Goal: Task Accomplishment & Management: Complete application form

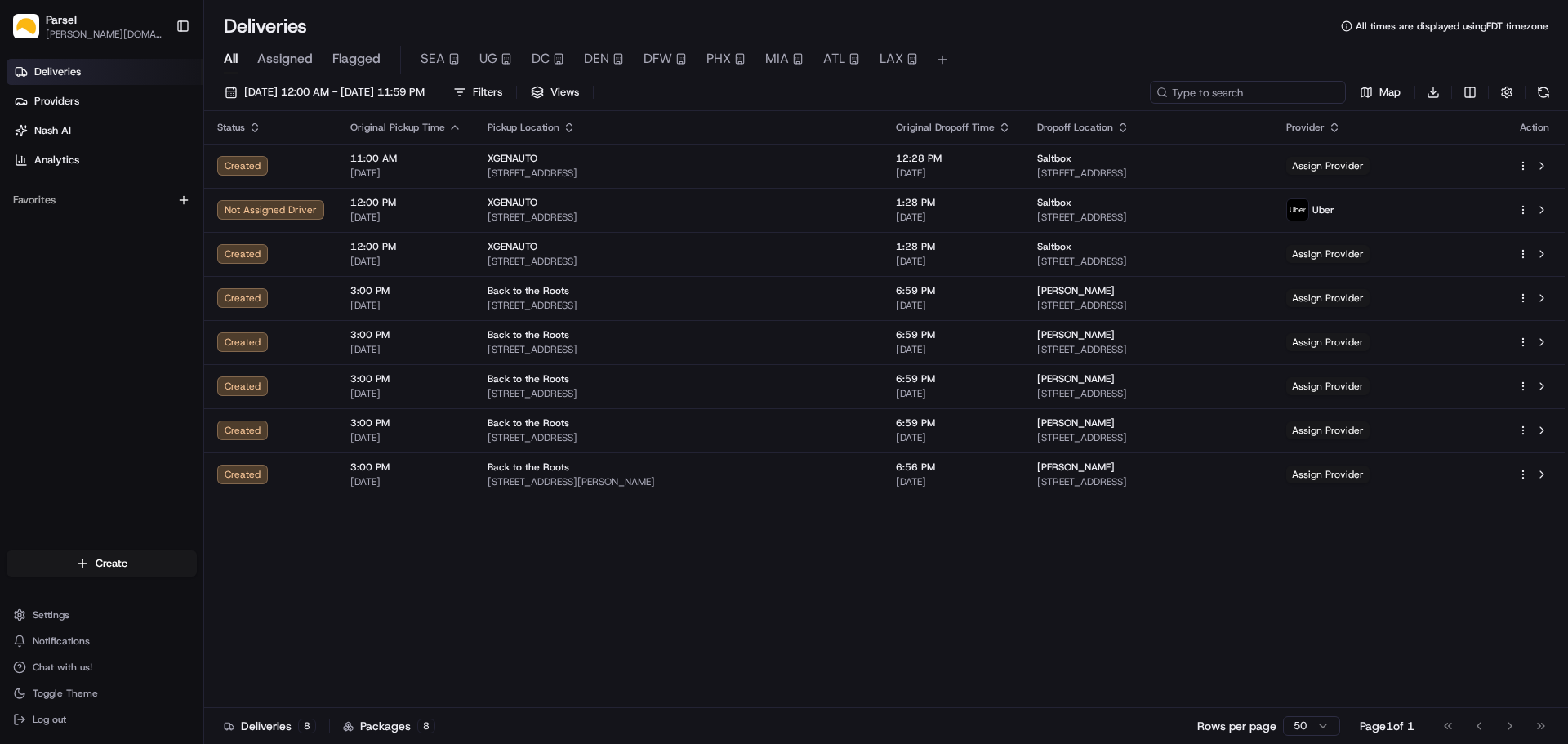
click at [1274, 96] on input at bounding box center [1247, 91] width 196 height 23
click at [276, 95] on span "08/22/2025 12:00 AM - 08/22/2025 11:59 PM" at bounding box center [334, 92] width 181 height 15
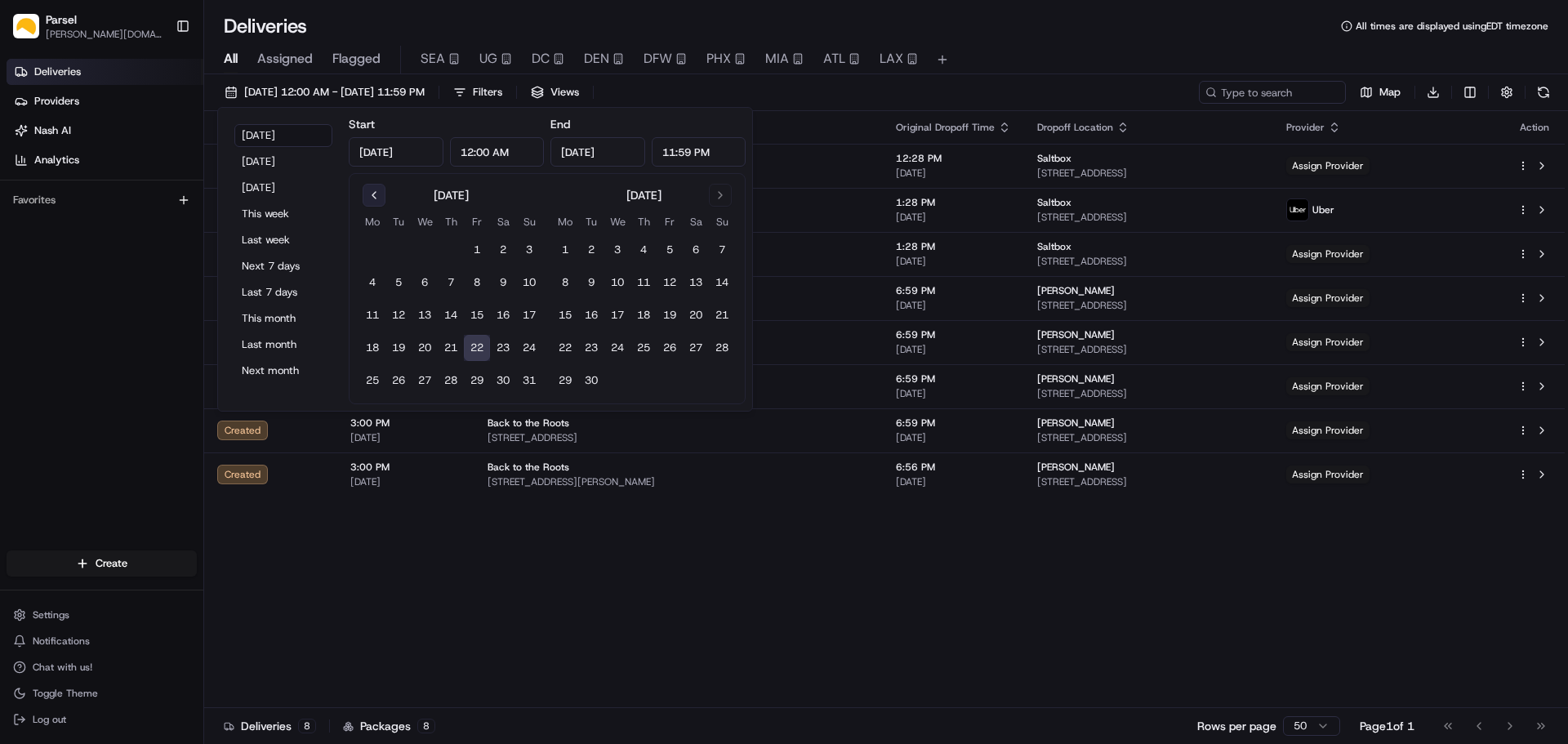
click at [374, 195] on button "Go to previous month" at bounding box center [373, 194] width 23 height 23
click at [397, 253] on button "1" at bounding box center [398, 250] width 26 height 26
type input "Jul 1, 2025"
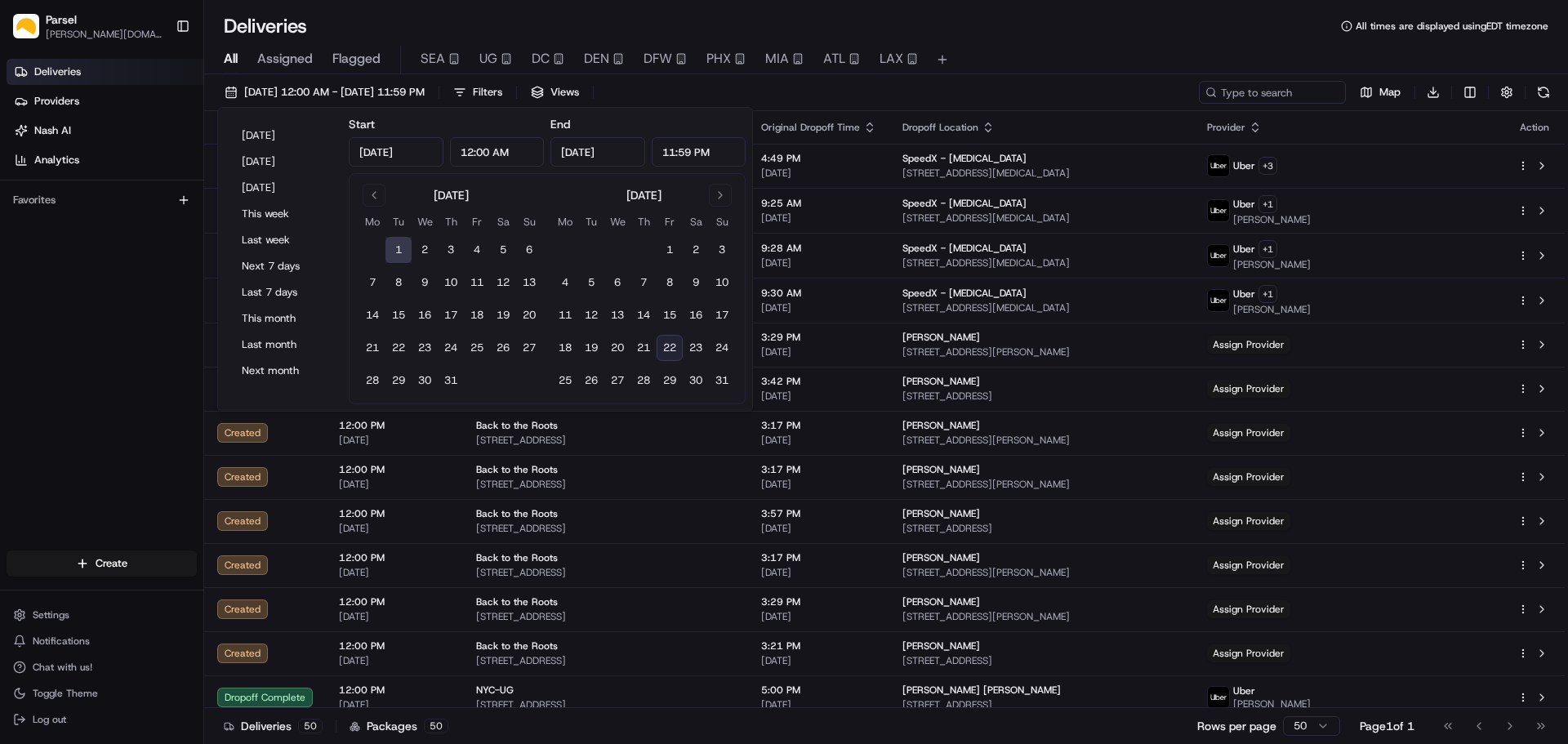
click at [675, 351] on button "22" at bounding box center [670, 347] width 26 height 26
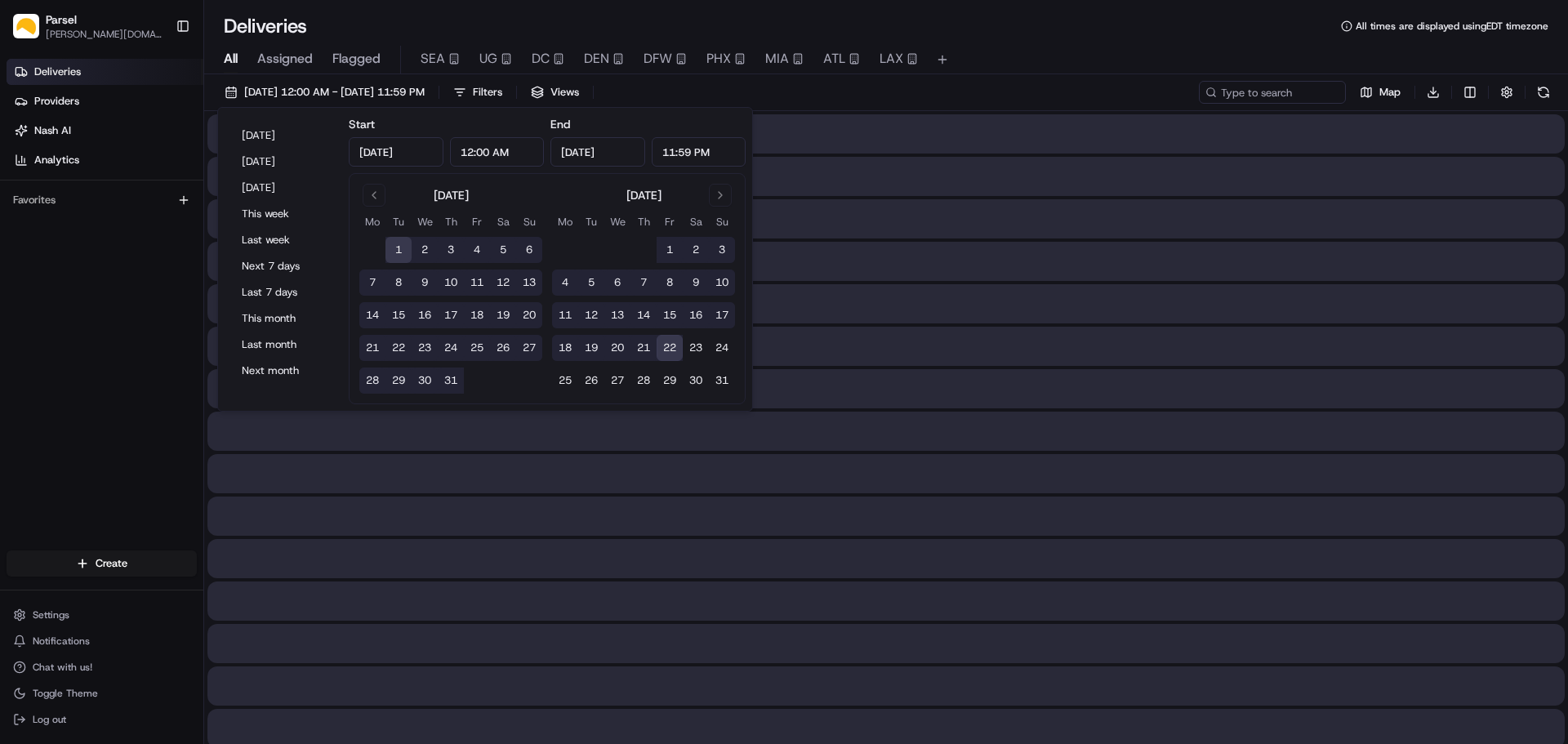
type input "Aug 22, 2025"
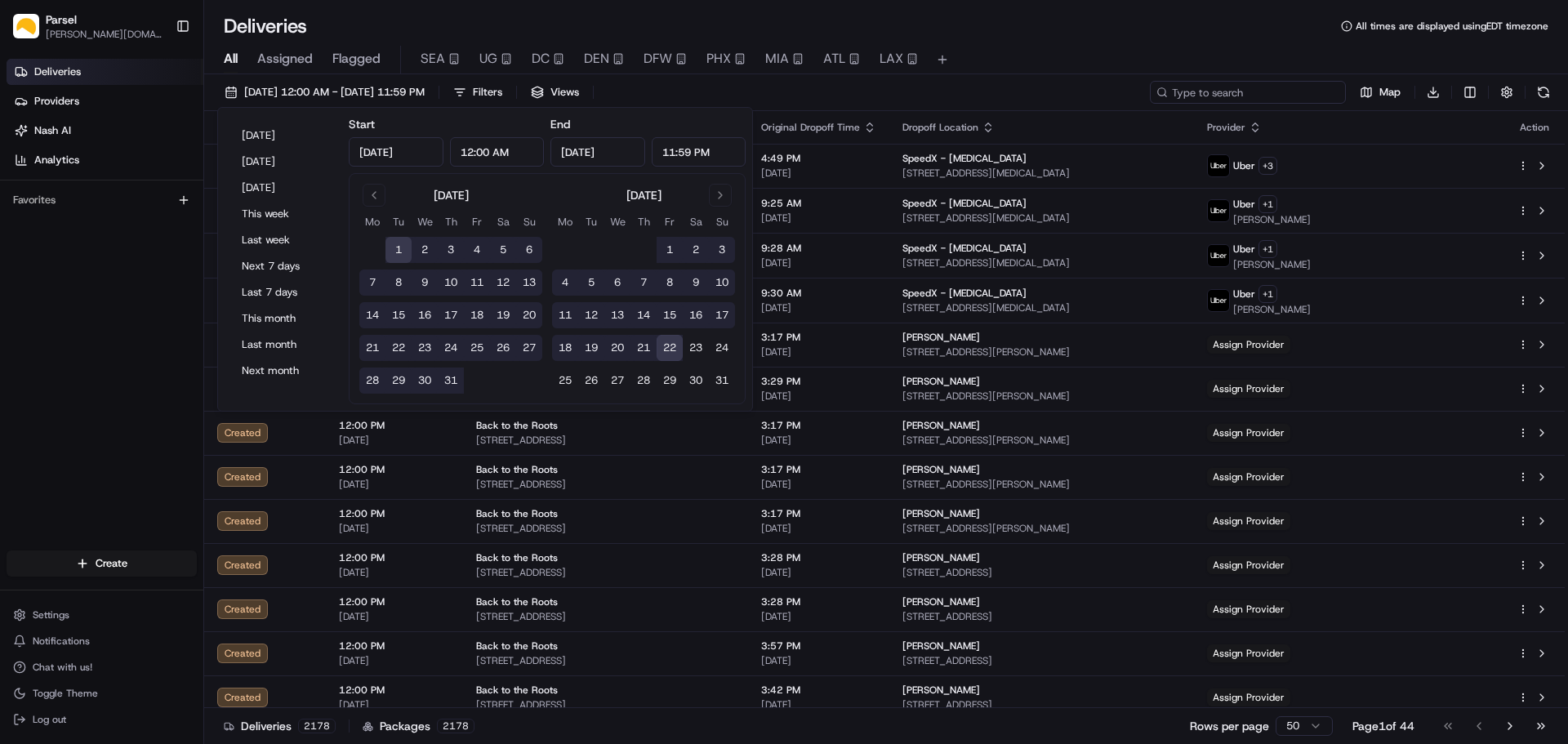
click at [1263, 94] on input at bounding box center [1247, 91] width 196 height 23
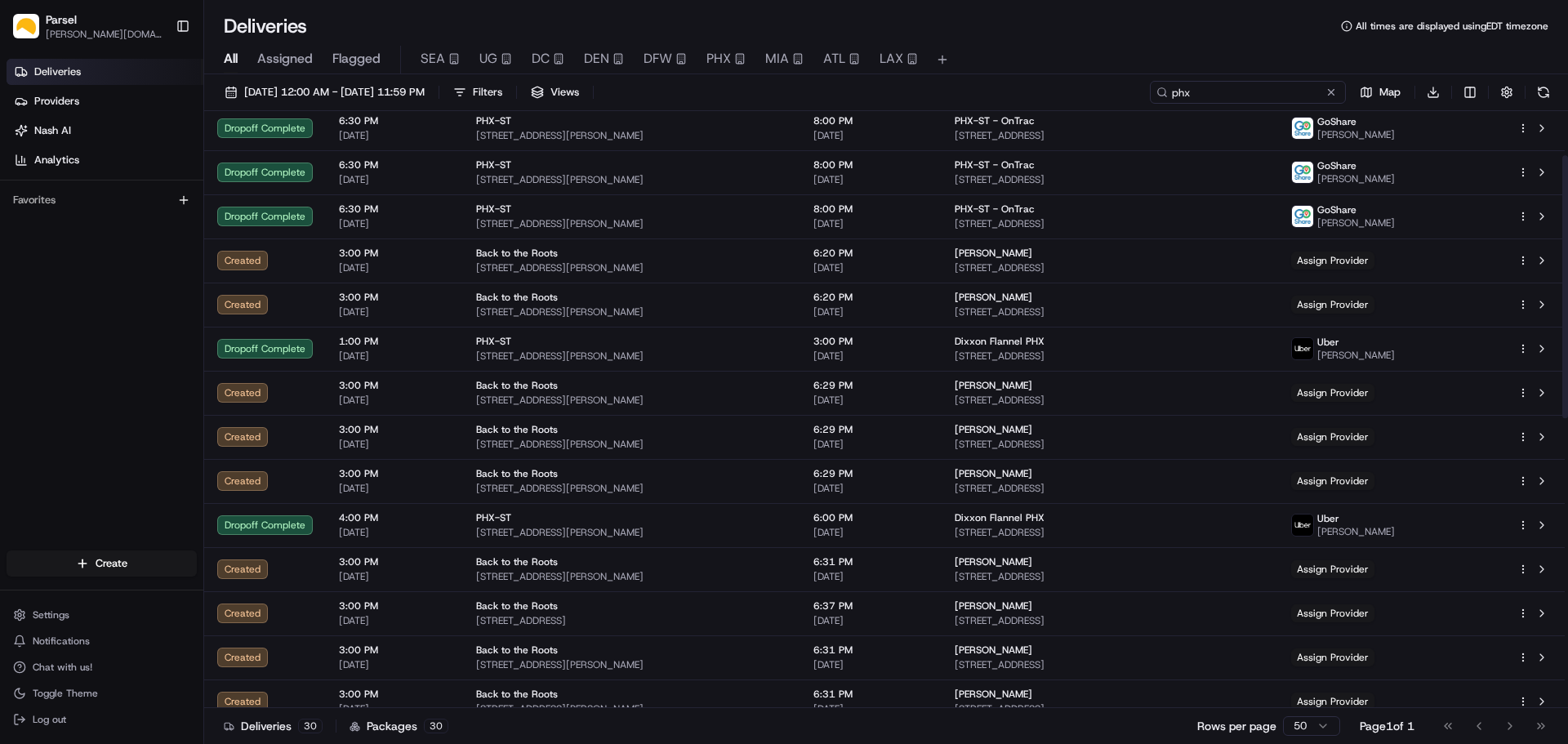
scroll to position [164, 0]
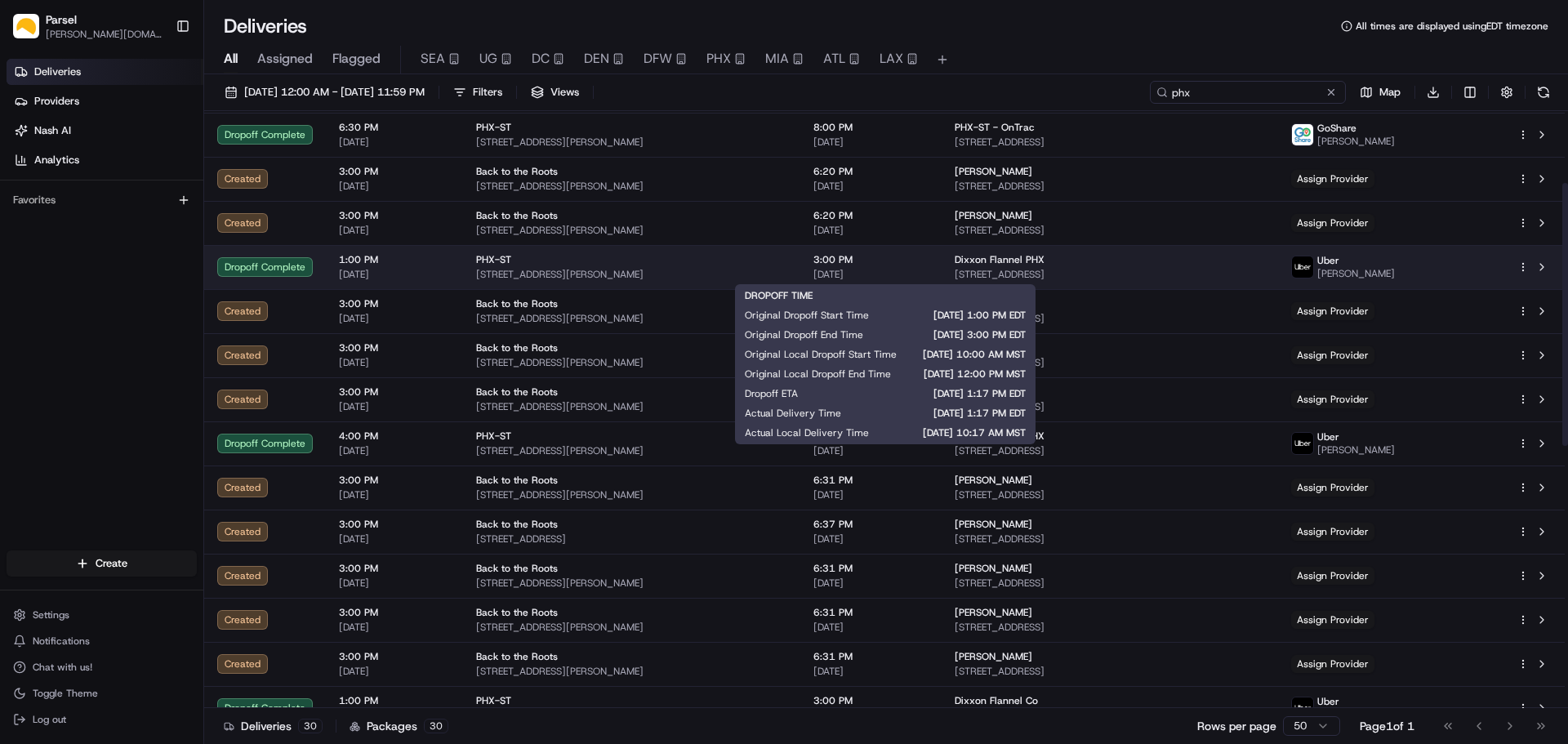
type input "phx"
click at [929, 270] on span "07/25/2025" at bounding box center [871, 274] width 115 height 13
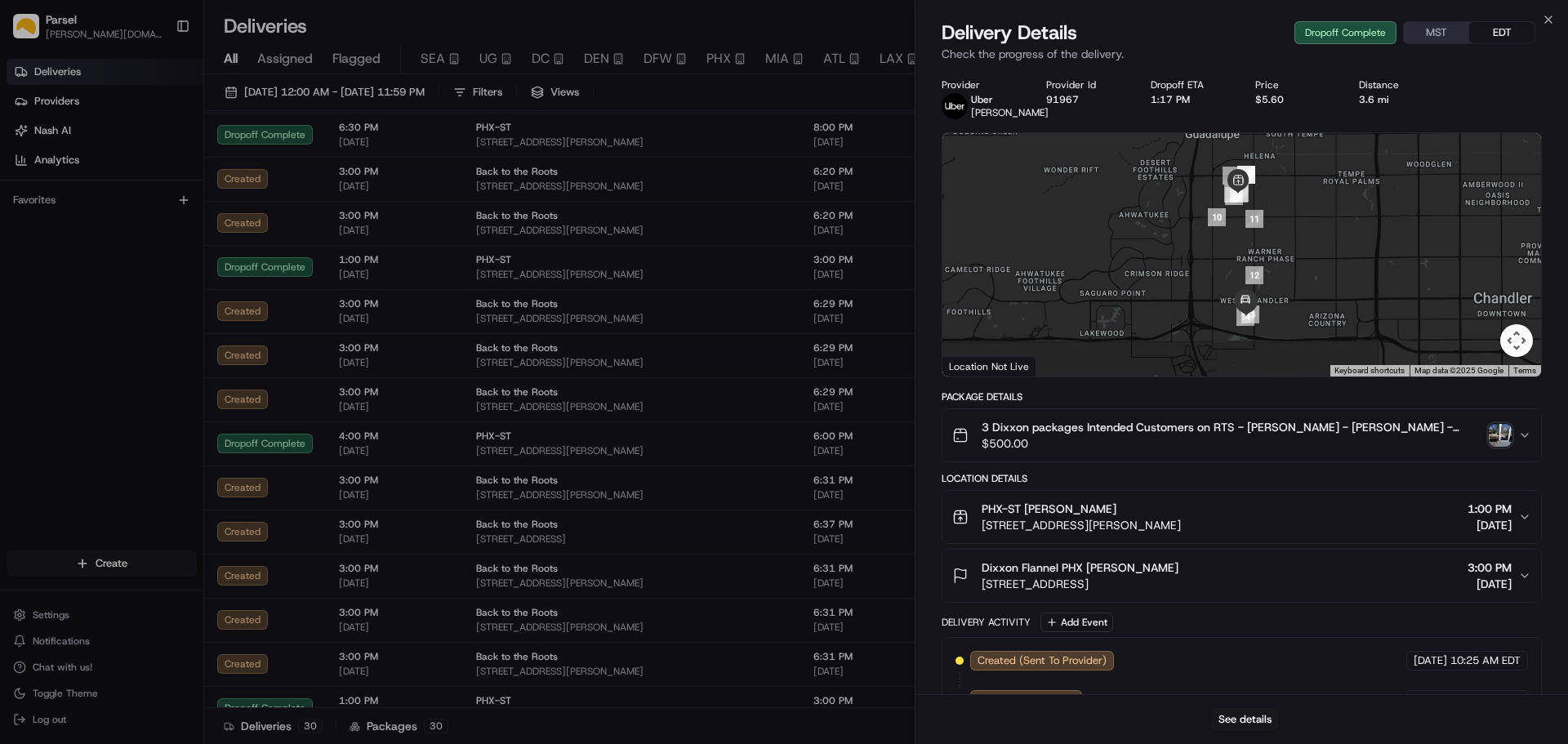
click at [1418, 518] on div "PHX-ST Mychau Trieu 910 W Carver Rd, Tempe, AZ 85284, US 1:00 PM 07/25/2025" at bounding box center [1235, 516] width 566 height 33
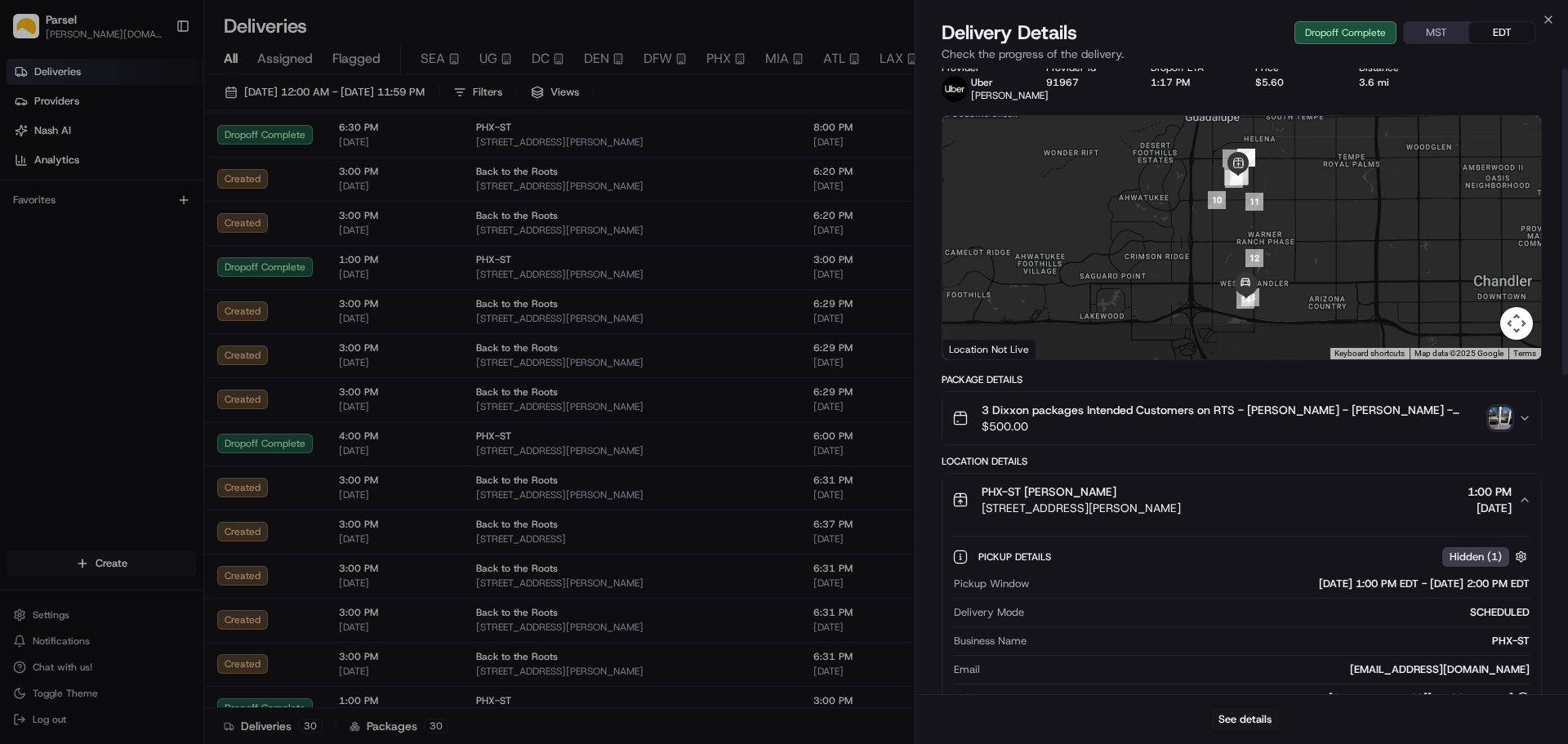
scroll to position [0, 0]
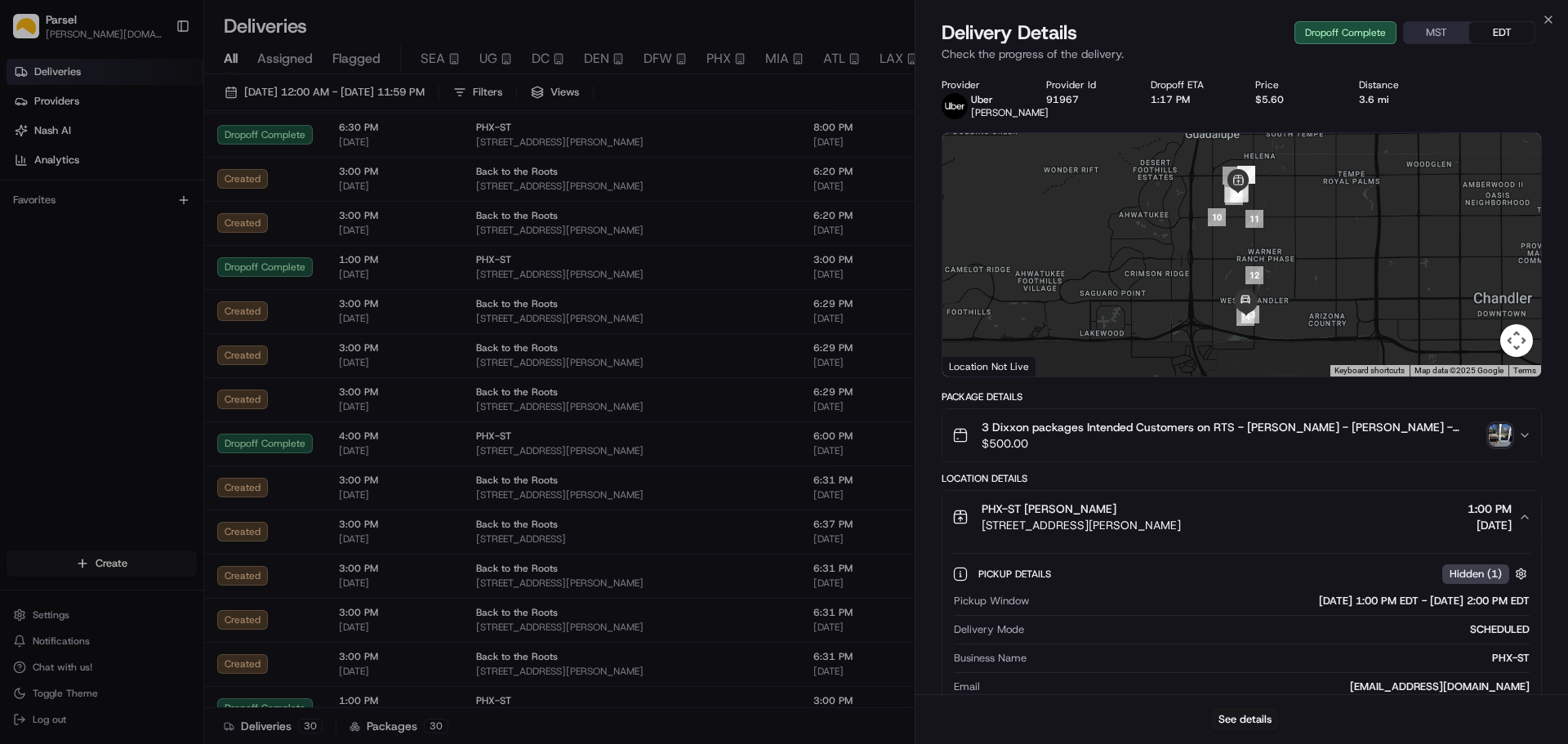
click at [1354, 520] on div "PHX-ST Mychau Trieu 910 W Carver Rd, Tempe, AZ 85284, US 1:00 PM 07/25/2025" at bounding box center [1235, 516] width 566 height 33
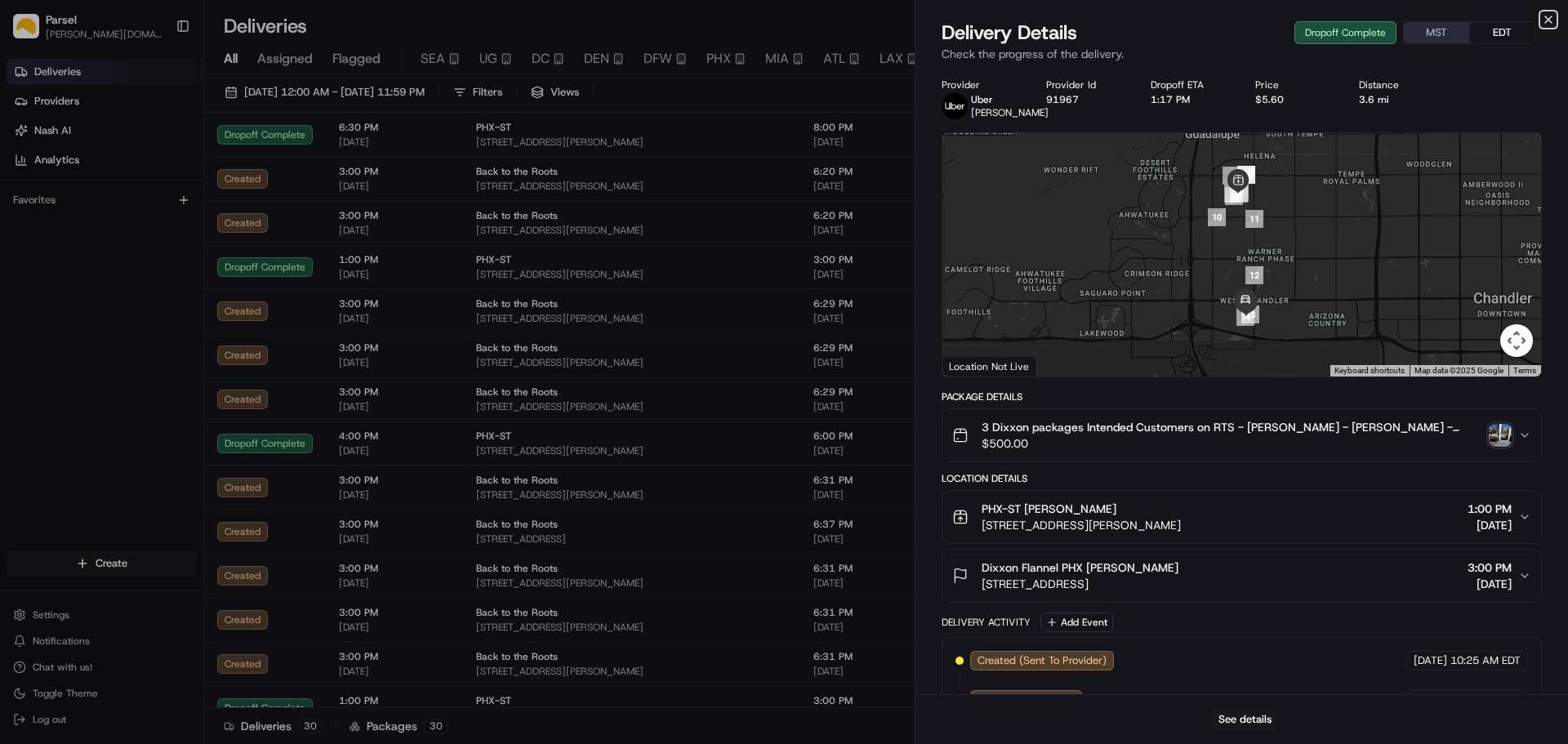
click at [1552, 16] on icon "button" at bounding box center [1547, 19] width 13 height 13
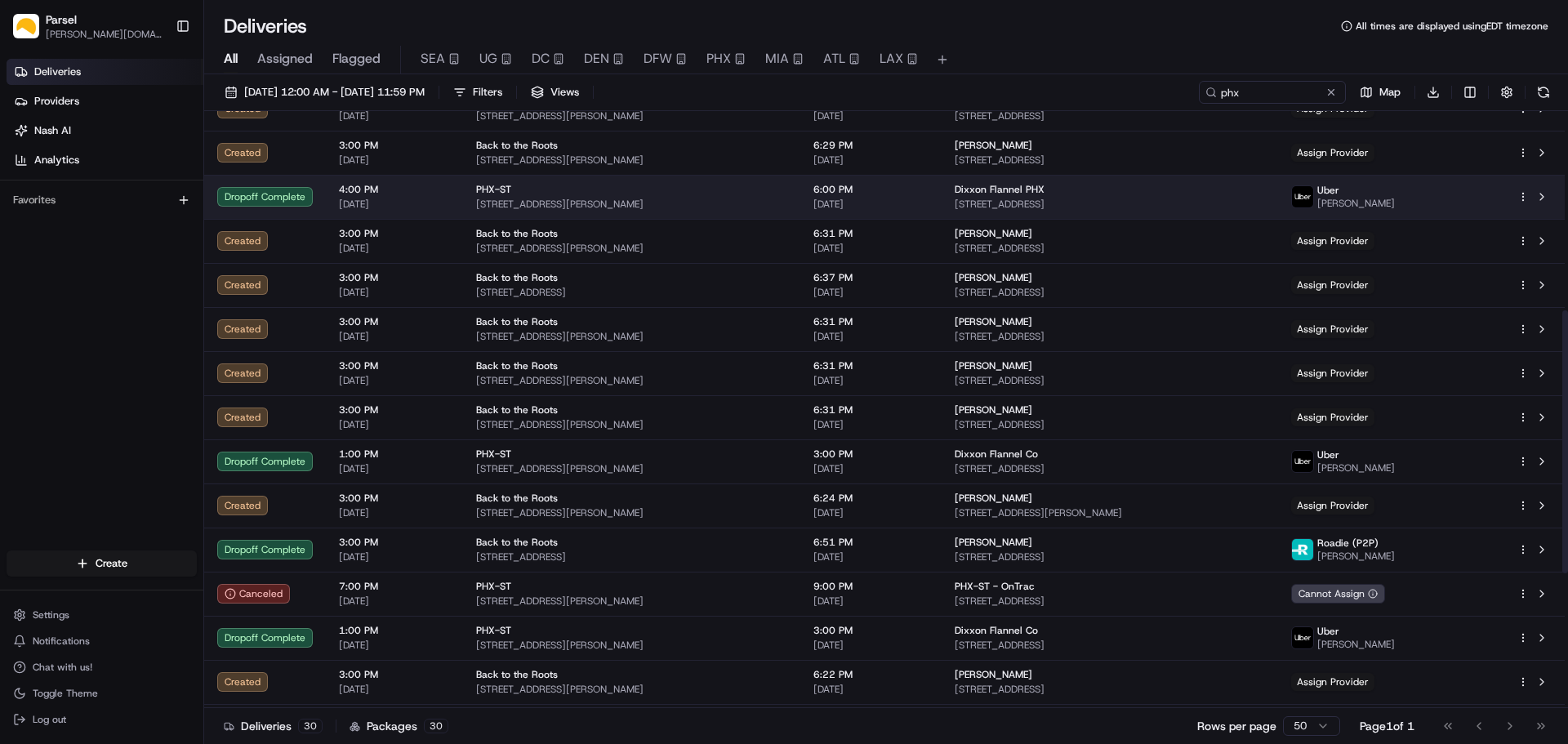
scroll to position [490, 0]
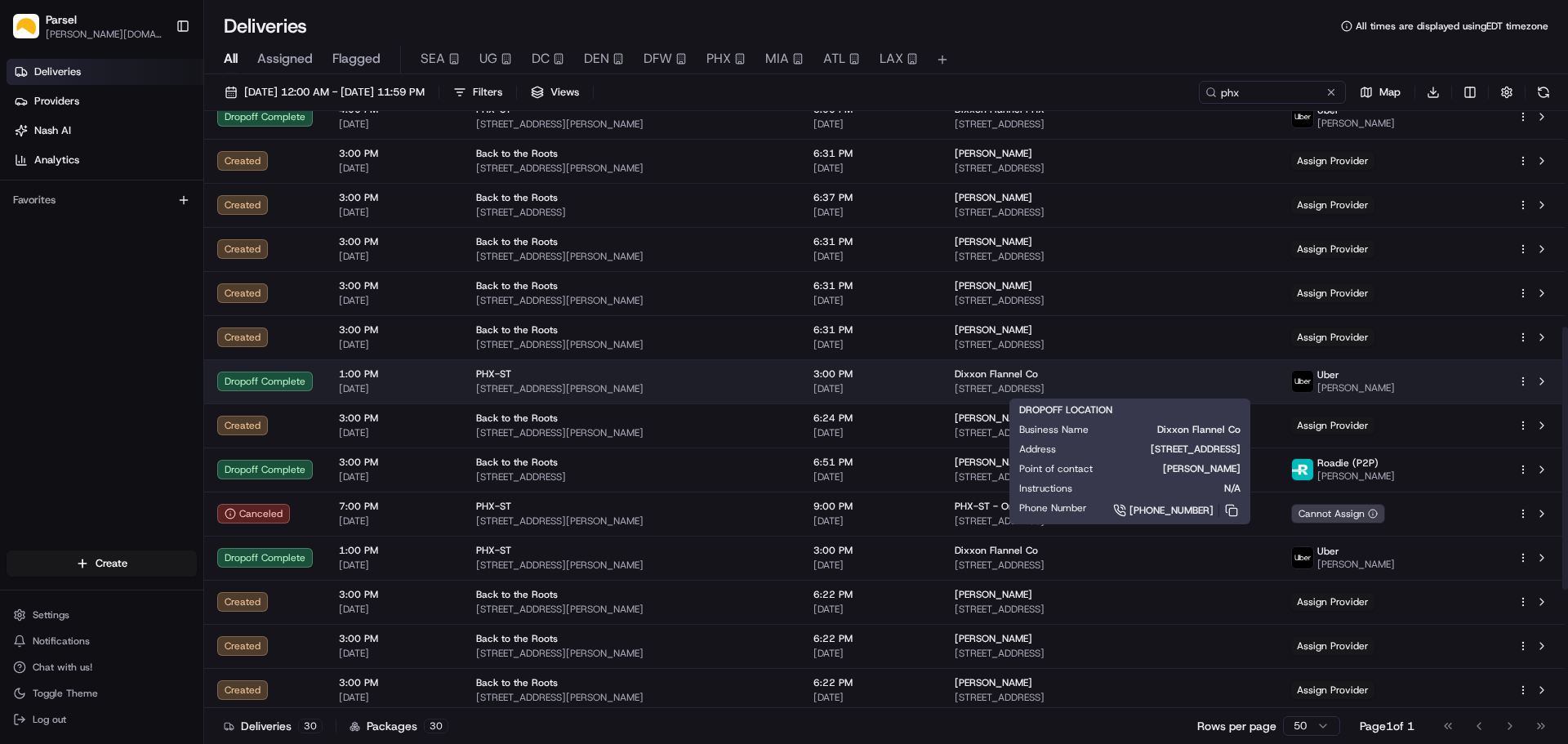
click at [1241, 381] on div "Dixxon Flannel Co 170 S Kyrene Rd, Chandler, AZ 85226, USA" at bounding box center [1110, 381] width 311 height 28
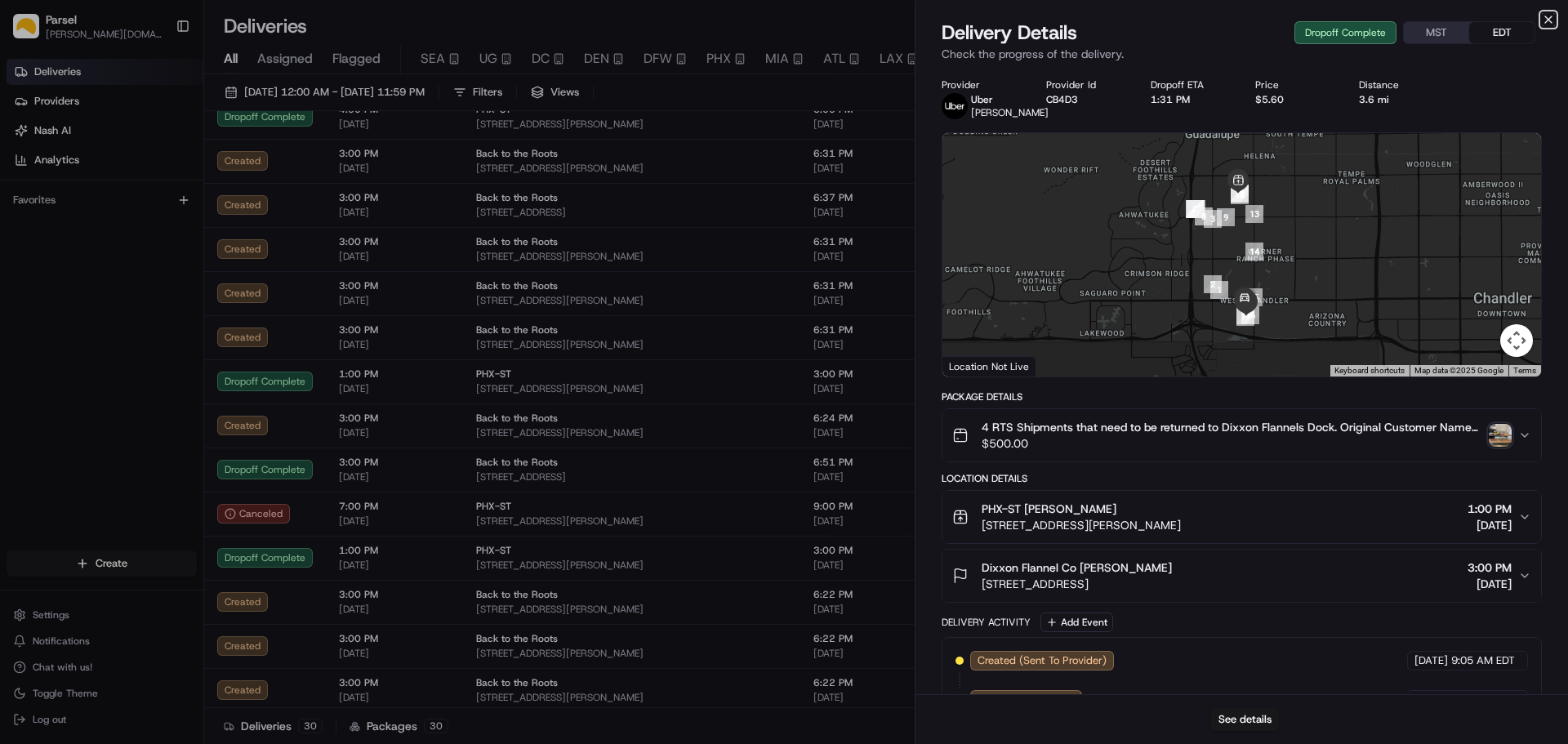
click at [1546, 19] on icon "button" at bounding box center [1547, 19] width 13 height 13
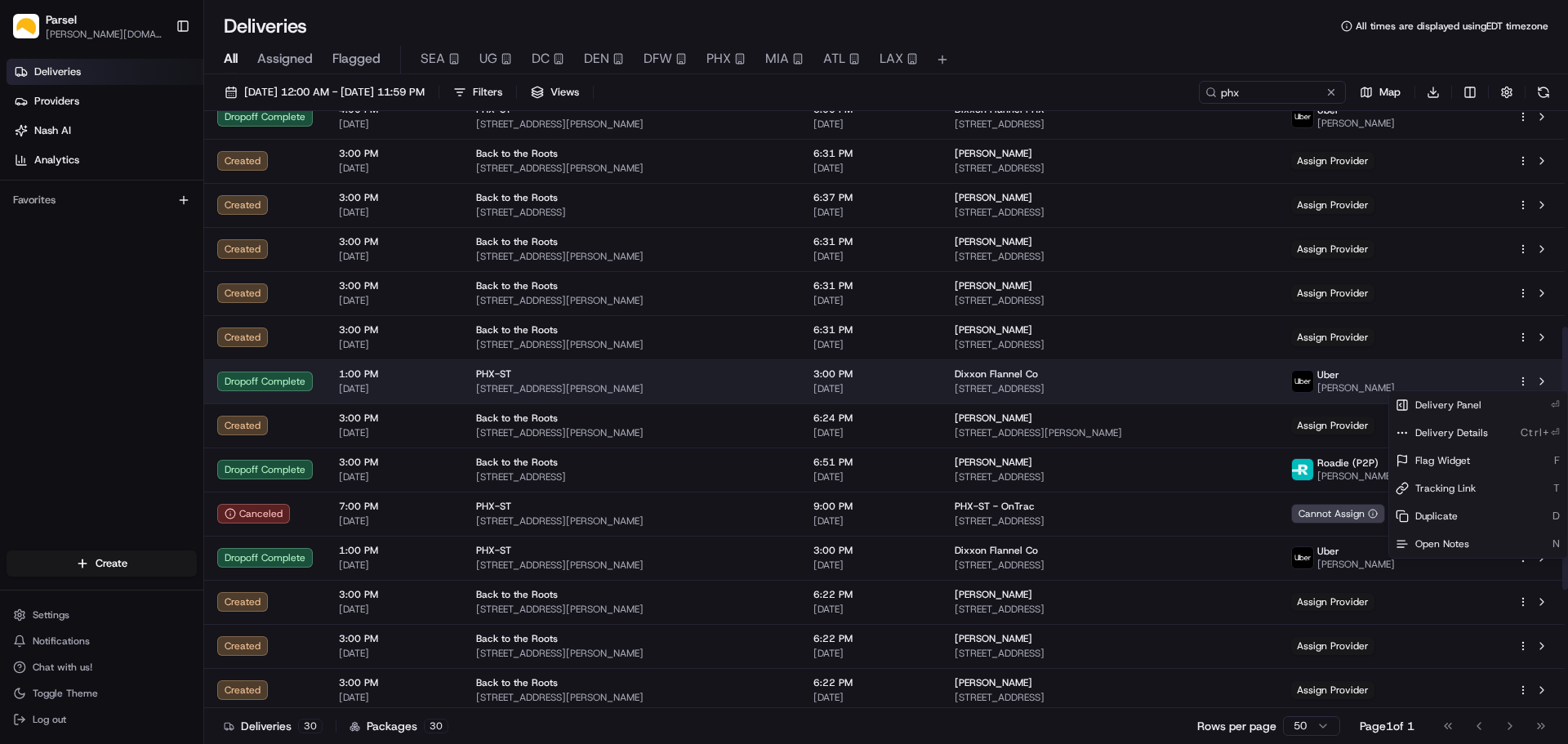
click at [1520, 383] on html "Parsel alex.weir@getparsel.com Toggle Sidebar Deliveries Providers Nash AI Anal…" at bounding box center [784, 372] width 1568 height 744
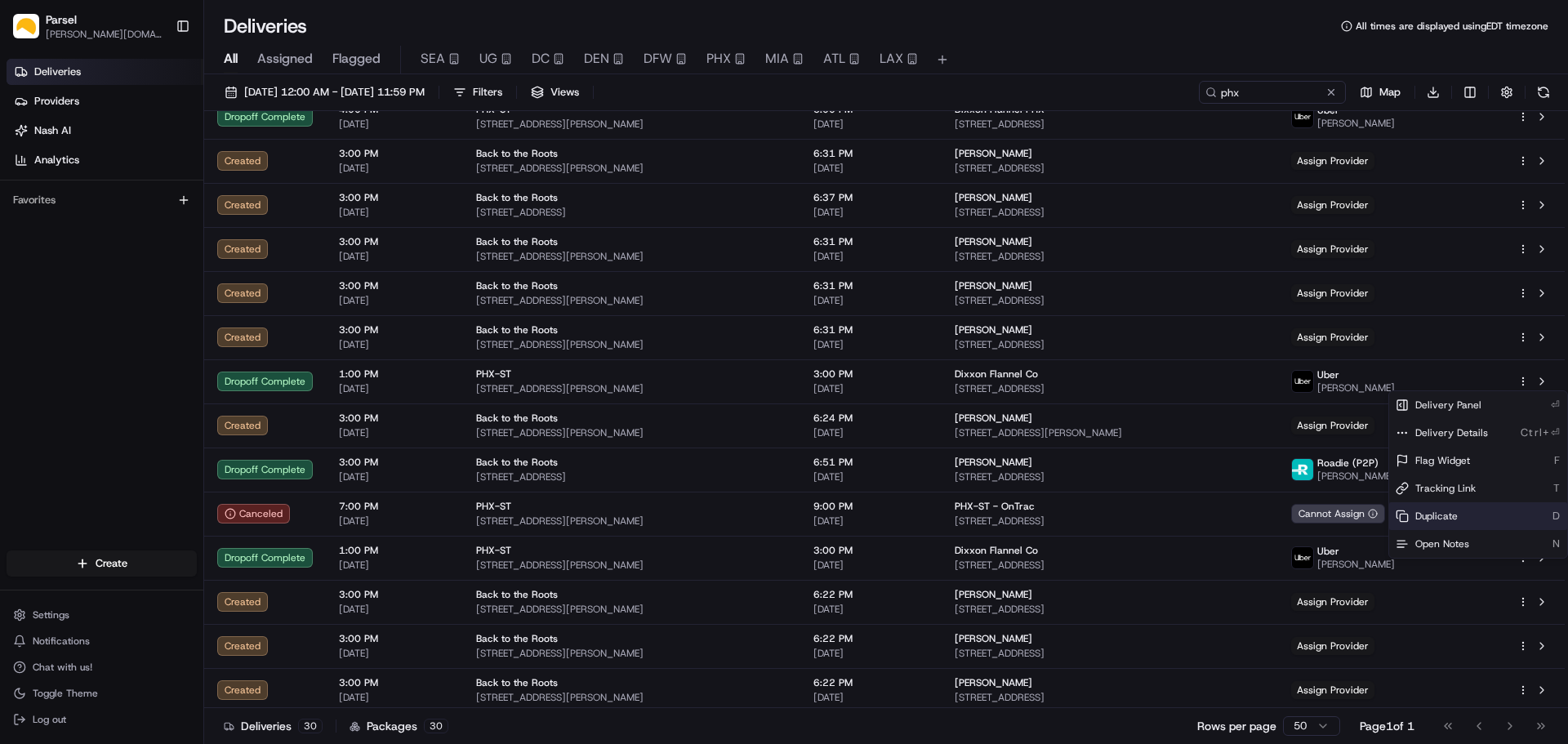
click at [1461, 514] on div "Duplicate D" at bounding box center [1478, 516] width 178 height 28
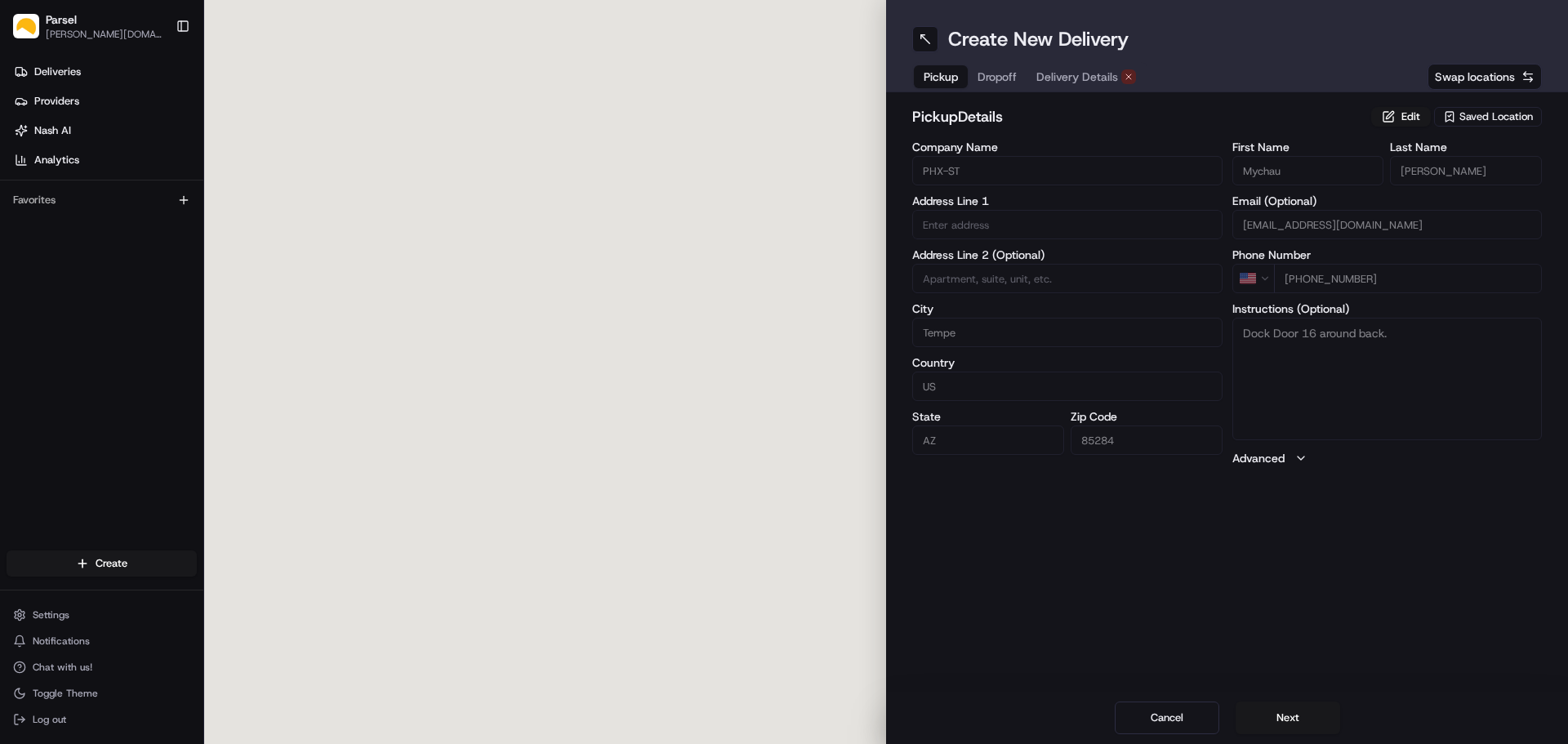
type input "[STREET_ADDRESS][PERSON_NAME]"
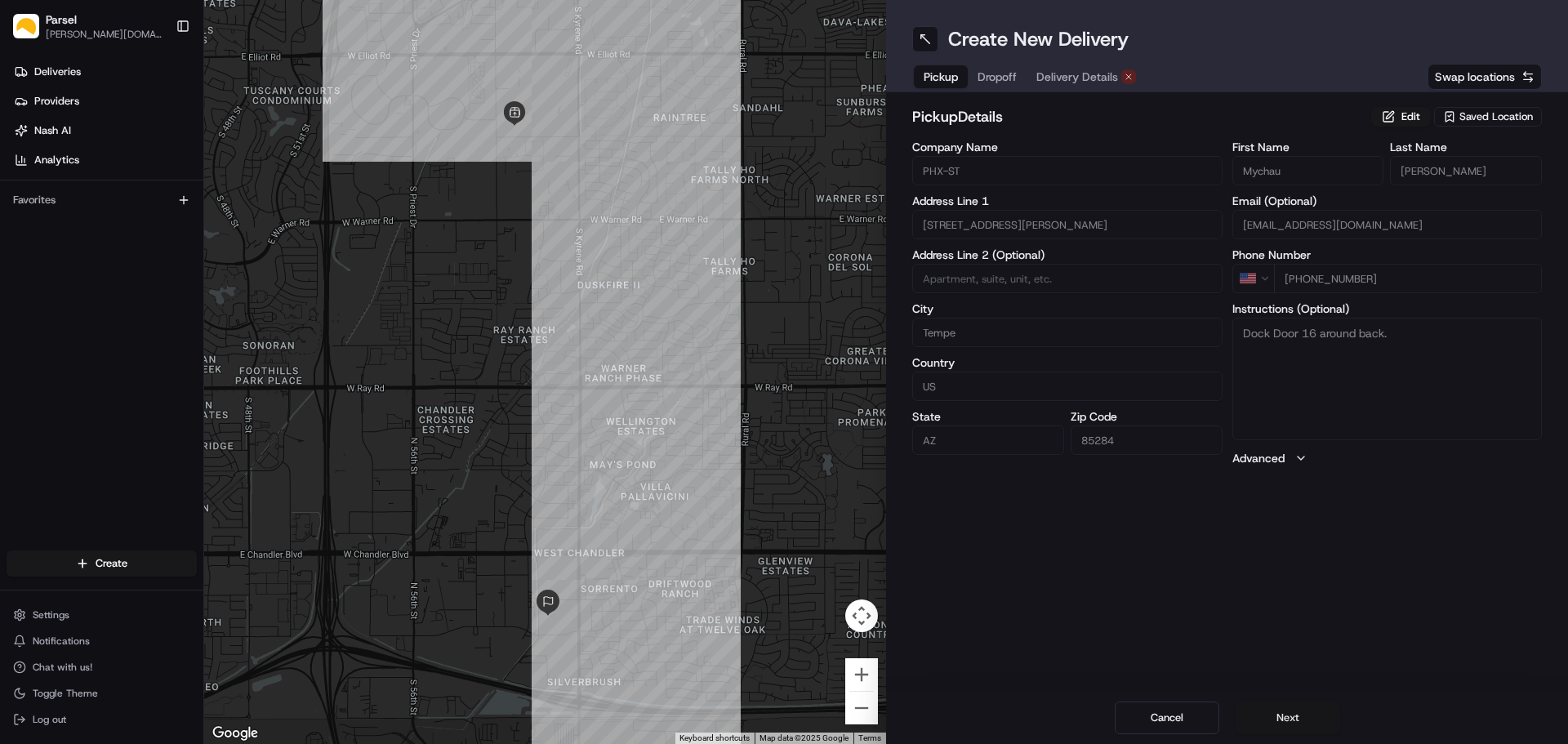
click at [1303, 716] on button "Next" at bounding box center [1287, 717] width 104 height 33
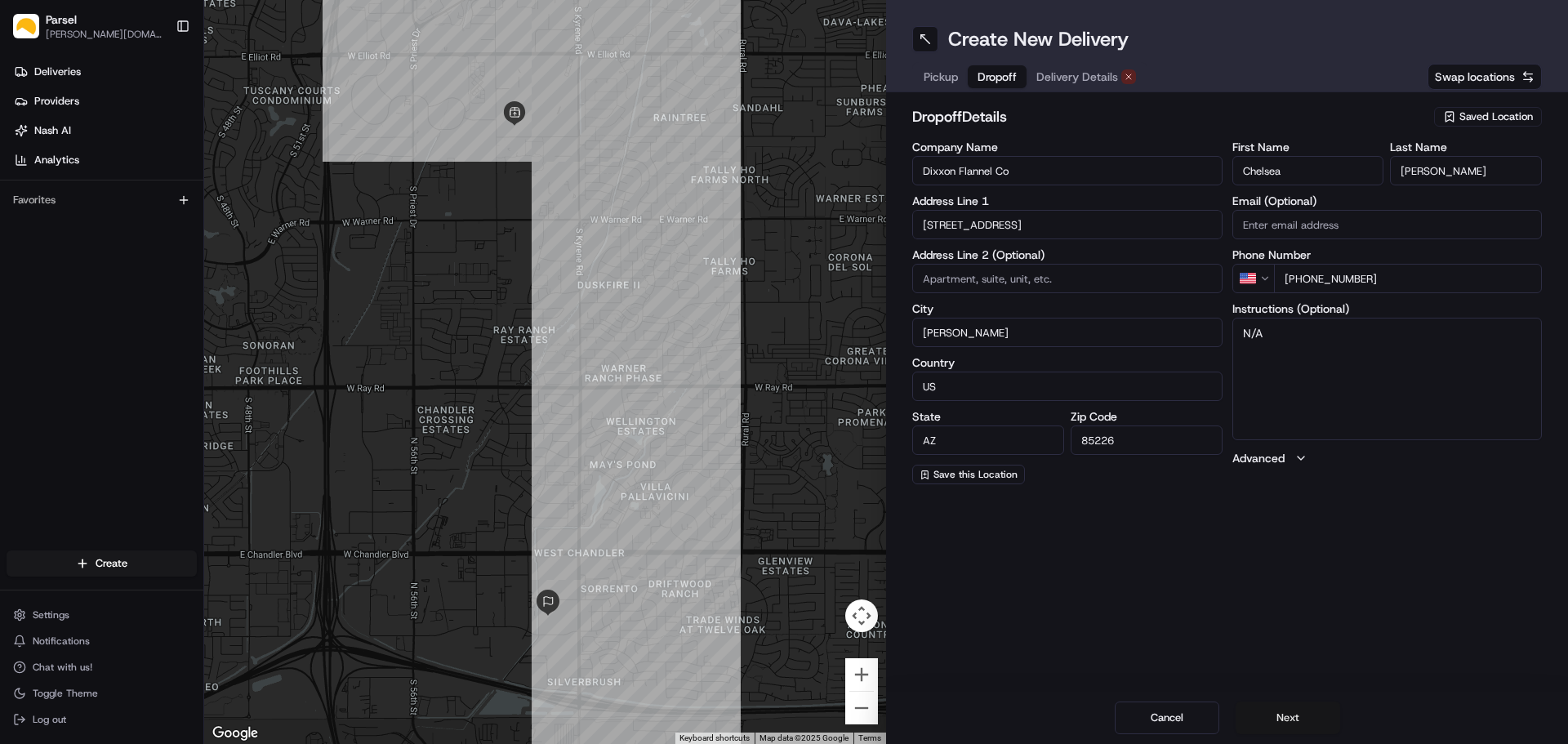
click at [1303, 716] on button "Next" at bounding box center [1287, 717] width 104 height 33
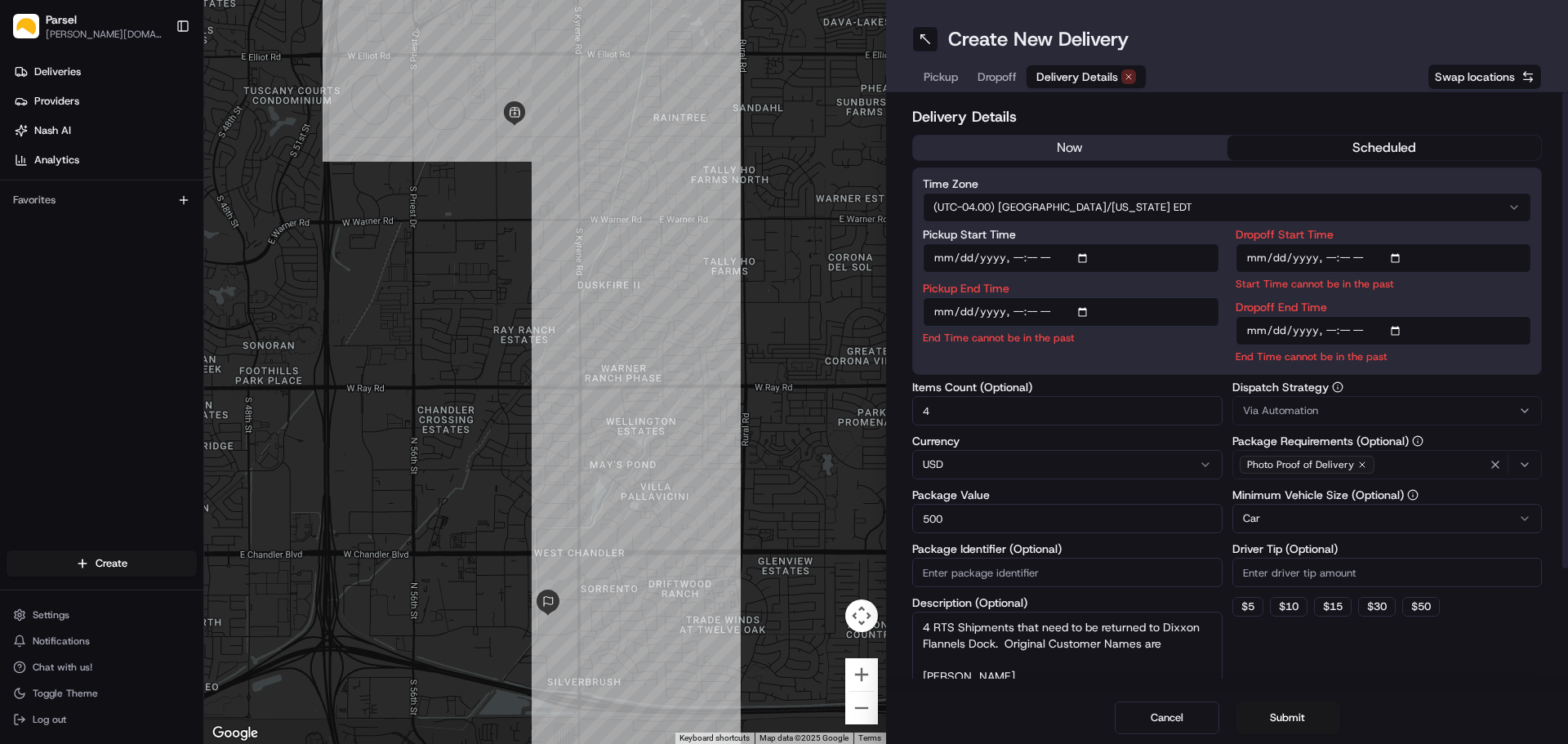
click at [1087, 258] on input "Pickup Start Time" at bounding box center [1071, 258] width 297 height 30
type input "2025-08-22T13:00"
click at [1178, 238] on label "Pickup Start Time" at bounding box center [1071, 234] width 297 height 12
click at [1178, 243] on input "Pickup Start Time" at bounding box center [1071, 258] width 297 height 30
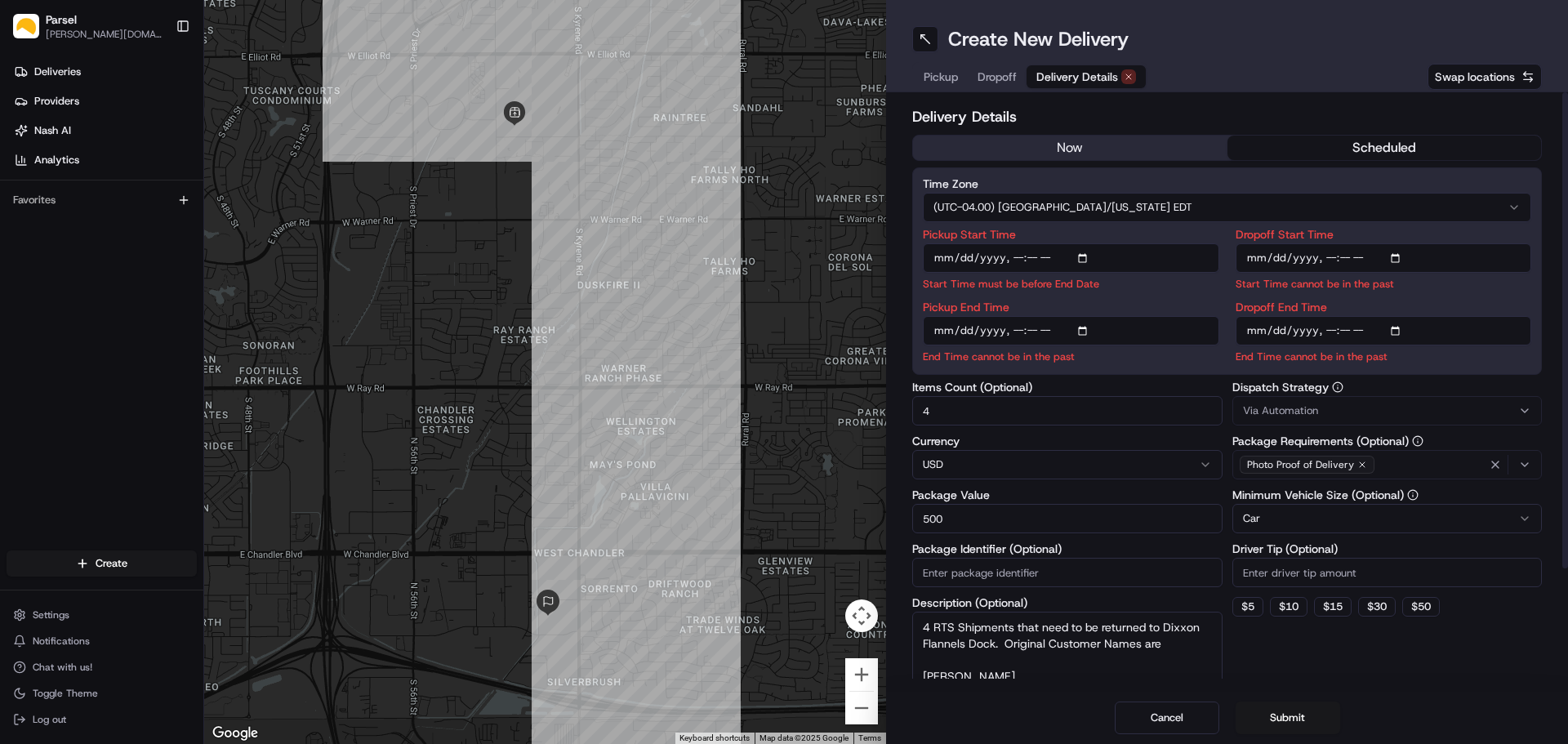
click at [1086, 334] on input "Pickup End Time" at bounding box center [1071, 330] width 297 height 30
type input "2025-08-22T14:00"
click at [1397, 256] on input "Dropoff Start Time" at bounding box center [1383, 258] width 297 height 30
type input "2025-08-22T13:00"
click at [1459, 260] on input "Dropoff Start Time" at bounding box center [1383, 258] width 297 height 30
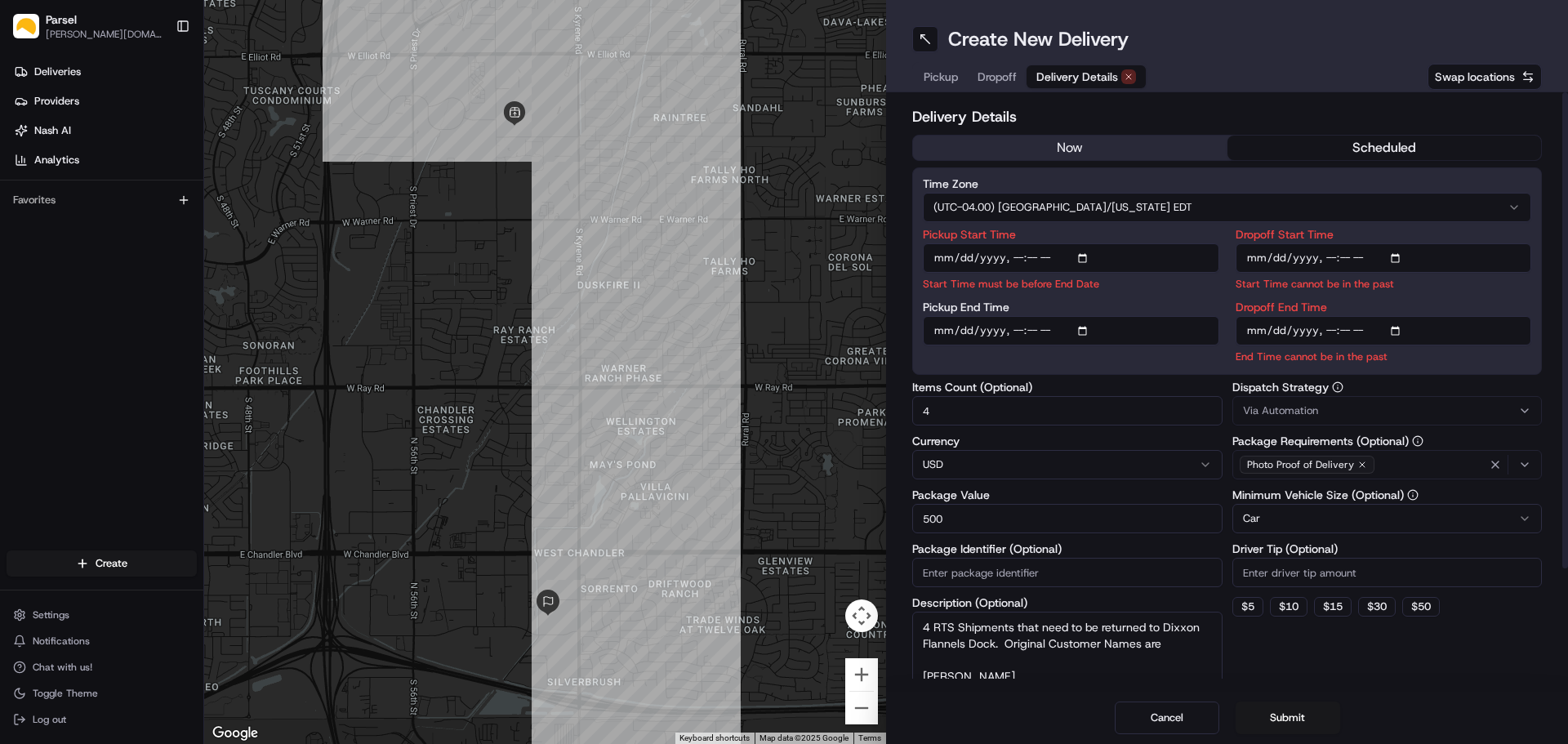
click at [1397, 331] on input "Dropoff End Time" at bounding box center [1383, 330] width 297 height 30
type input "2025-08-22T15:00"
click at [1041, 641] on textarea "4 RTS Shipments that need to be returned to Dixxon Flannels Dock. Original Cust…" at bounding box center [1067, 657] width 311 height 91
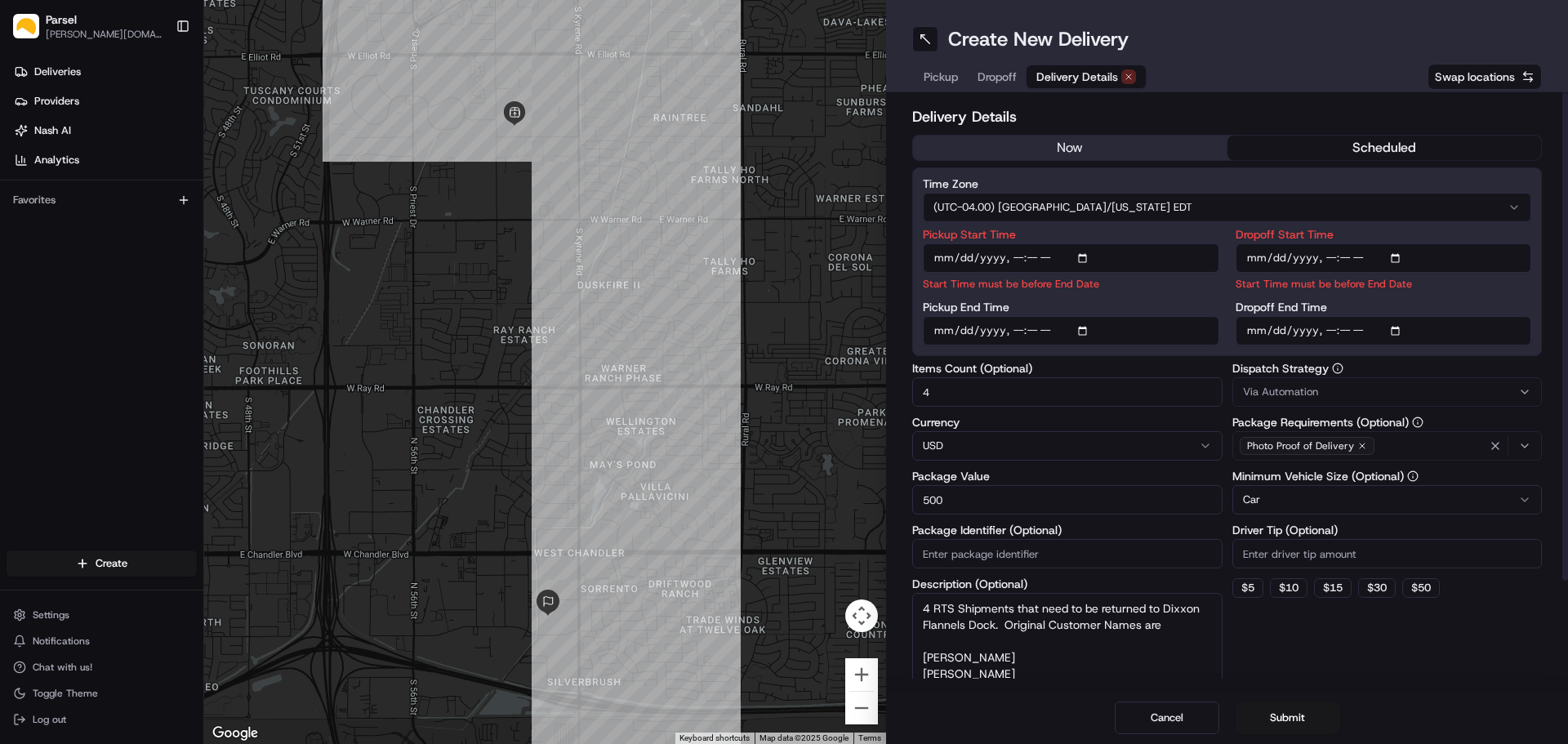
drag, startPoint x: 934, startPoint y: 610, endPoint x: 943, endPoint y: 626, distance: 18.4
click at [934, 610] on textarea "4 RTS Shipments that need to be returned to Dixxon Flannels Dock. Original Cust…" at bounding box center [1067, 638] width 311 height 91
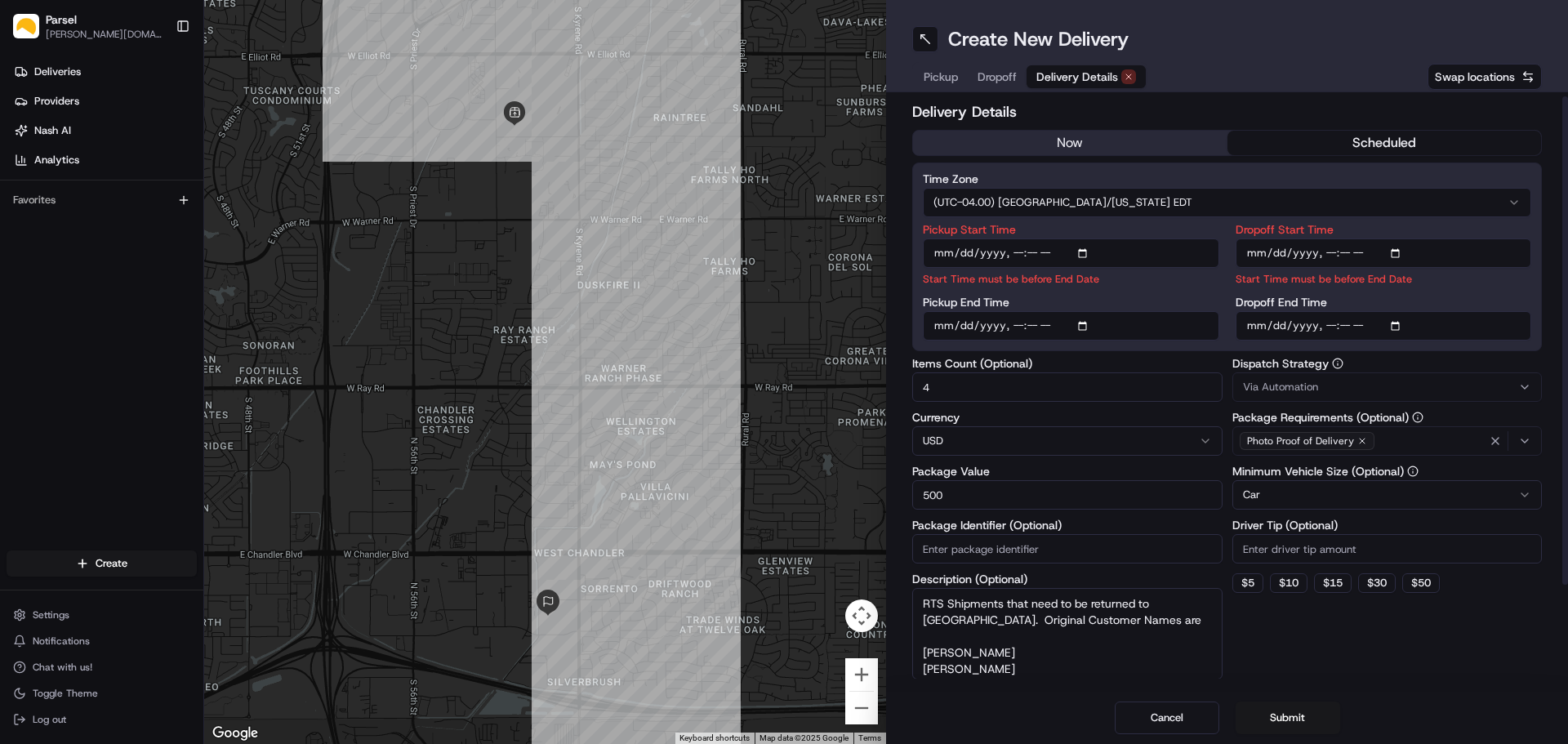
drag, startPoint x: 992, startPoint y: 658, endPoint x: 906, endPoint y: 648, distance: 86.6
click at [906, 648] on div "Delivery Details now scheduled Time Zone (UTC-04.00) America/New York EDT Picku…" at bounding box center [1227, 392] width 682 height 599
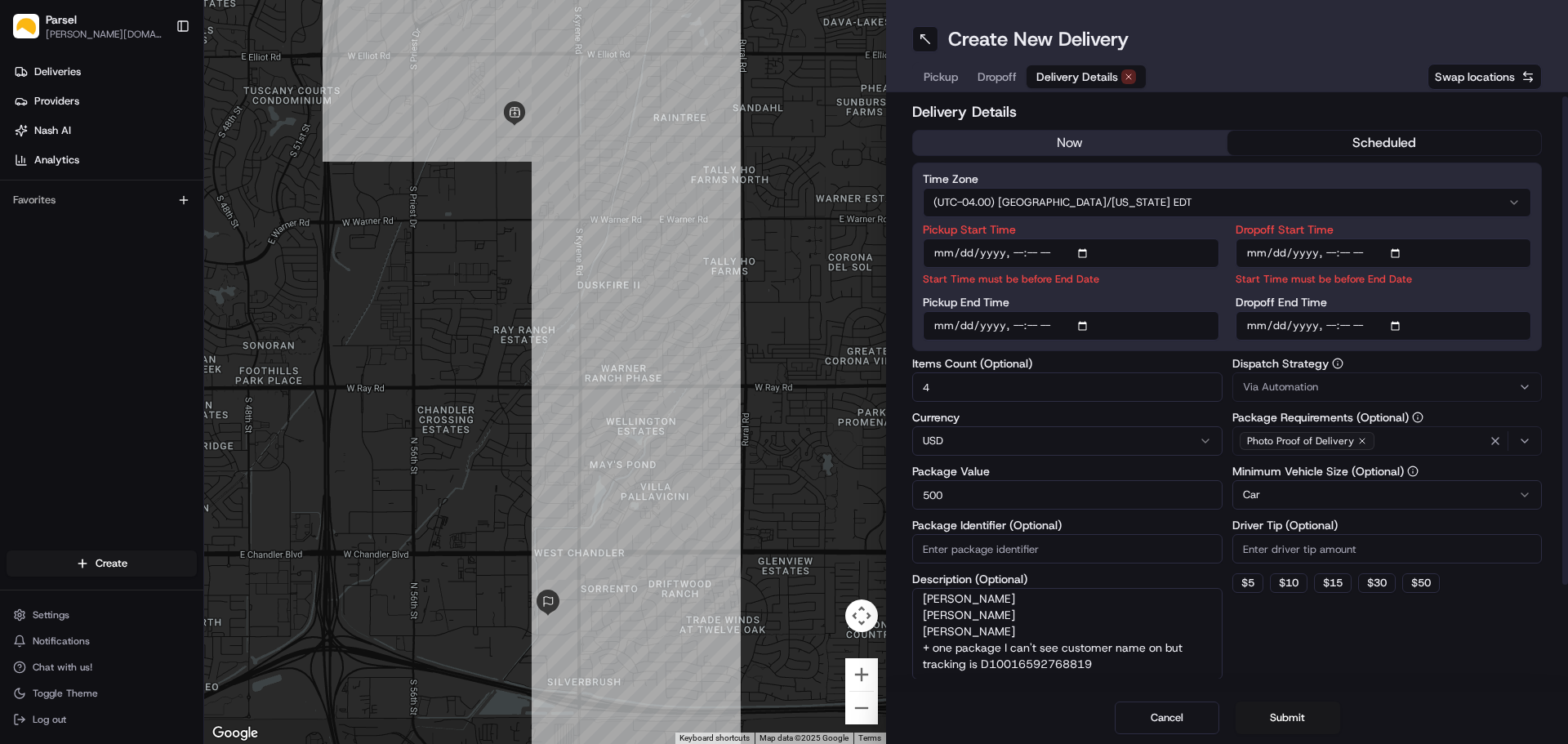
drag, startPoint x: 997, startPoint y: 671, endPoint x: 937, endPoint y: 669, distance: 60.0
click at [937, 669] on textarea "RTS Shipments that need to be returned to Dixxon Flannels Dock. Original Custom…" at bounding box center [1067, 633] width 311 height 91
click at [986, 662] on textarea "RTS Shipments that need to be returned to Dixxon Flannels Dock. Original Custom…" at bounding box center [1067, 633] width 311 height 91
drag, startPoint x: 1091, startPoint y: 664, endPoint x: 920, endPoint y: 622, distance: 176.1
click at [920, 622] on textarea "RTS Shipments that need to be returned to Dixxon Flannels Dock. Original Custom…" at bounding box center [1067, 633] width 311 height 91
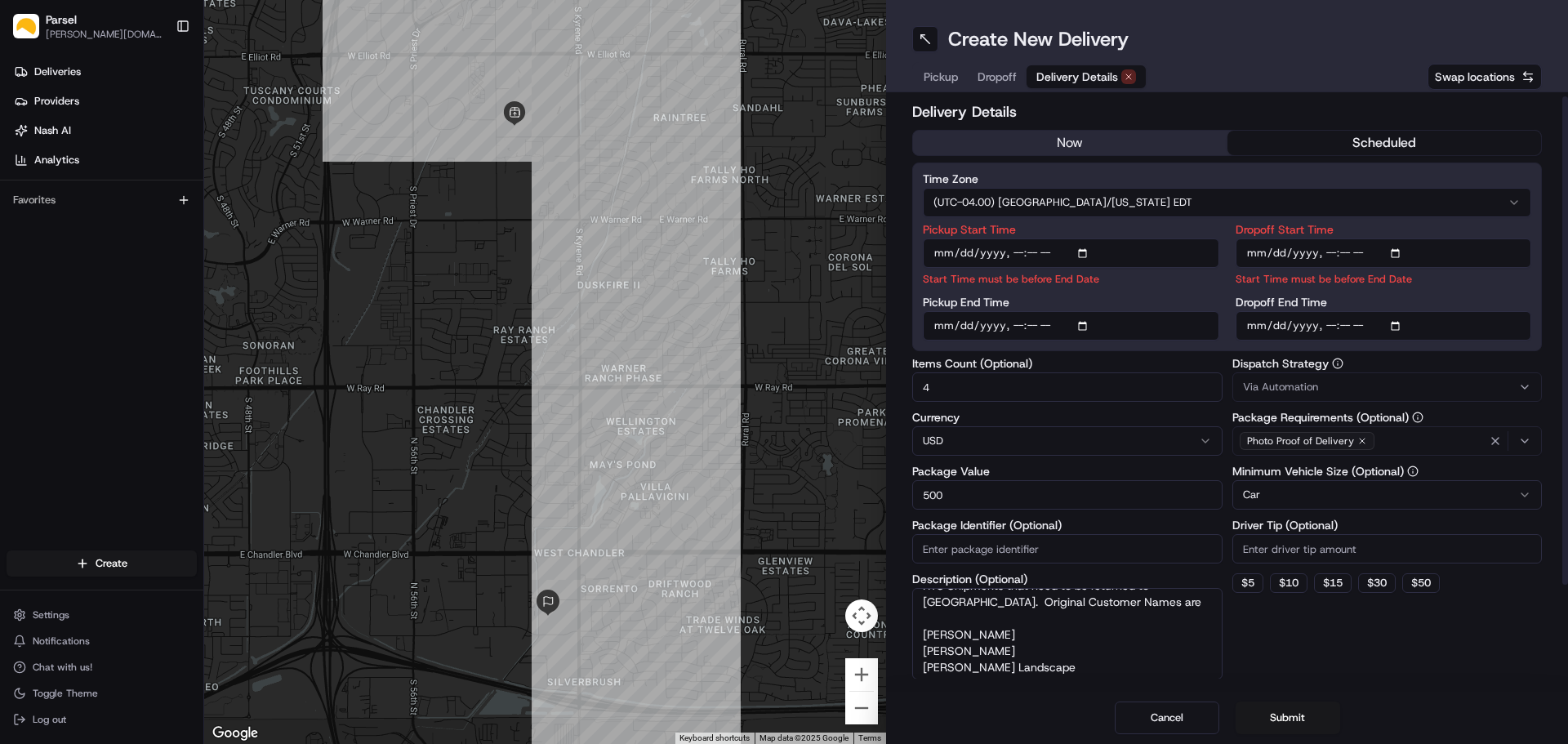
scroll to position [21, 0]
click at [1048, 663] on textarea "RTS Shipments that need to be returned to Dixxon Flannels Dock. Original Custom…" at bounding box center [1067, 633] width 311 height 91
click at [926, 668] on textarea "RTS Shipments that need to be returned to Dixxon Flannels Dock. Original Custom…" at bounding box center [1067, 633] width 311 height 91
click at [924, 668] on textarea "RTS Shipments that need to be returned to Dixxon Flannels Dock. Original Custom…" at bounding box center [1067, 633] width 311 height 91
paste textarea "Bill Sanford"
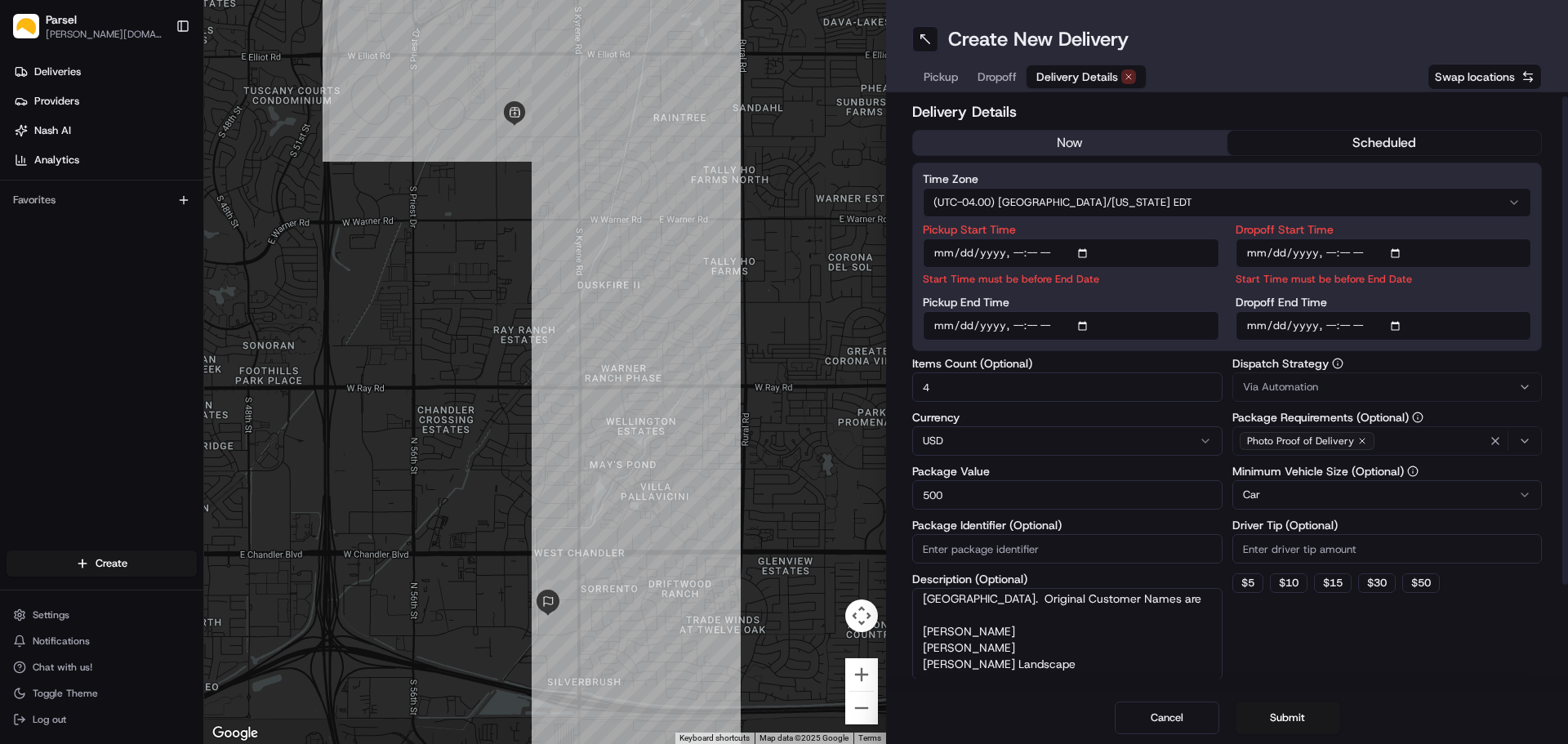
click at [1048, 665] on textarea "RTS Shipments that need to be returned to Dixxon Flannels Dock. Original Custom…" at bounding box center [1067, 633] width 311 height 91
drag, startPoint x: 1020, startPoint y: 648, endPoint x: 1033, endPoint y: 652, distance: 13.6
click at [1020, 649] on textarea "RTS Shipments that need to be returned to Dixxon Flannels Dock. Original Custom…" at bounding box center [1067, 633] width 311 height 91
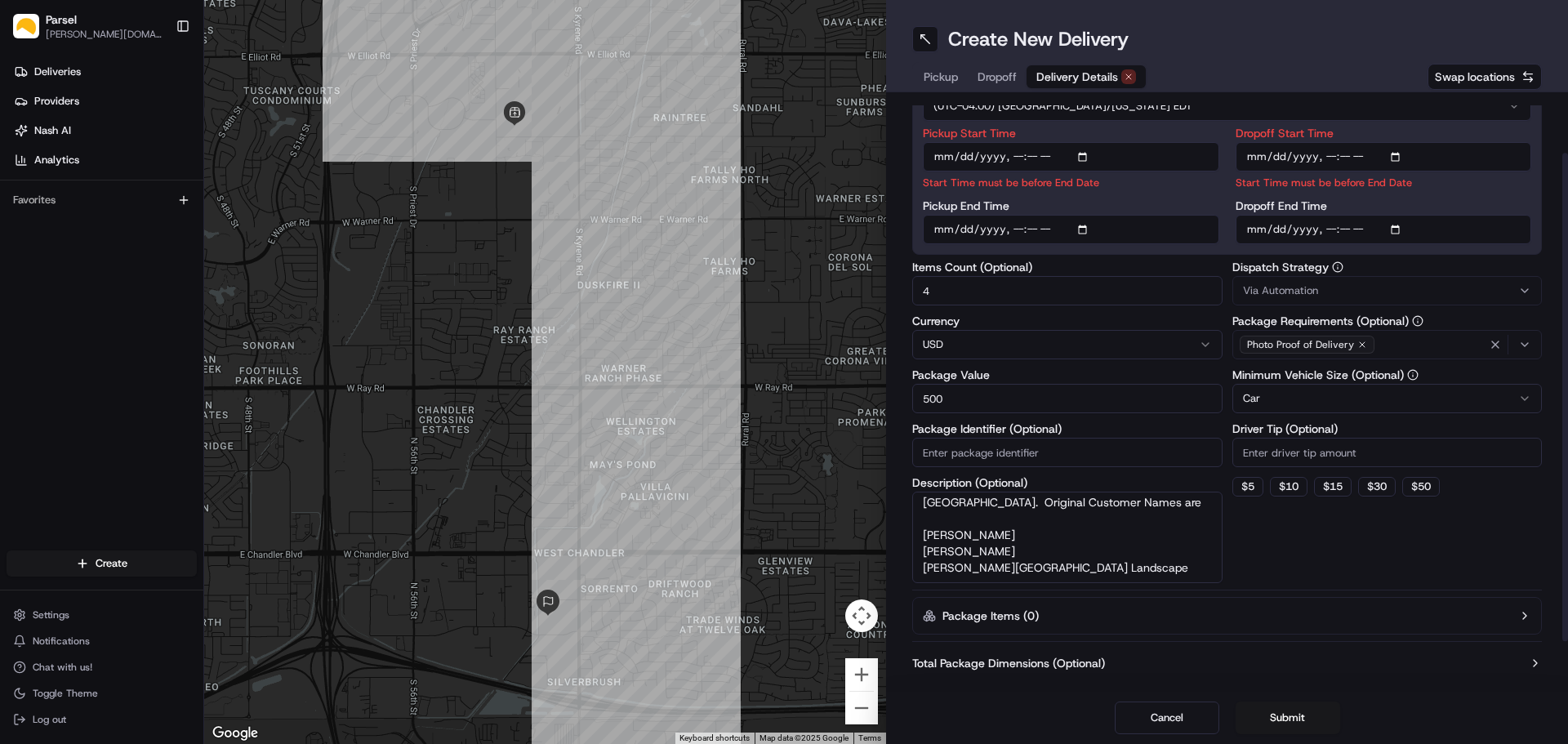
scroll to position [130, 0]
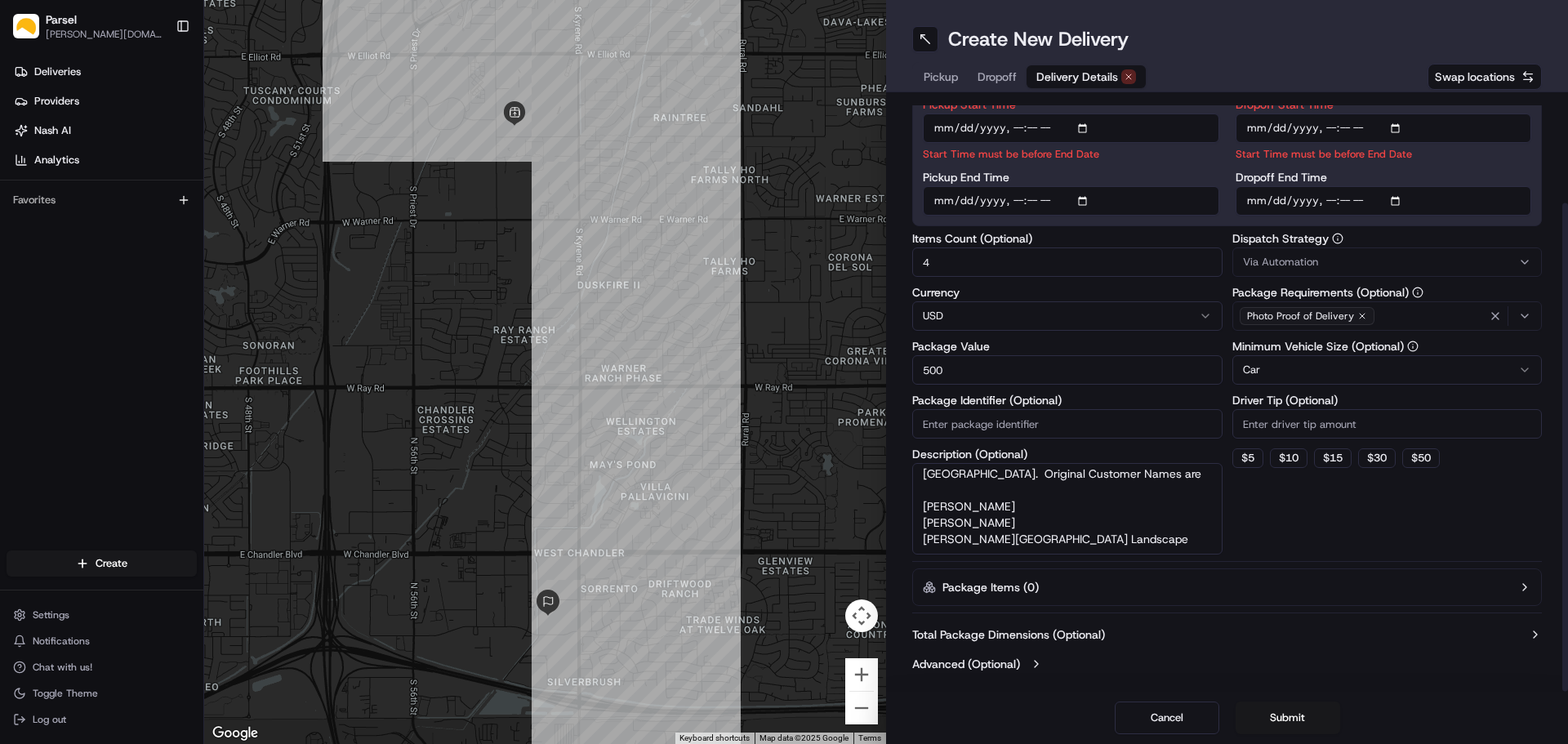
click at [1125, 537] on textarea "RTS Shipments that need to be returned to Dixxon Flannels Dock. Original Custom…" at bounding box center [1067, 509] width 311 height 91
type textarea "RTS Shipments that need to be returned to Dixxon Flannels Dock. Original Custom…"
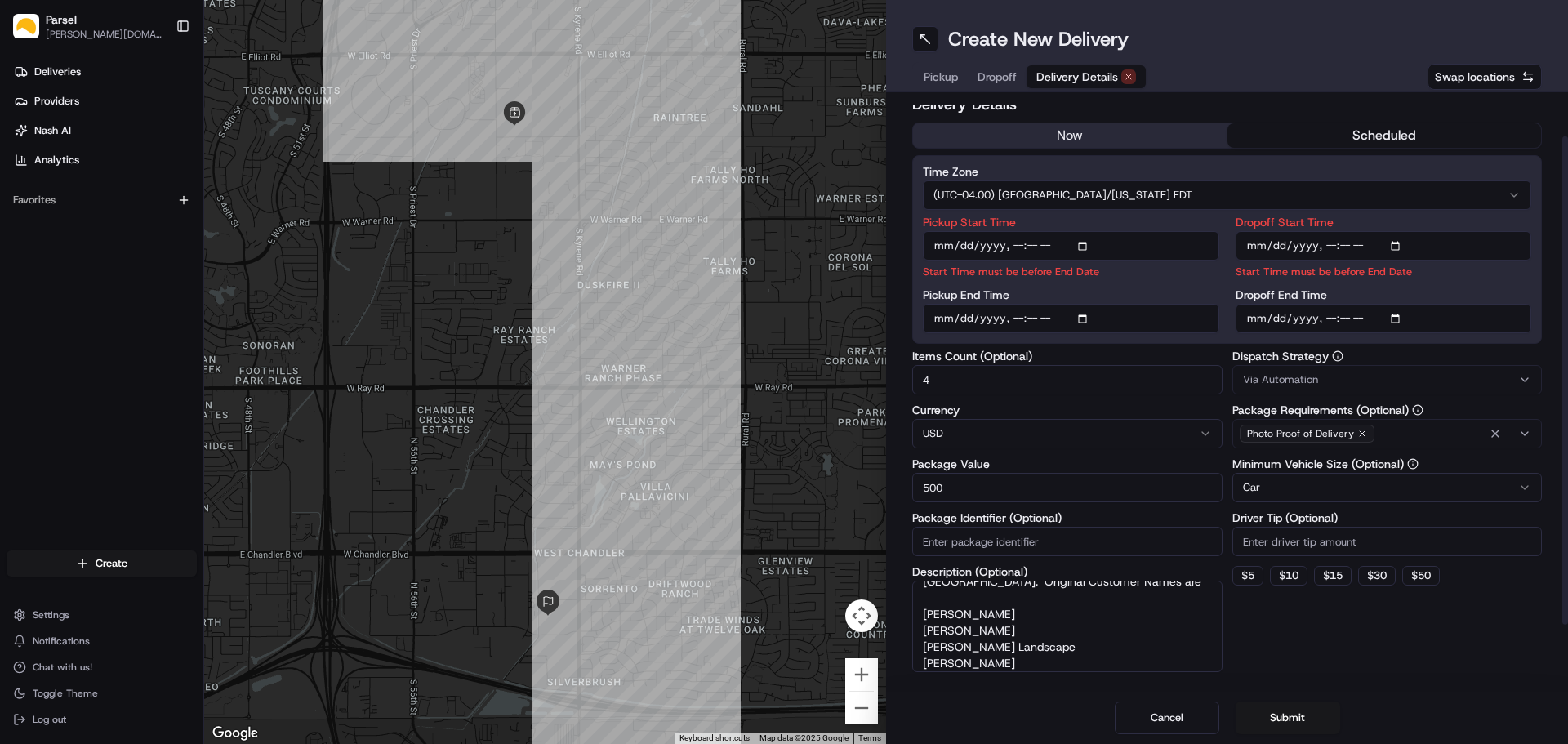
scroll to position [0, 0]
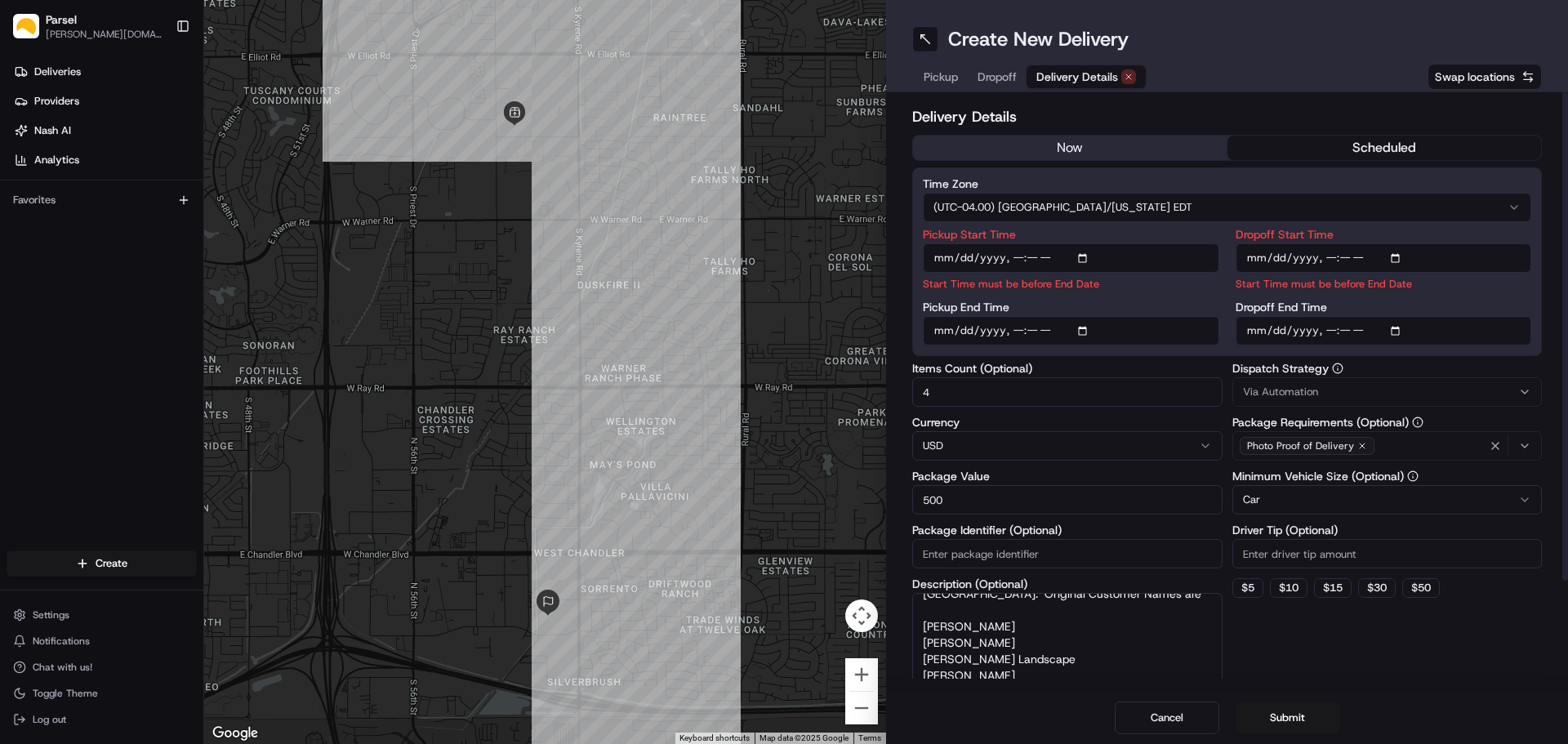
click at [1356, 149] on button "scheduled" at bounding box center [1384, 148] width 315 height 25
click at [1147, 337] on input "Pickup End Time" at bounding box center [1071, 330] width 297 height 30
click at [1374, 329] on input "Dropoff End Time" at bounding box center [1383, 330] width 297 height 30
click at [1002, 393] on input "4" at bounding box center [1067, 392] width 311 height 30
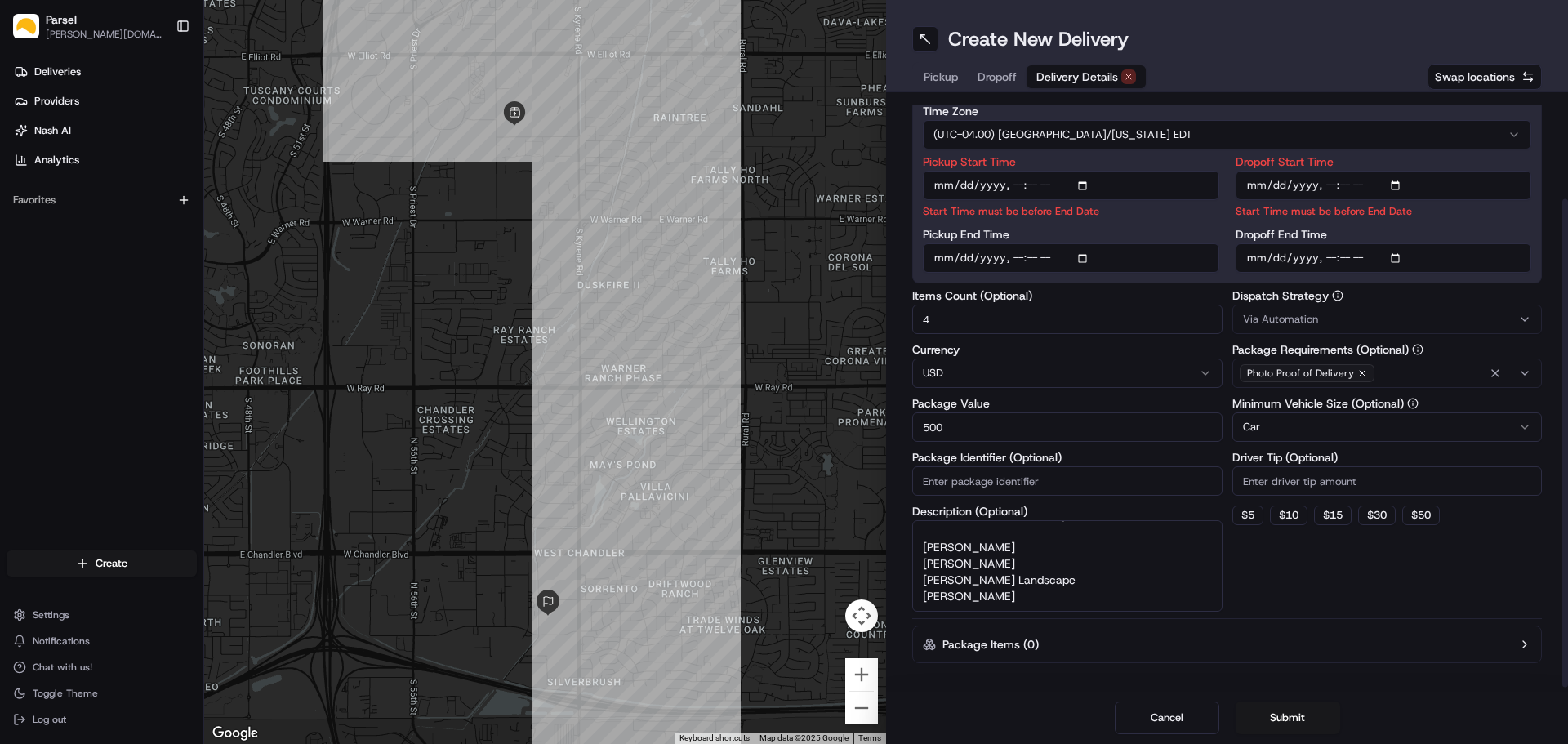
scroll to position [130, 0]
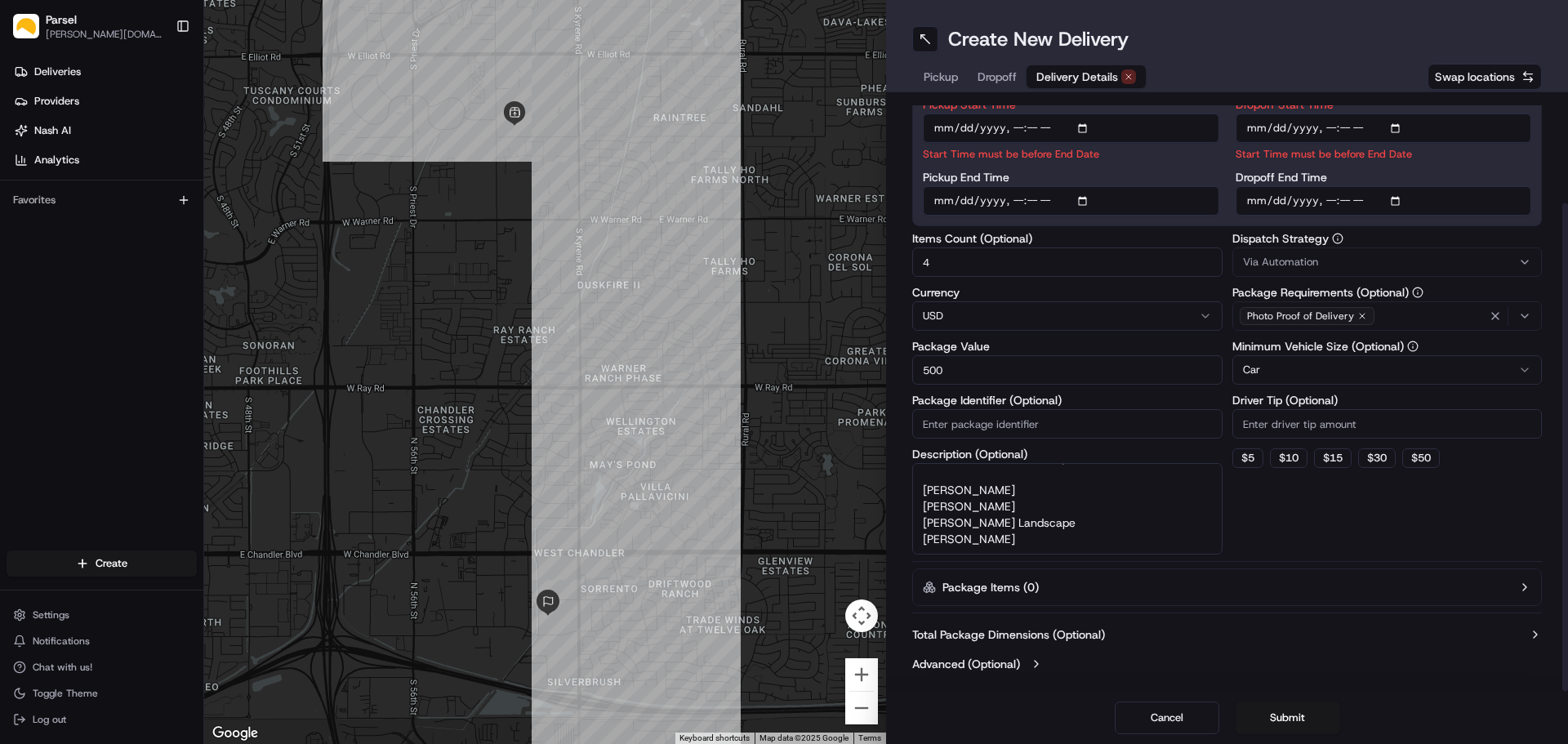
click at [921, 486] on textarea "RTS Shipments that need to be returned to Dixxon Flannels Dock. Original Custom…" at bounding box center [1067, 509] width 311 height 91
click at [937, 510] on textarea "RTS Shipments that need to be returned to Dixxon Flannels Dock. Original Custom…" at bounding box center [1067, 509] width 311 height 91
click at [988, 81] on span "Dropoff" at bounding box center [996, 76] width 39 height 16
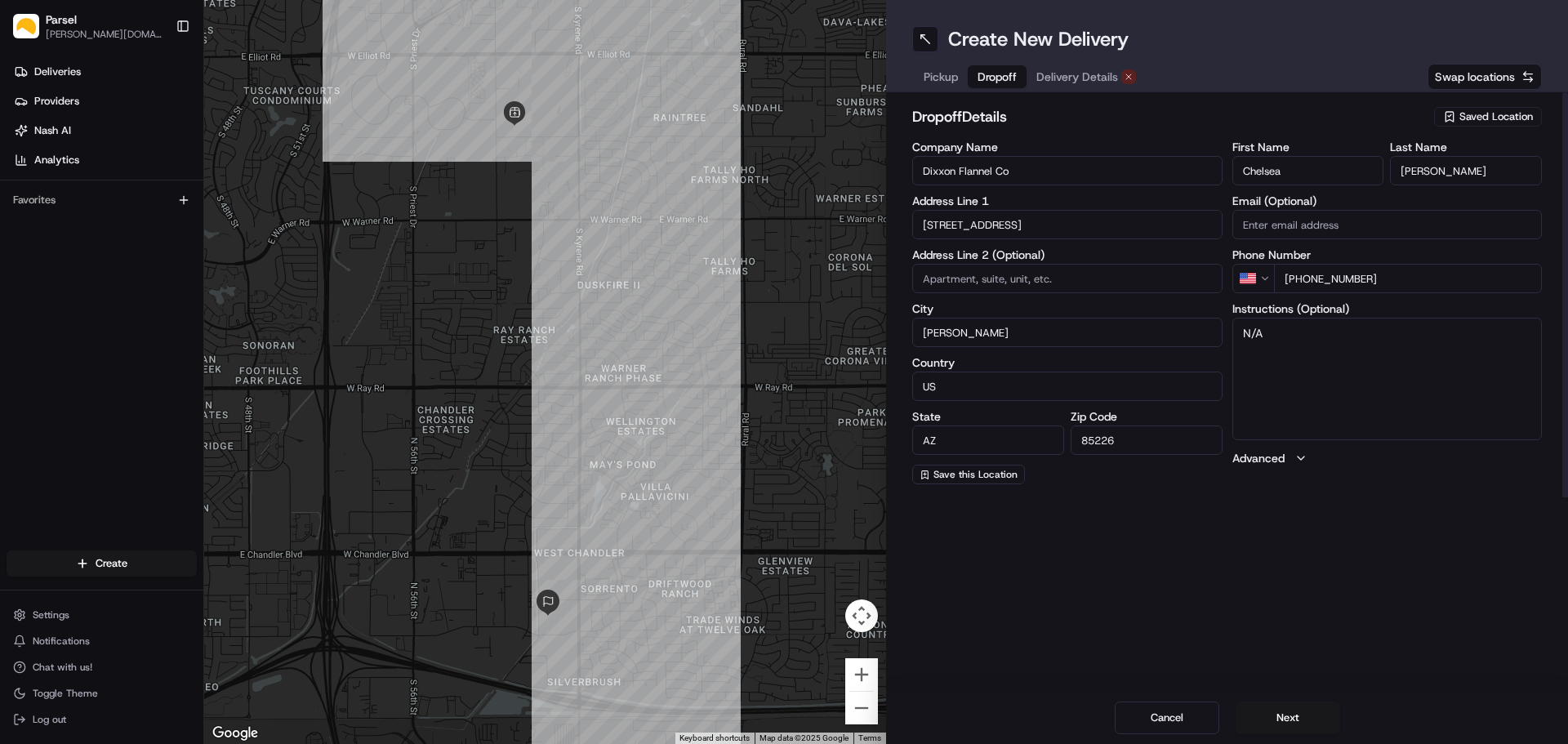
scroll to position [0, 0]
click at [1049, 74] on span "Delivery Details" at bounding box center [1077, 76] width 81 height 16
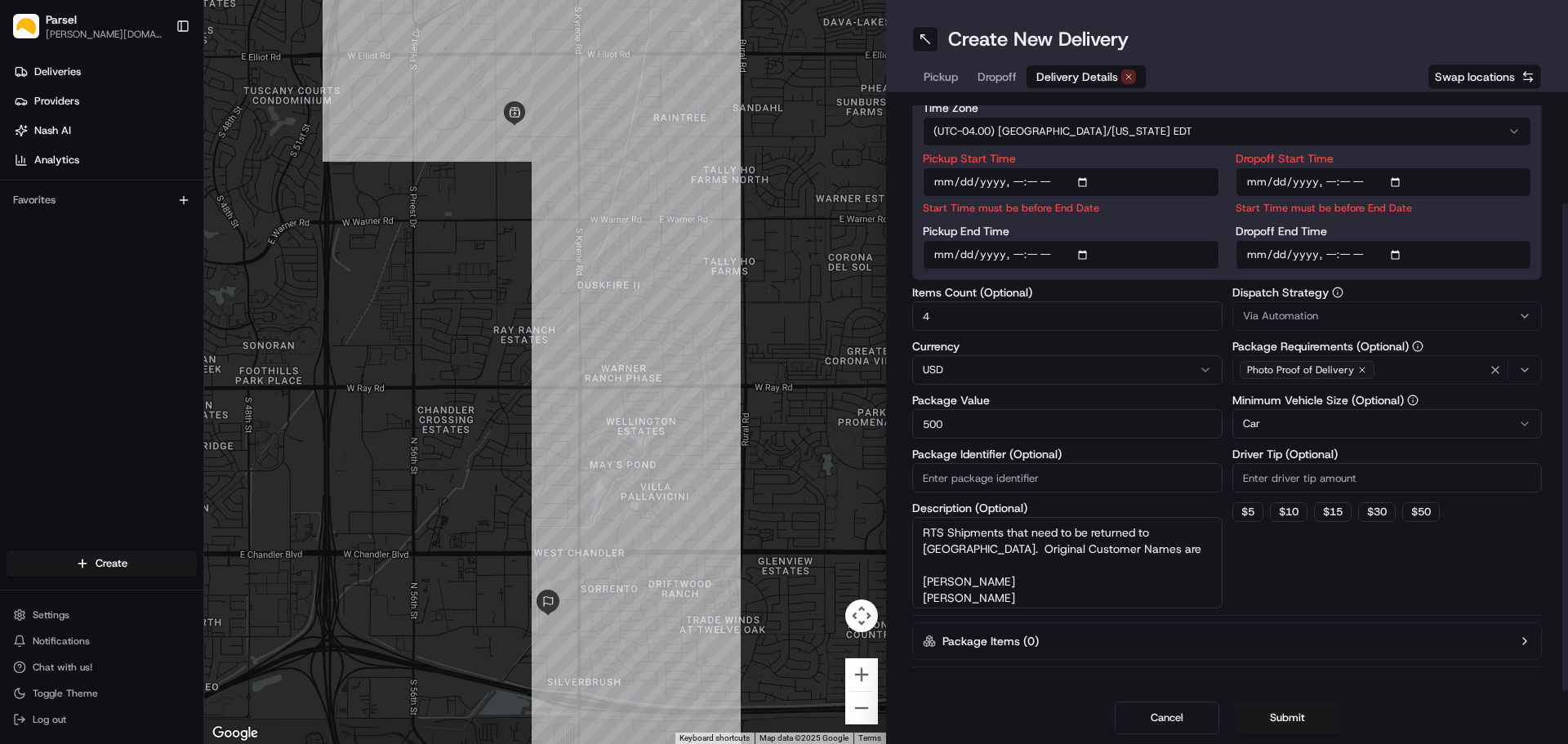
scroll to position [130, 0]
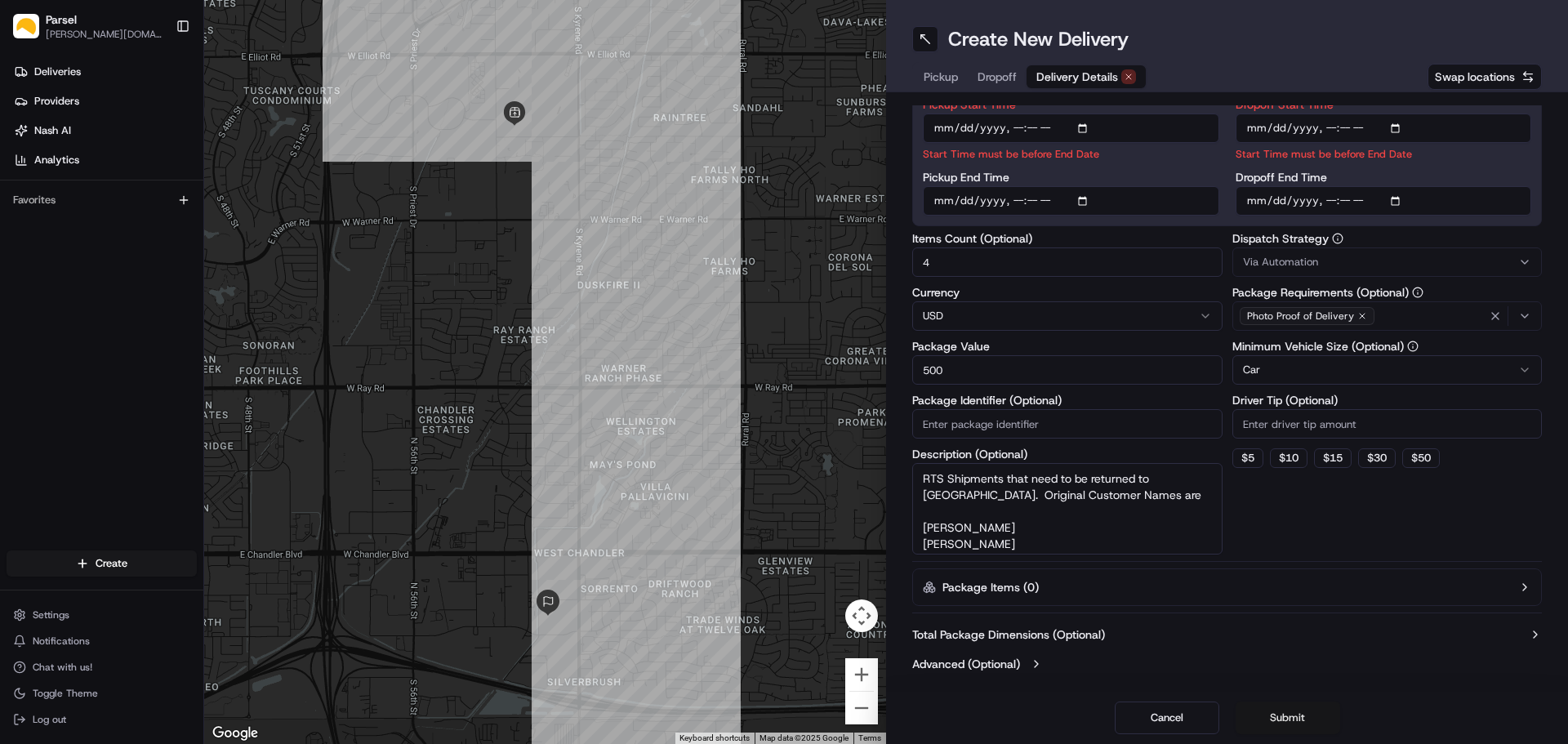
click at [1297, 719] on button "Submit" at bounding box center [1287, 717] width 104 height 33
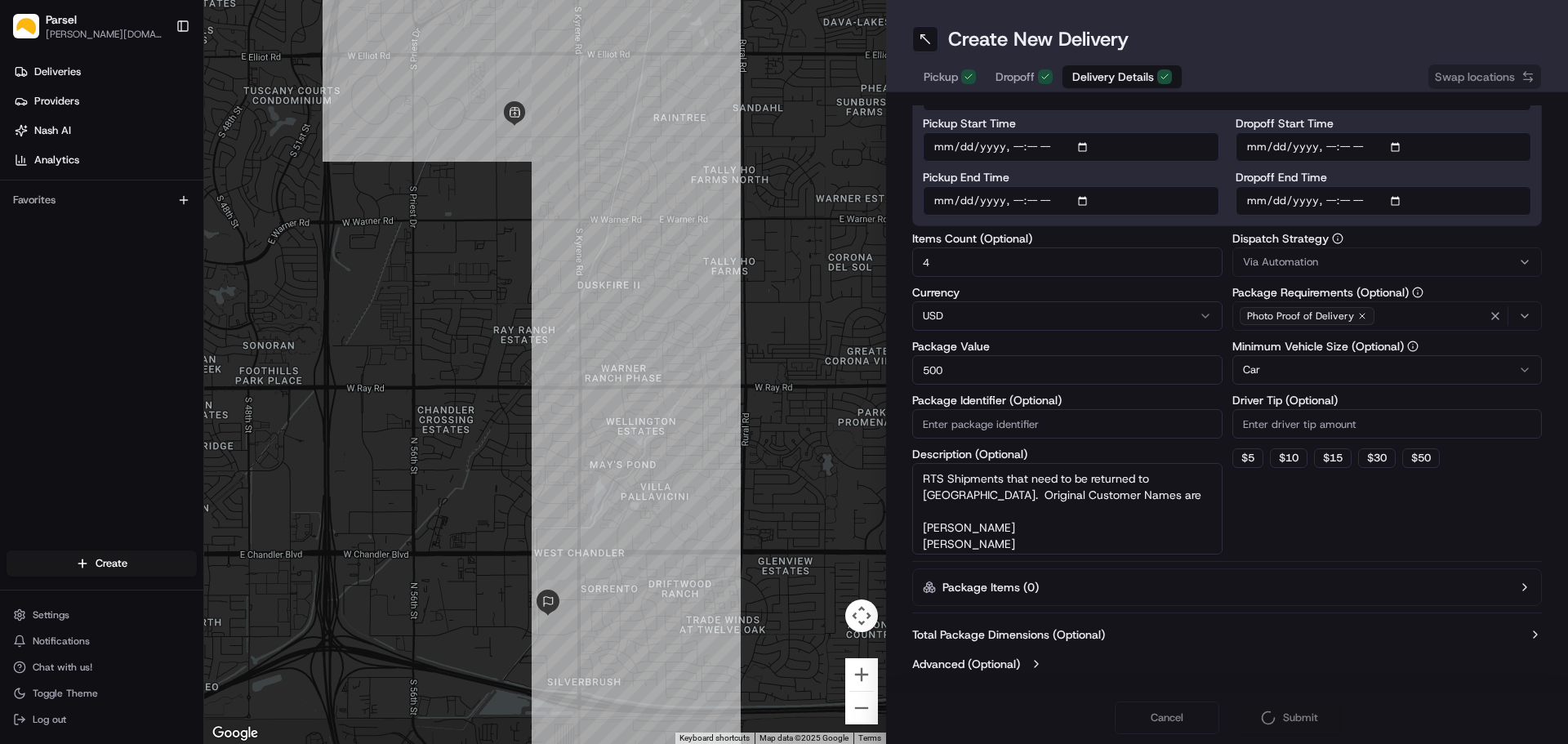
scroll to position [111, 0]
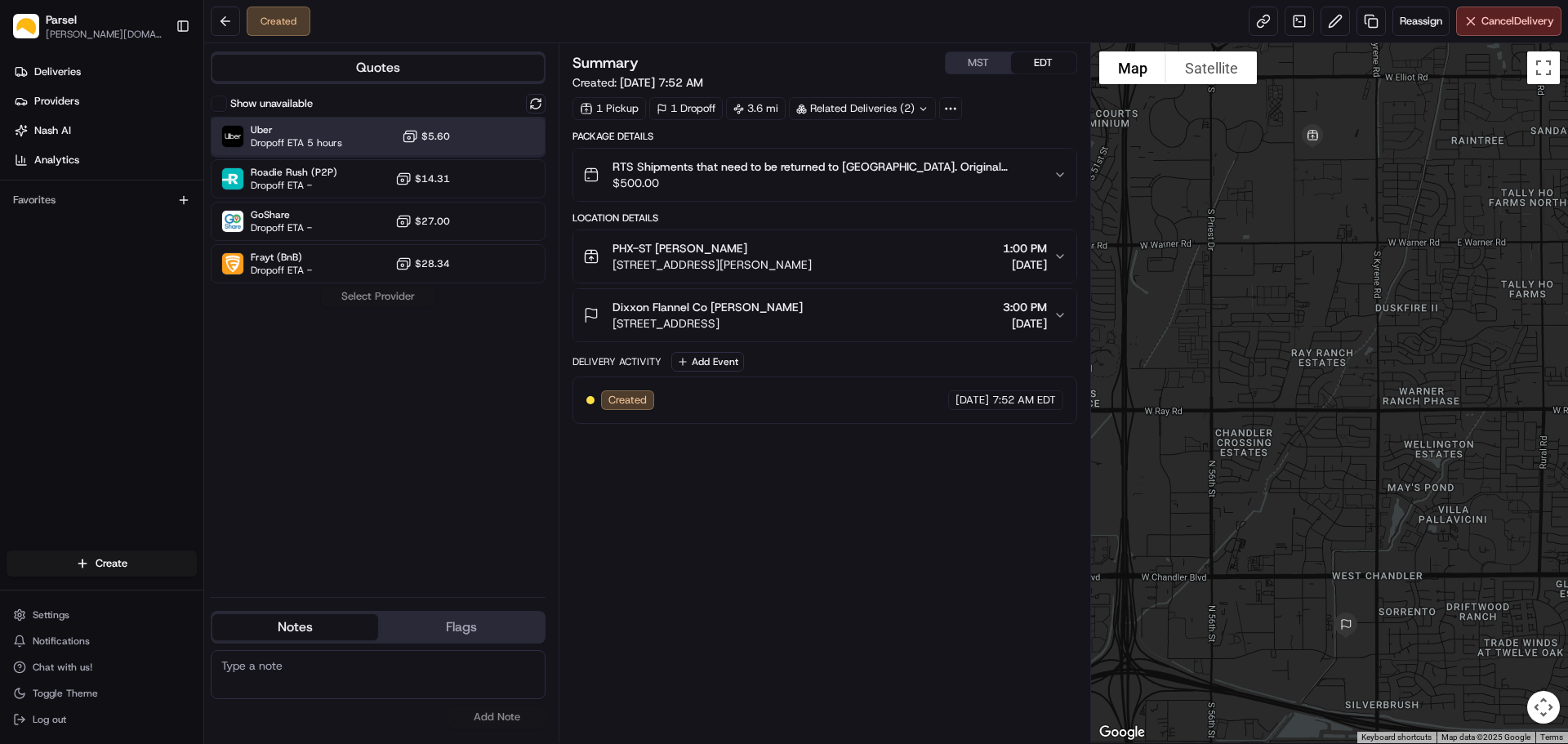
click at [481, 137] on div "Uber Dropoff ETA 5 hours $5.60" at bounding box center [377, 136] width 334 height 39
click at [387, 298] on button "Assign Provider" at bounding box center [378, 297] width 116 height 20
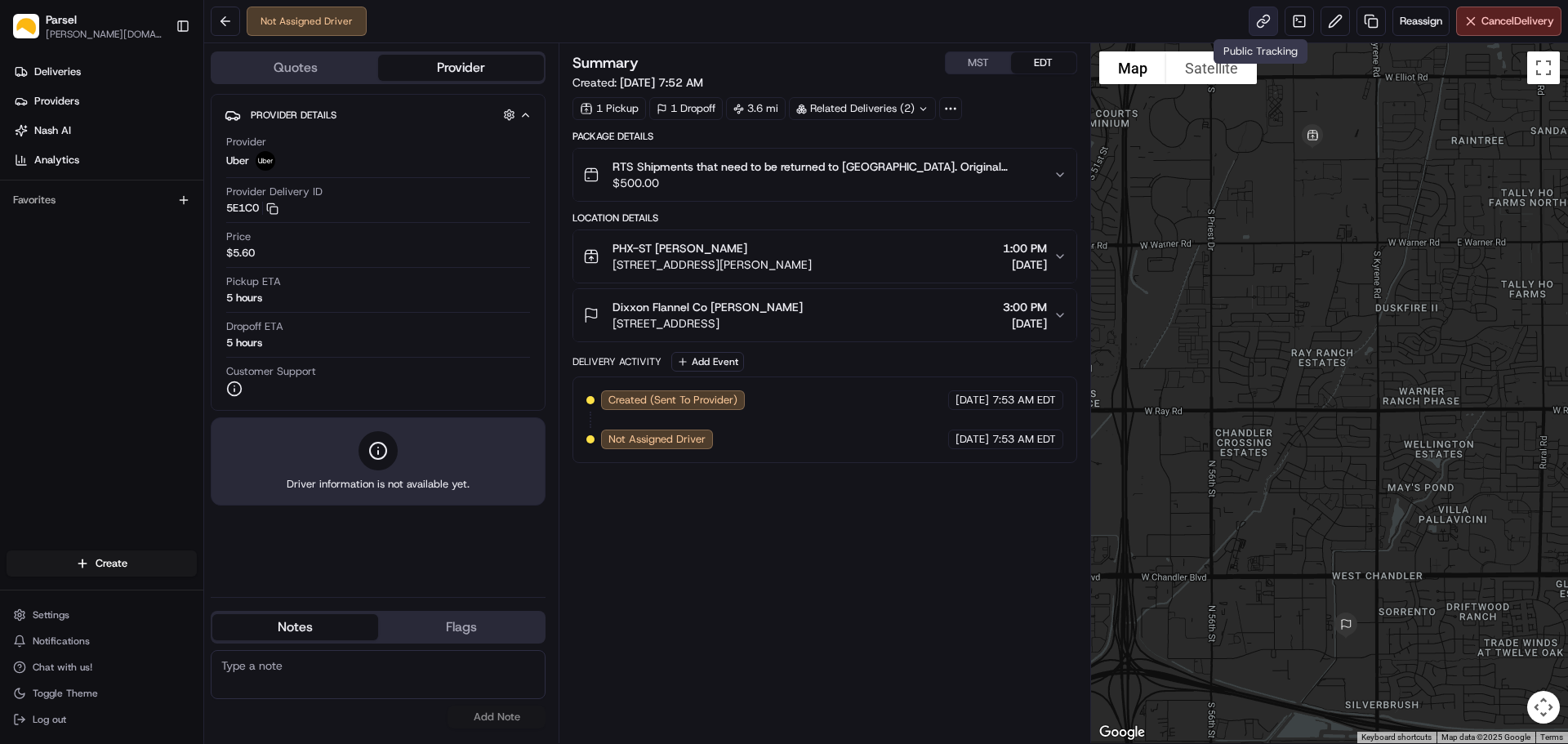
click at [1256, 17] on link at bounding box center [1263, 22] width 30 height 30
click at [907, 244] on div "PHX-ST Mychau Trieu 910 W Carver Rd, Tempe, AZ 85284, US 1:00 PM 08/22/2025" at bounding box center [817, 256] width 469 height 33
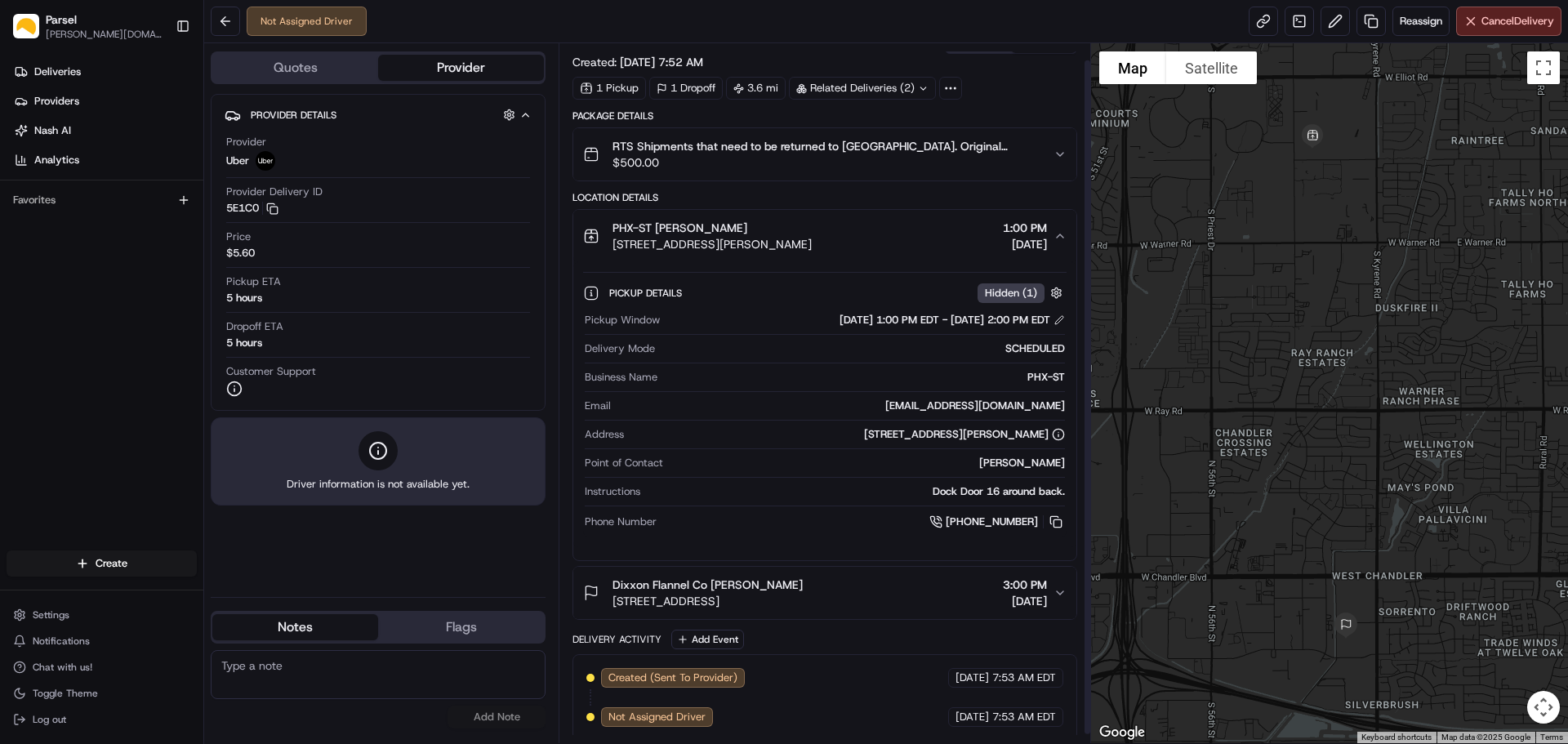
scroll to position [26, 0]
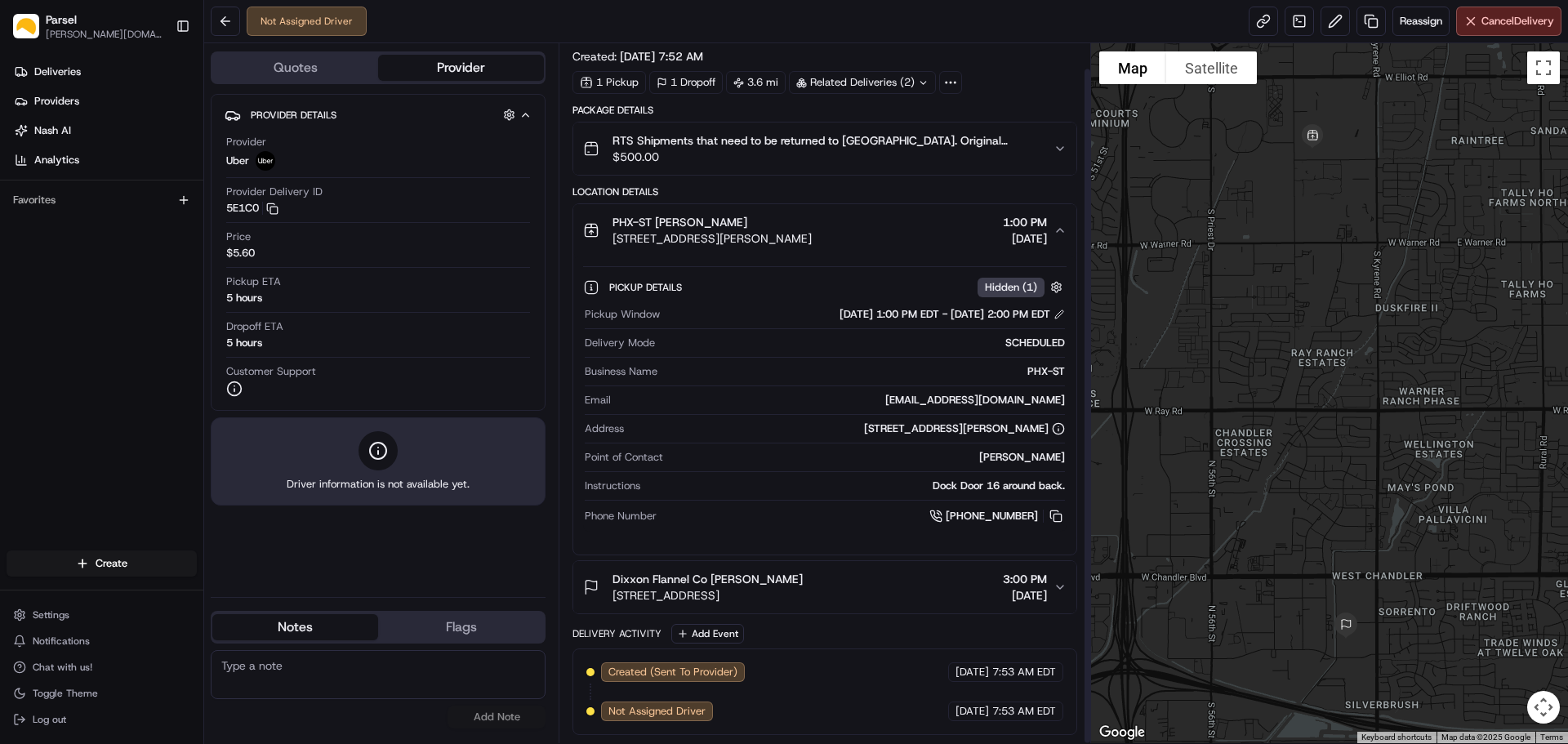
click at [854, 571] on div "Dixxon Flannel Co Chelsea Elmer 170 S Kyrene Rd, Chandler, AZ 85226, USA 3:00 P…" at bounding box center [817, 586] width 469 height 33
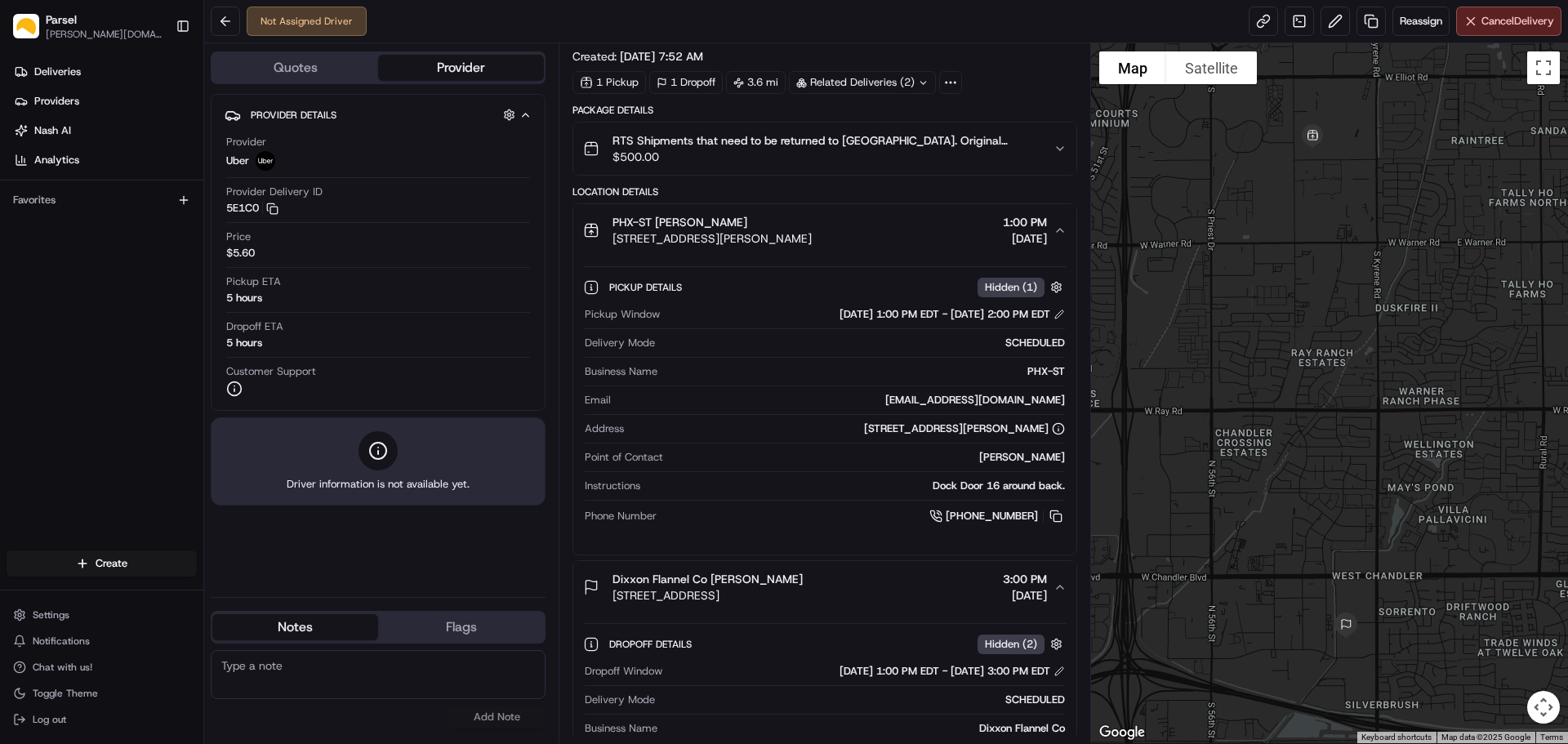
click at [879, 139] on span "RTS Shipments that need to be returned to Dixxon Flannels Dock. Original Custom…" at bounding box center [826, 140] width 427 height 16
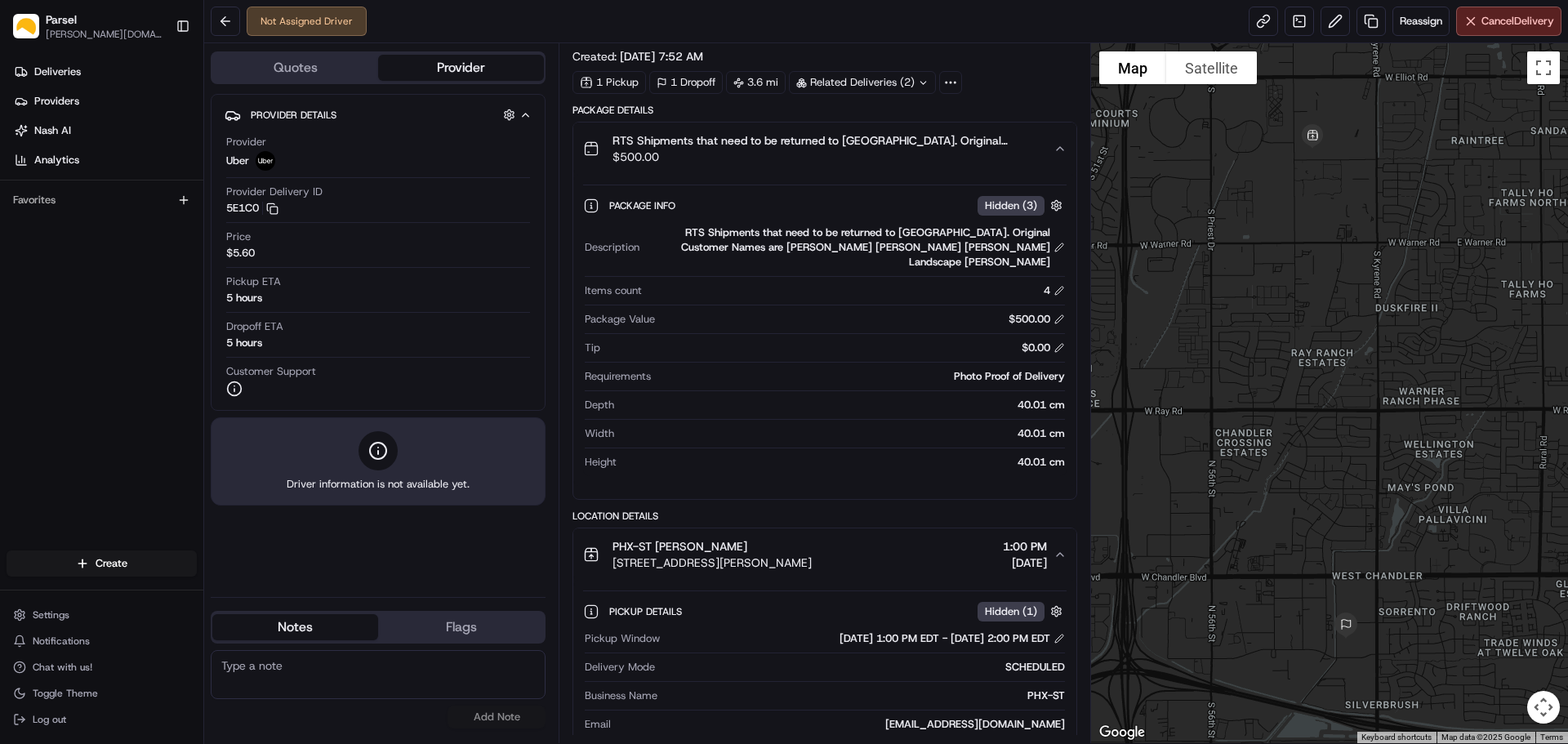
drag, startPoint x: 753, startPoint y: 247, endPoint x: 1049, endPoint y: 263, distance: 296.4
click at [1049, 263] on div "RTS Shipments that need to be returned to Dixxon Flannels Dock. Original Custom…" at bounding box center [854, 247] width 418 height 44
copy div "Andrian Montenegro Andrew Brown Bill Sanford - Dominguez Landscape Mathew Lewis"
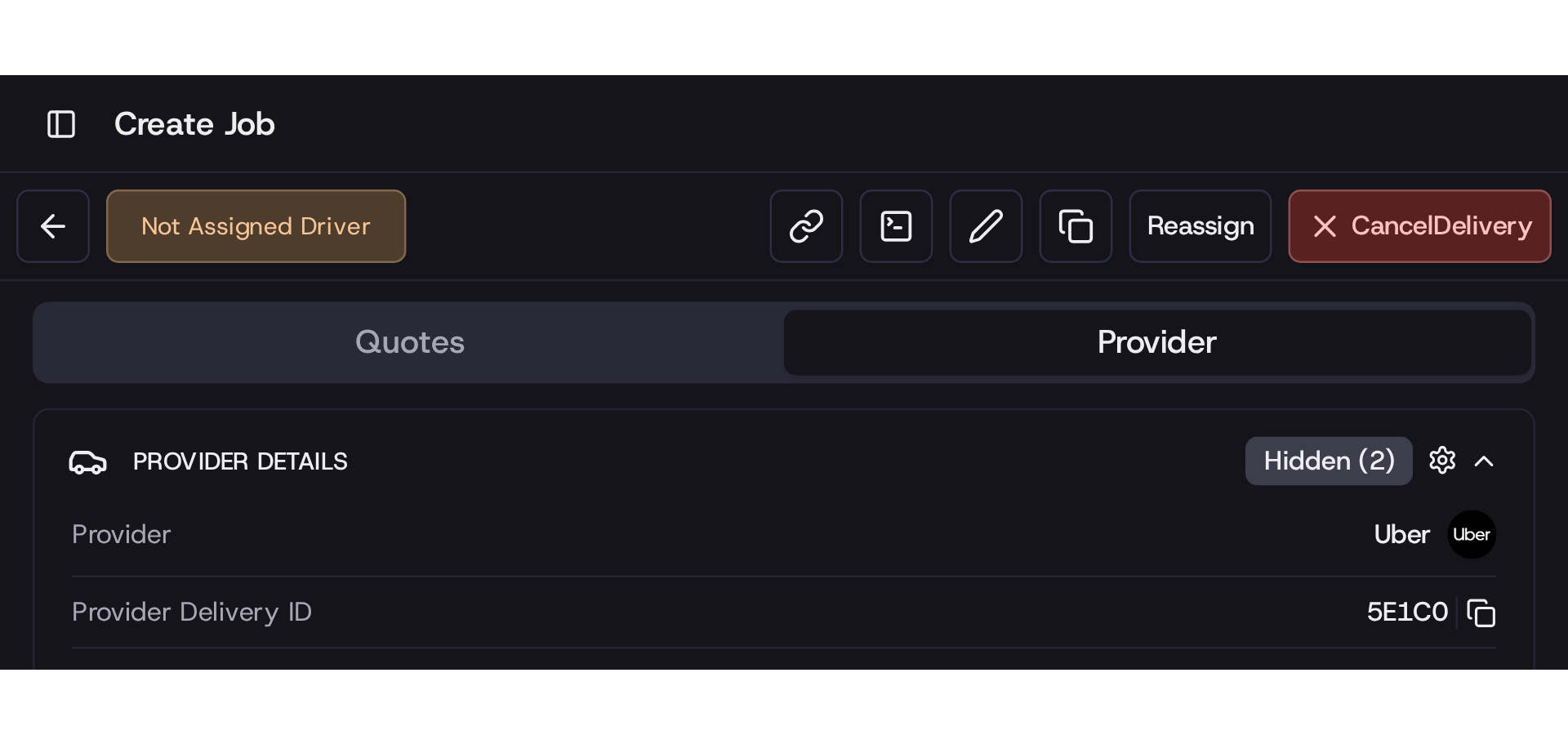
scroll to position [0, 0]
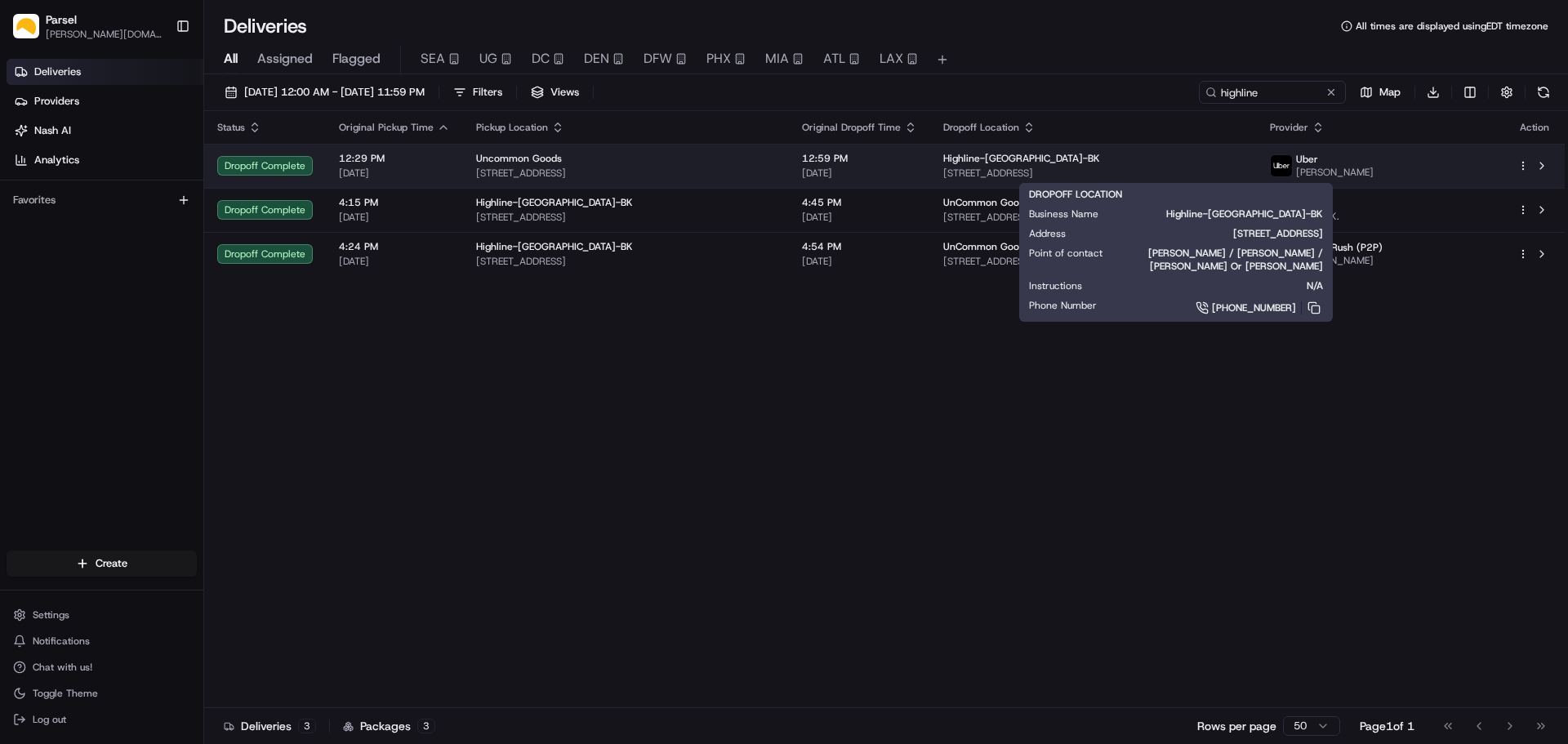
click at [1171, 163] on div "Highline-[GEOGRAPHIC_DATA]-BK" at bounding box center [1093, 158] width 300 height 13
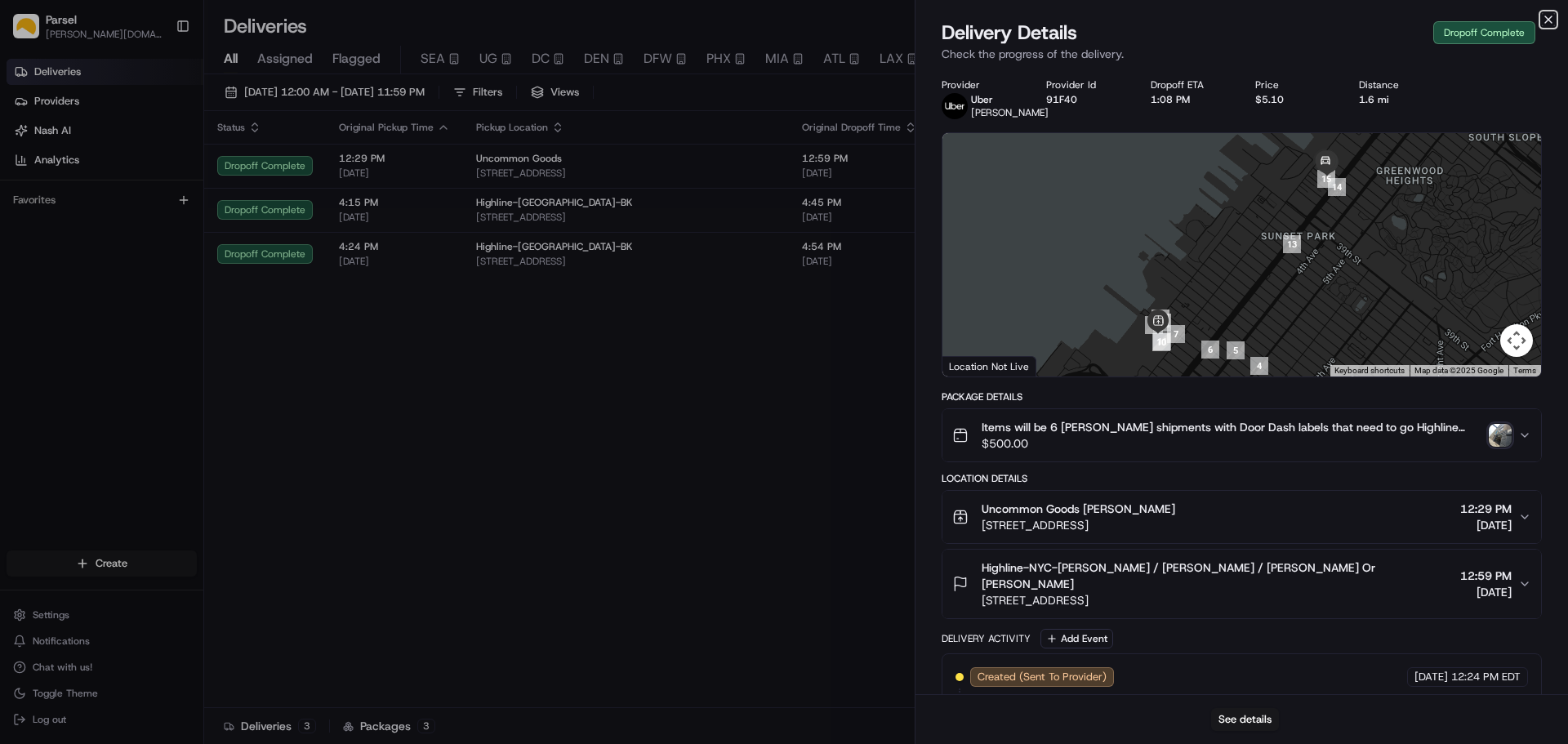
click at [1548, 20] on icon "button" at bounding box center [1548, 19] width 7 height 7
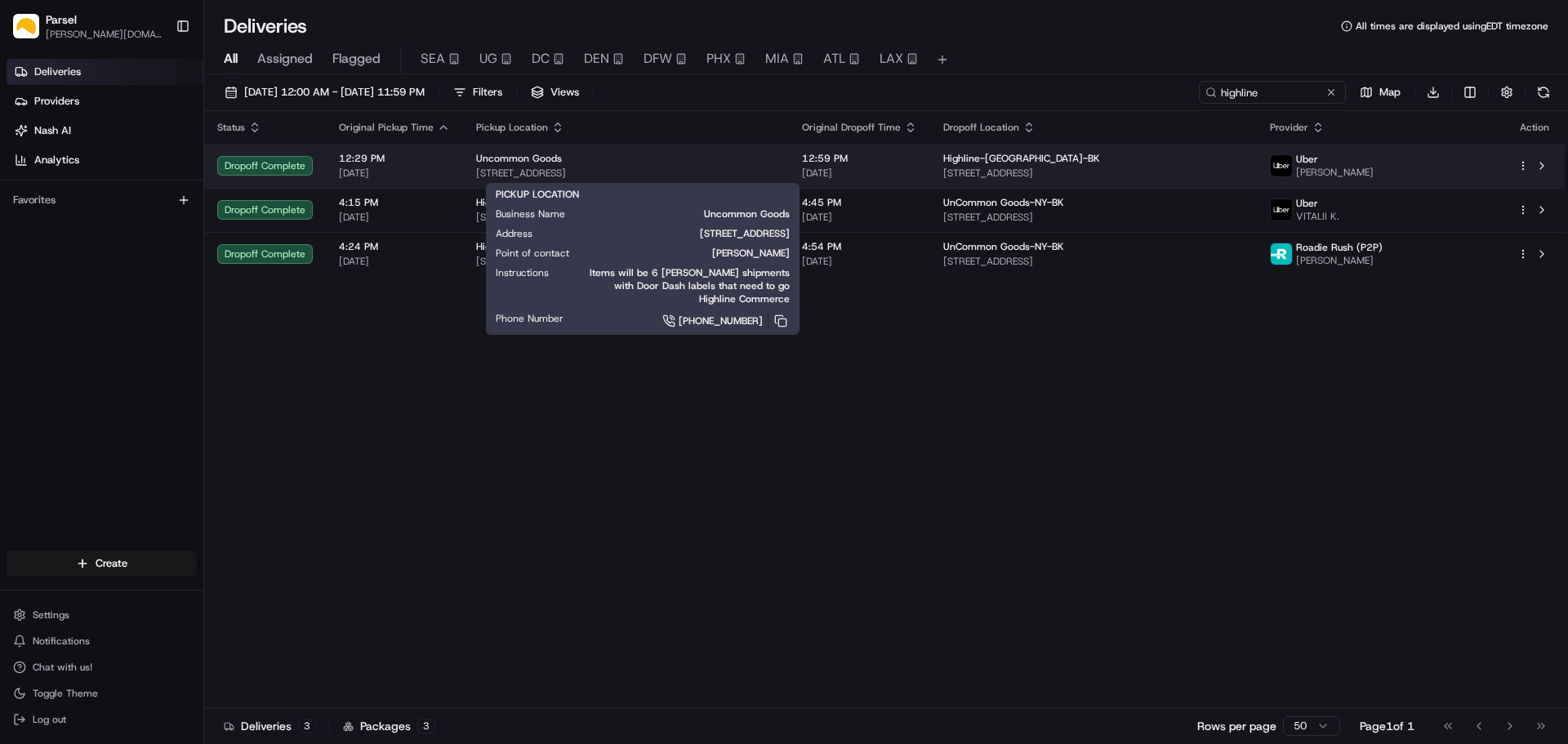
click at [776, 161] on div "Uncommon Goods" at bounding box center [626, 158] width 300 height 13
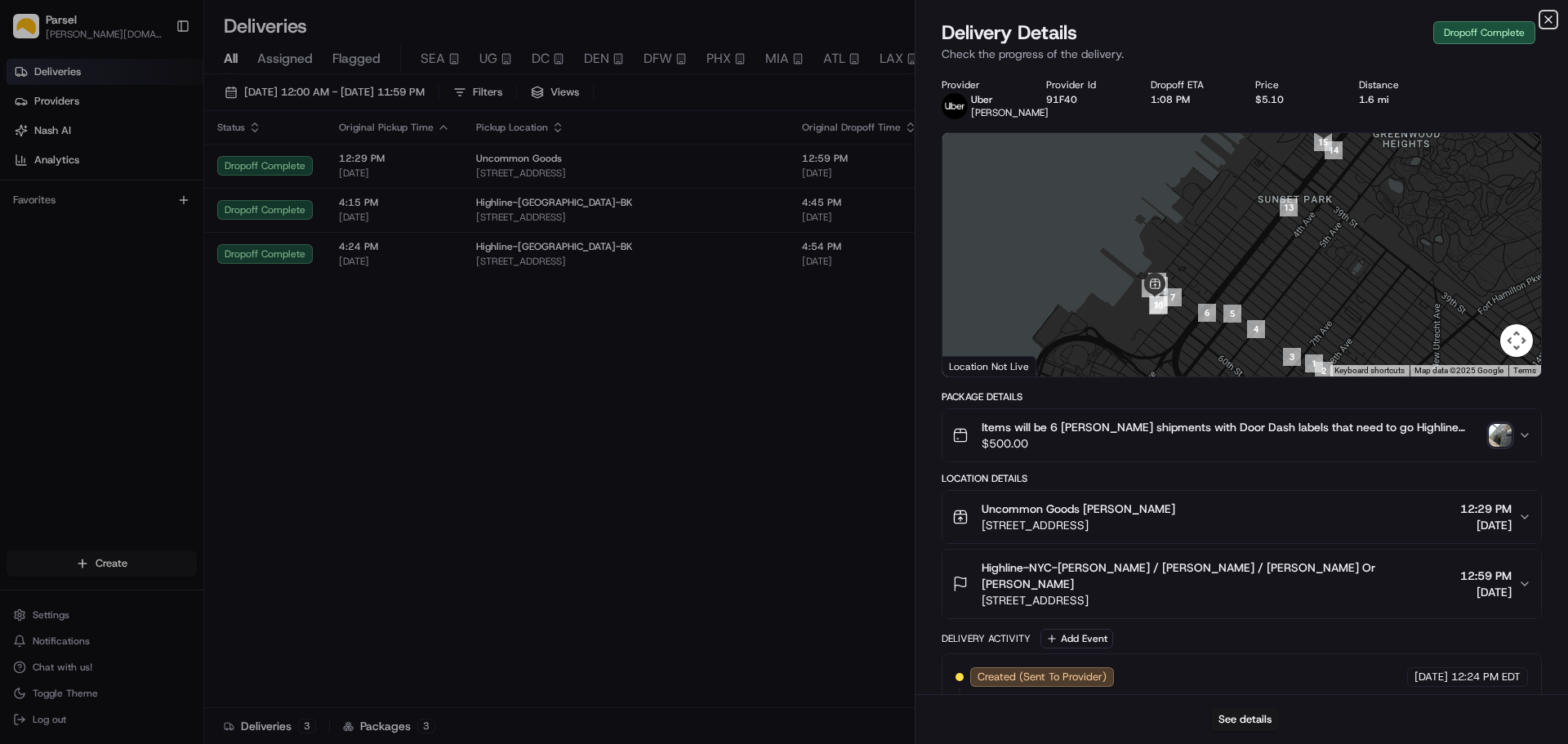
click at [1546, 19] on icon "button" at bounding box center [1547, 19] width 13 height 13
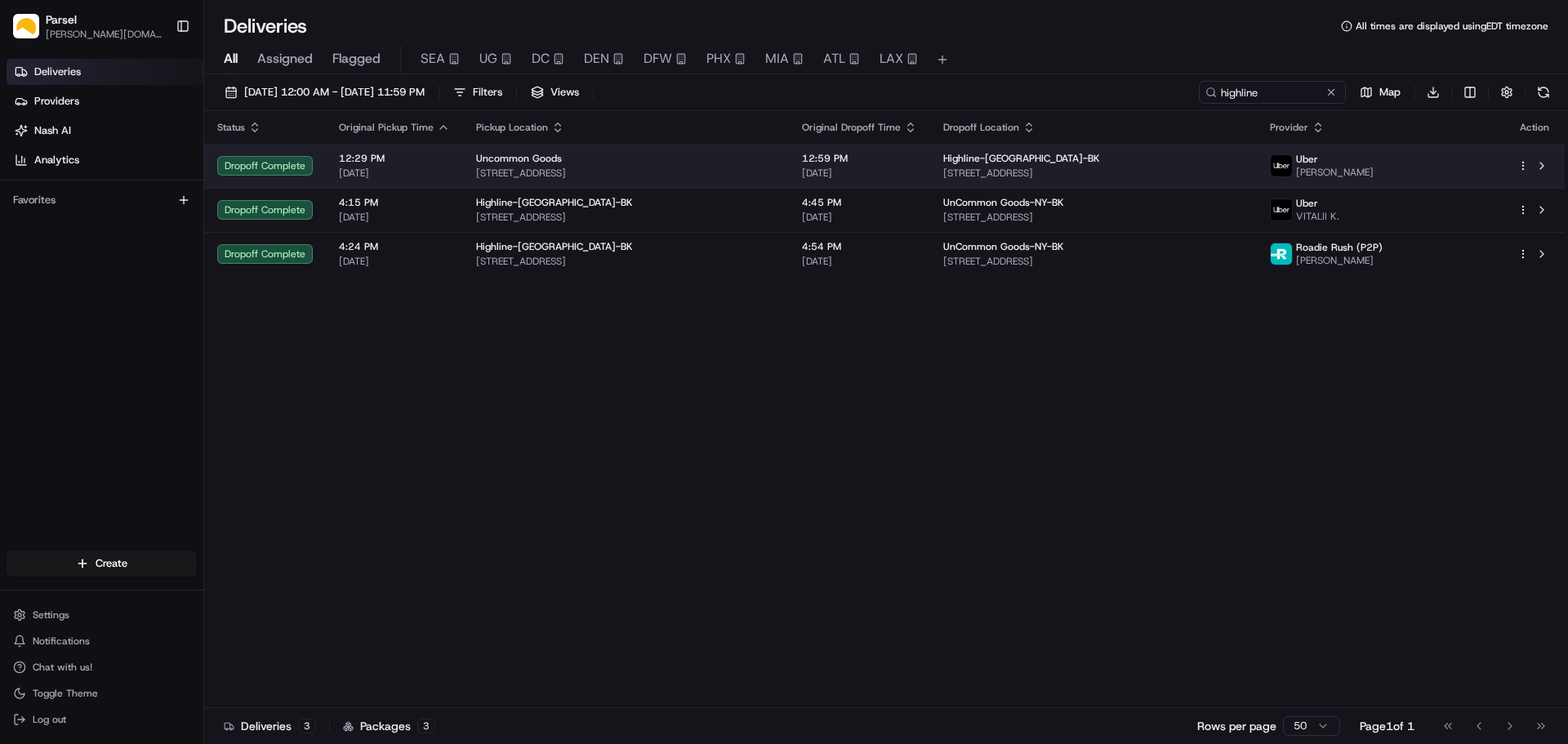
click at [1521, 162] on html "Parsel [DOMAIN_NAME][EMAIL_ADDRESS][PERSON_NAME][DOMAIN_NAME] Toggle Sidebar De…" at bounding box center [784, 372] width 1568 height 744
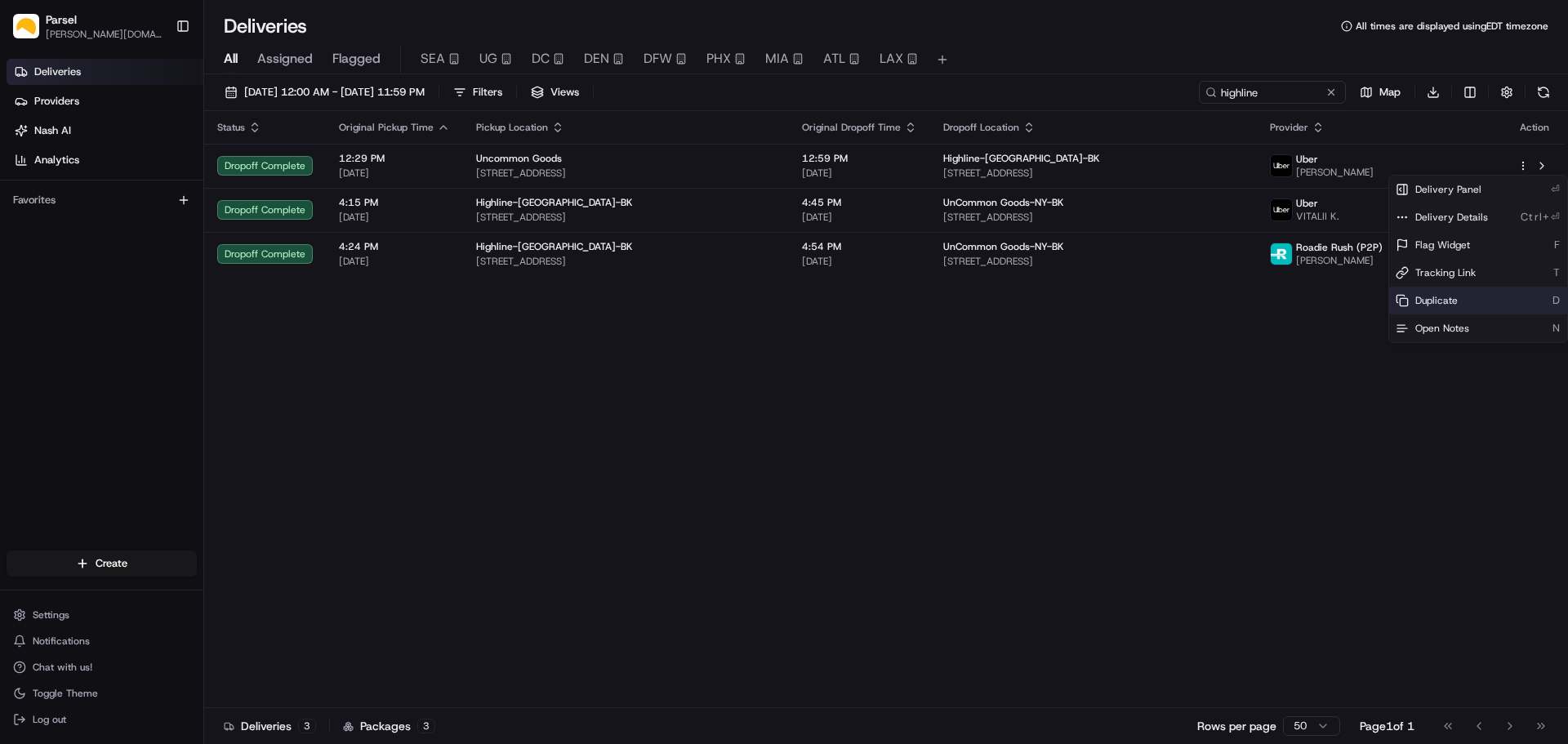
click at [1463, 305] on div "Duplicate D" at bounding box center [1478, 301] width 178 height 28
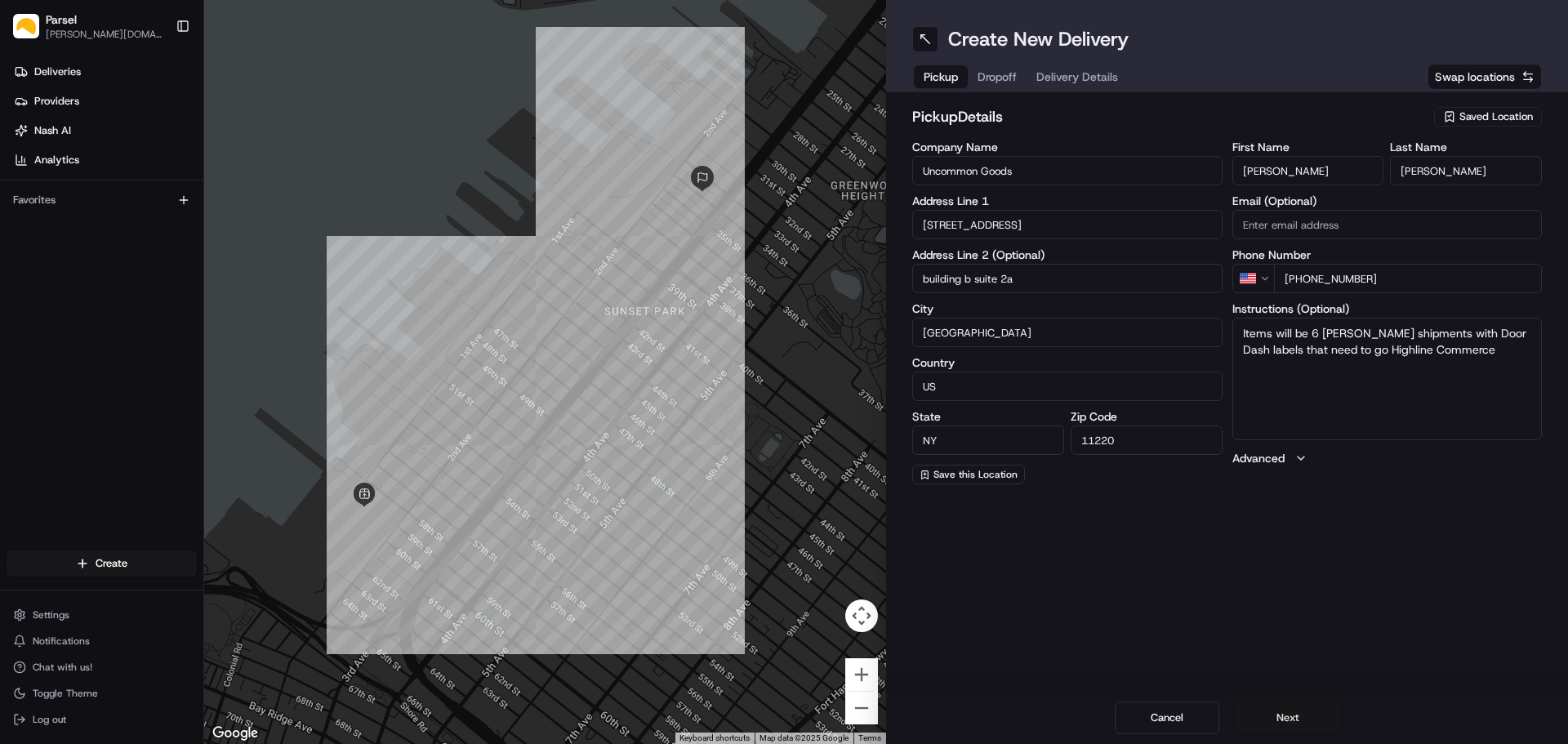
click at [1293, 715] on button "Next" at bounding box center [1287, 717] width 104 height 33
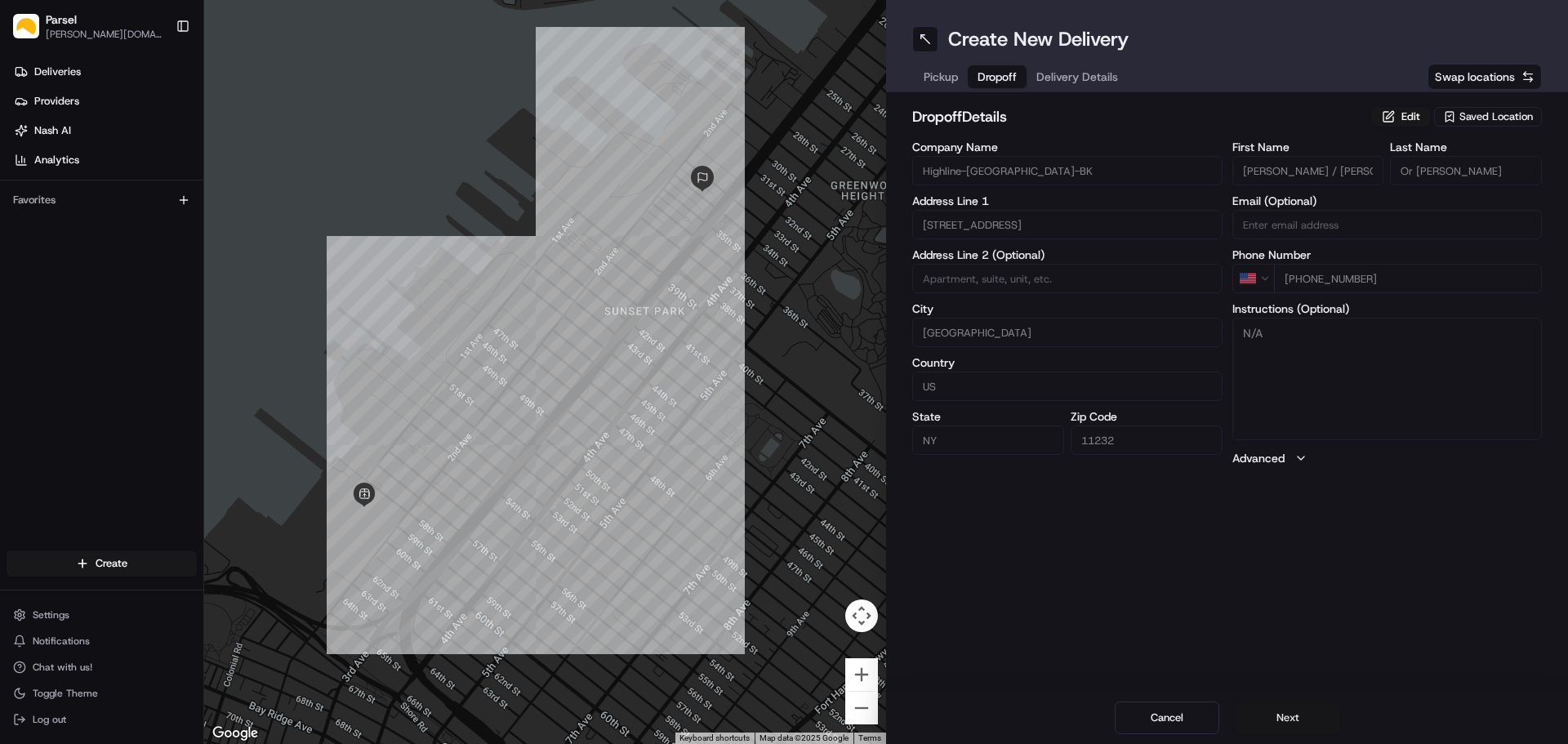
click at [1293, 715] on button "Next" at bounding box center [1287, 717] width 104 height 33
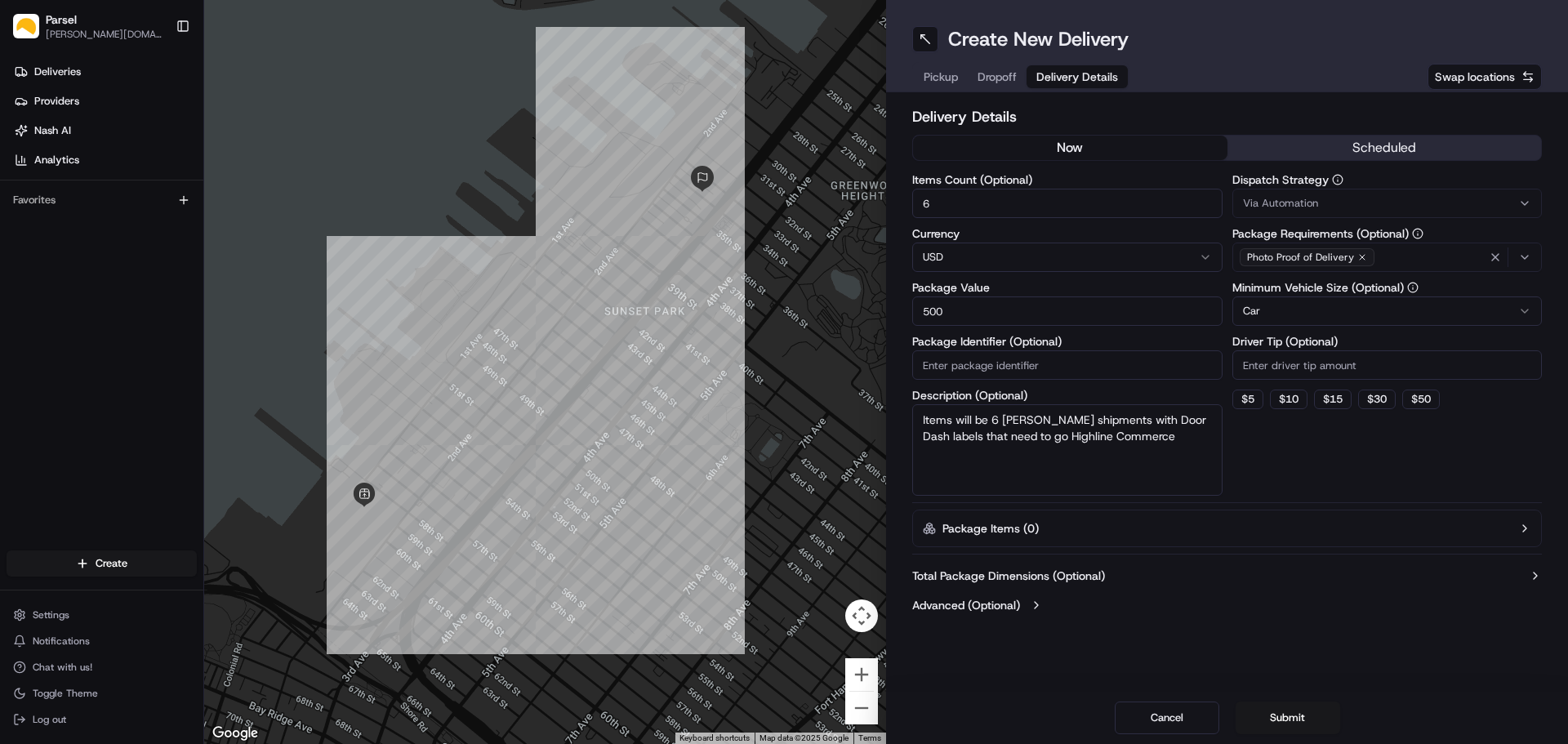
click at [1337, 151] on button "scheduled" at bounding box center [1384, 148] width 315 height 25
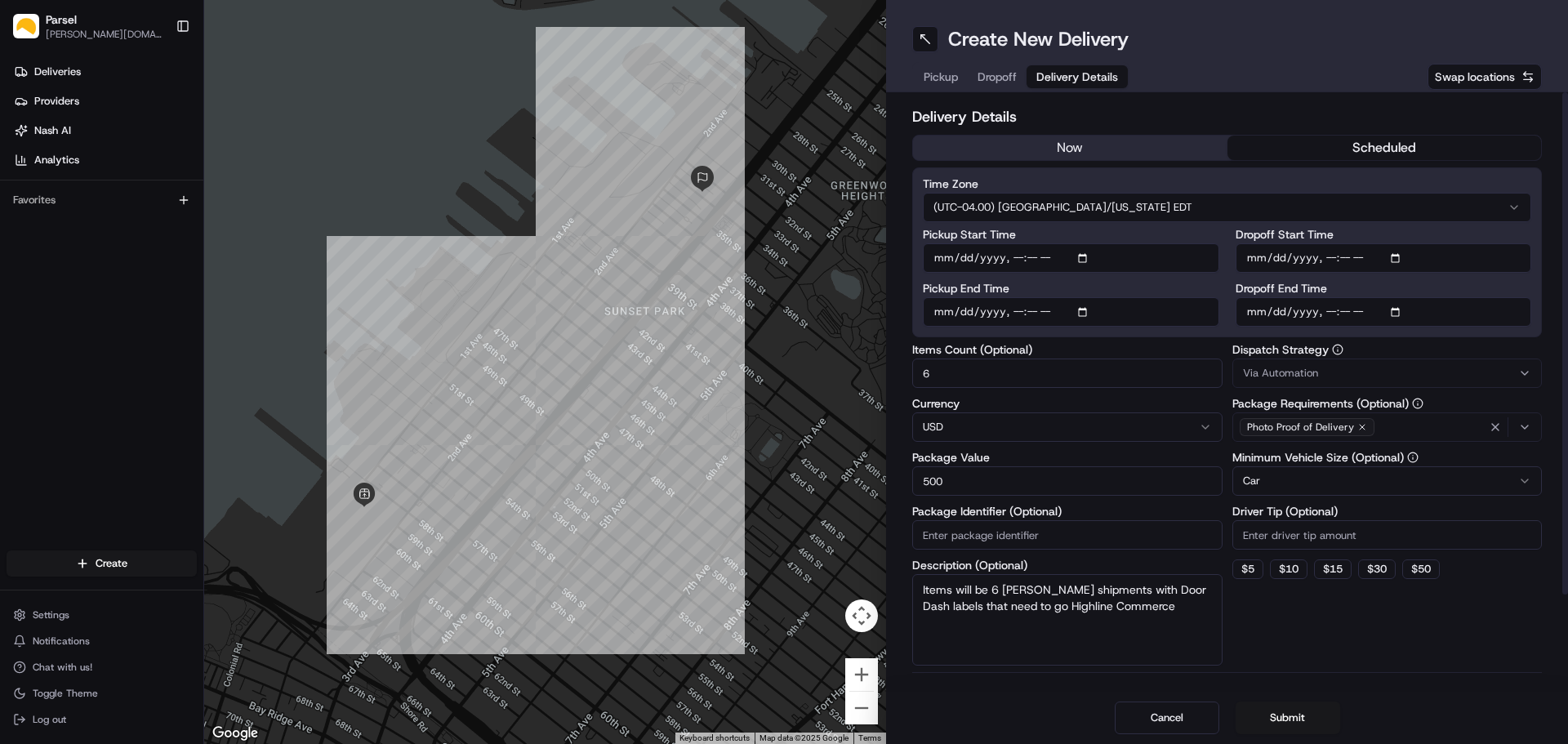
click at [1082, 253] on input "Pickup Start Time" at bounding box center [1071, 258] width 297 height 30
click at [1219, 205] on html "Parsel alex.weir@getparsel.com Toggle Sidebar Deliveries Providers Nash AI Anal…" at bounding box center [784, 372] width 1568 height 744
type input "2025-08-22T10:00"
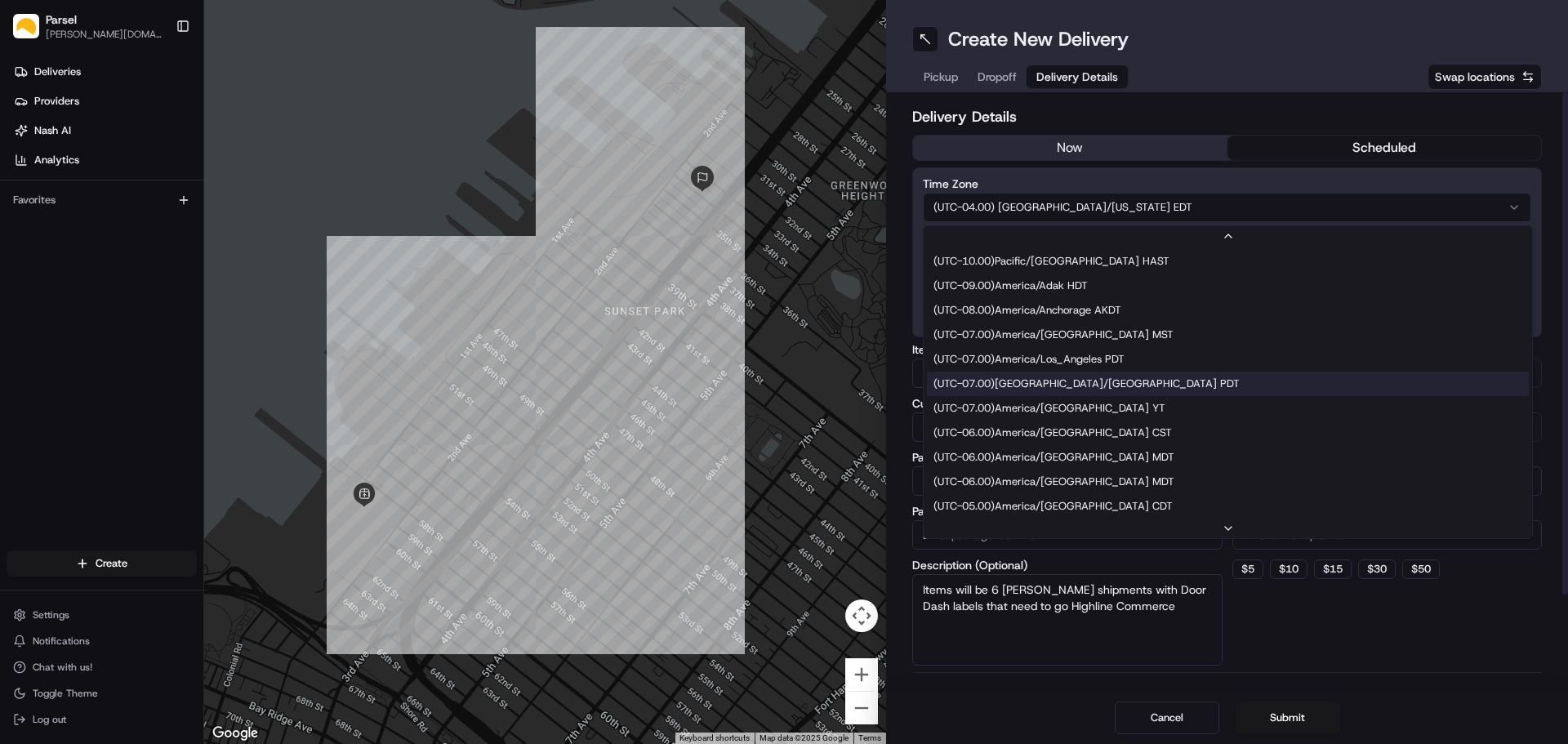
scroll to position [98, 0]
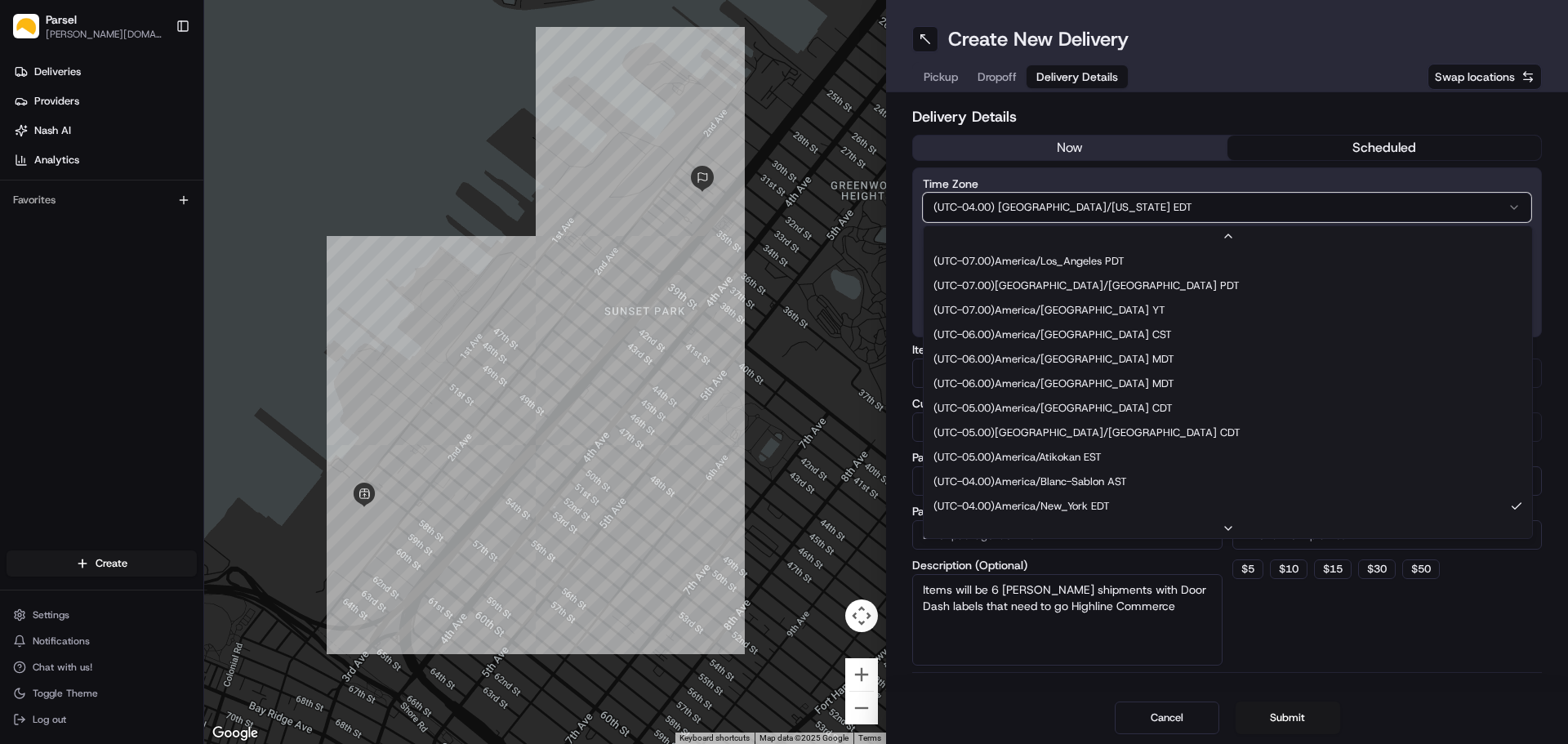
click at [1242, 103] on html "Parsel alex.weir@getparsel.com Toggle Sidebar Deliveries Providers Nash AI Anal…" at bounding box center [784, 372] width 1568 height 744
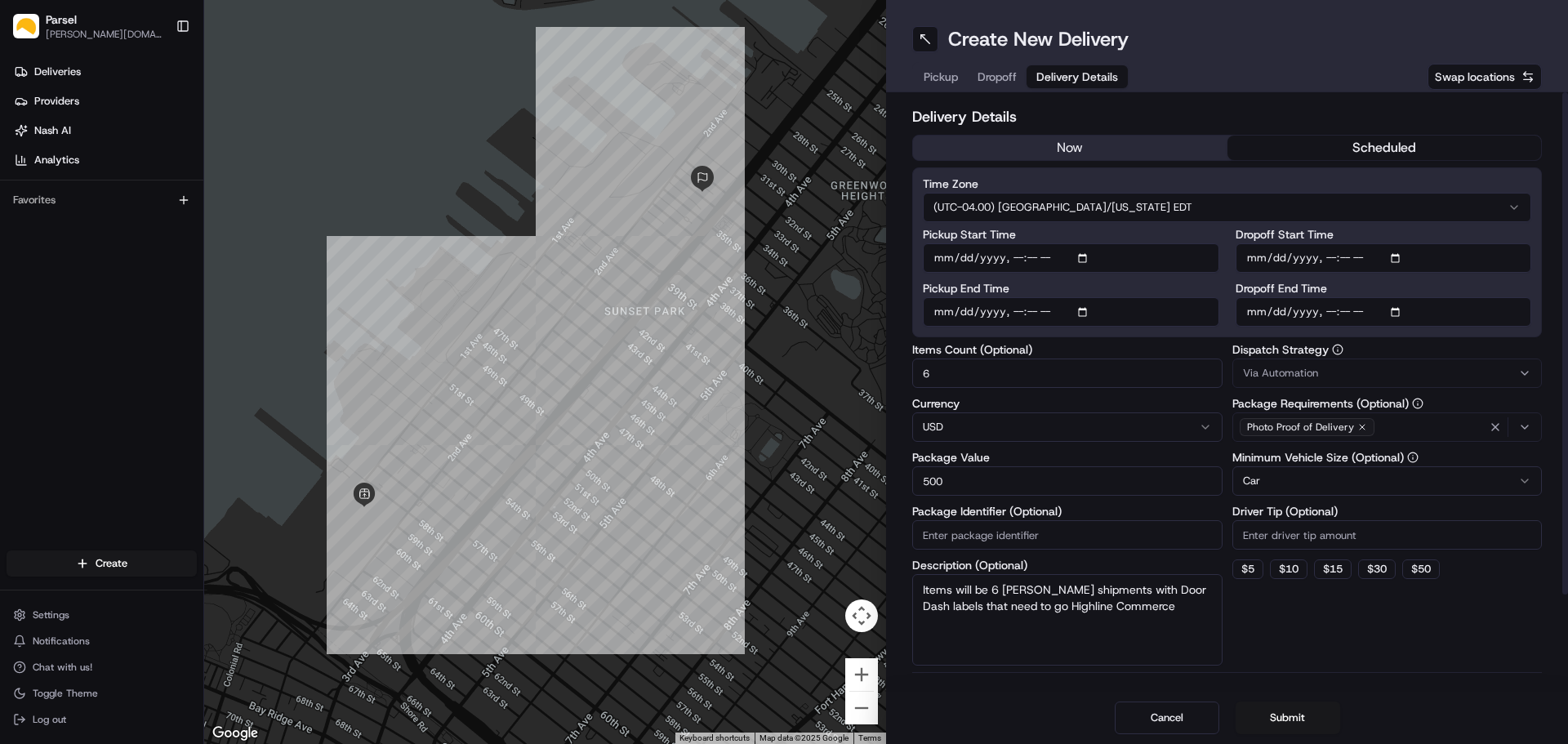
click at [943, 310] on input "Pickup End Time" at bounding box center [1071, 312] width 297 height 30
click at [1088, 311] on input "Pickup End Time" at bounding box center [1071, 312] width 297 height 30
type input "2025-08-22T10:30"
click at [1143, 290] on label "Pickup End Time" at bounding box center [1071, 289] width 297 height 12
click at [1143, 298] on input "Pickup End Time" at bounding box center [1071, 312] width 297 height 30
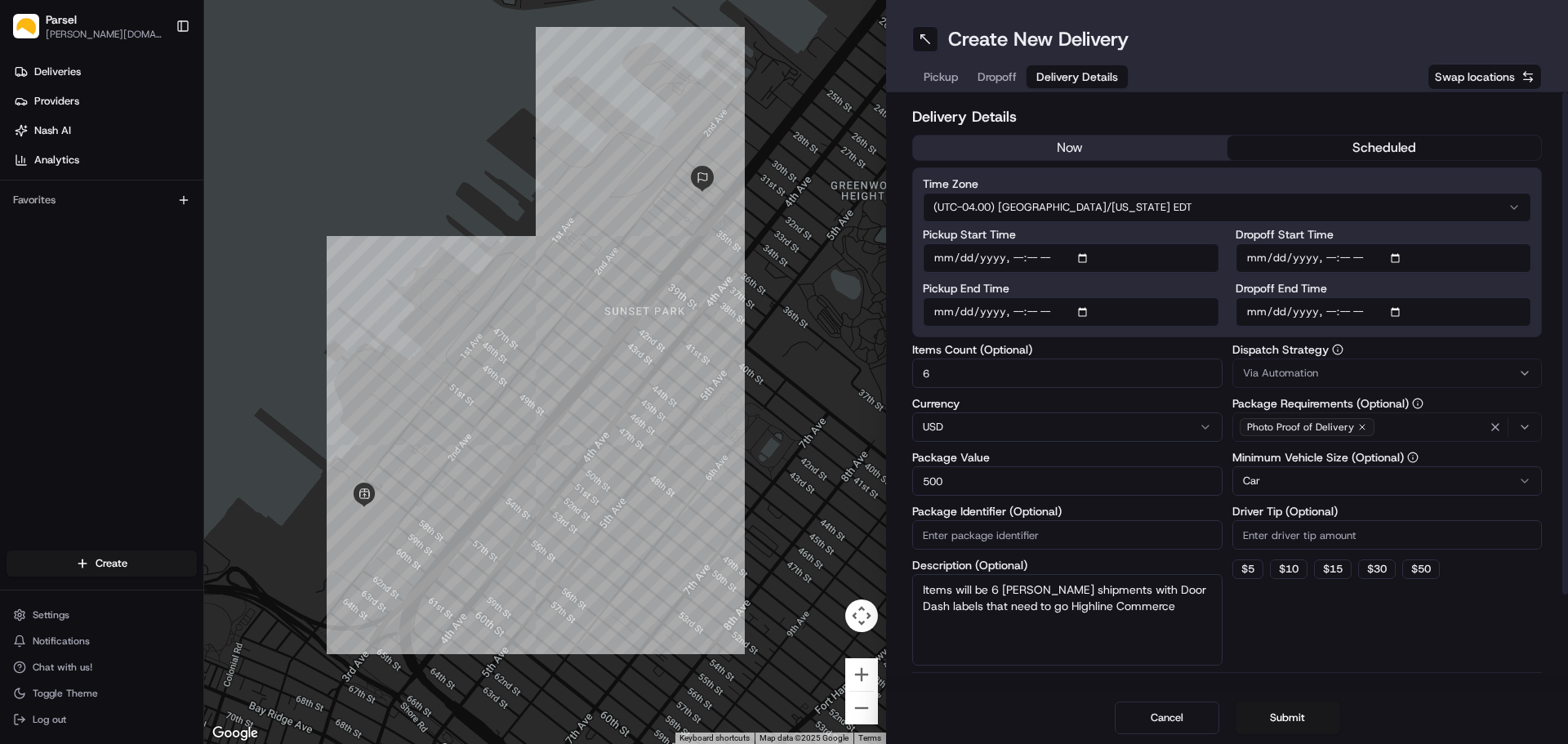
click at [1397, 258] on input "Dropoff Start Time" at bounding box center [1383, 258] width 297 height 30
click at [1340, 236] on label "Dropoff Start Time" at bounding box center [1383, 234] width 297 height 12
click at [1340, 243] on input "Dropoff Start Time" at bounding box center [1383, 258] width 297 height 30
click at [1332, 260] on input "Dropoff Start Time" at bounding box center [1383, 258] width 297 height 30
click at [1392, 256] on input "Dropoff Start Time" at bounding box center [1383, 258] width 297 height 30
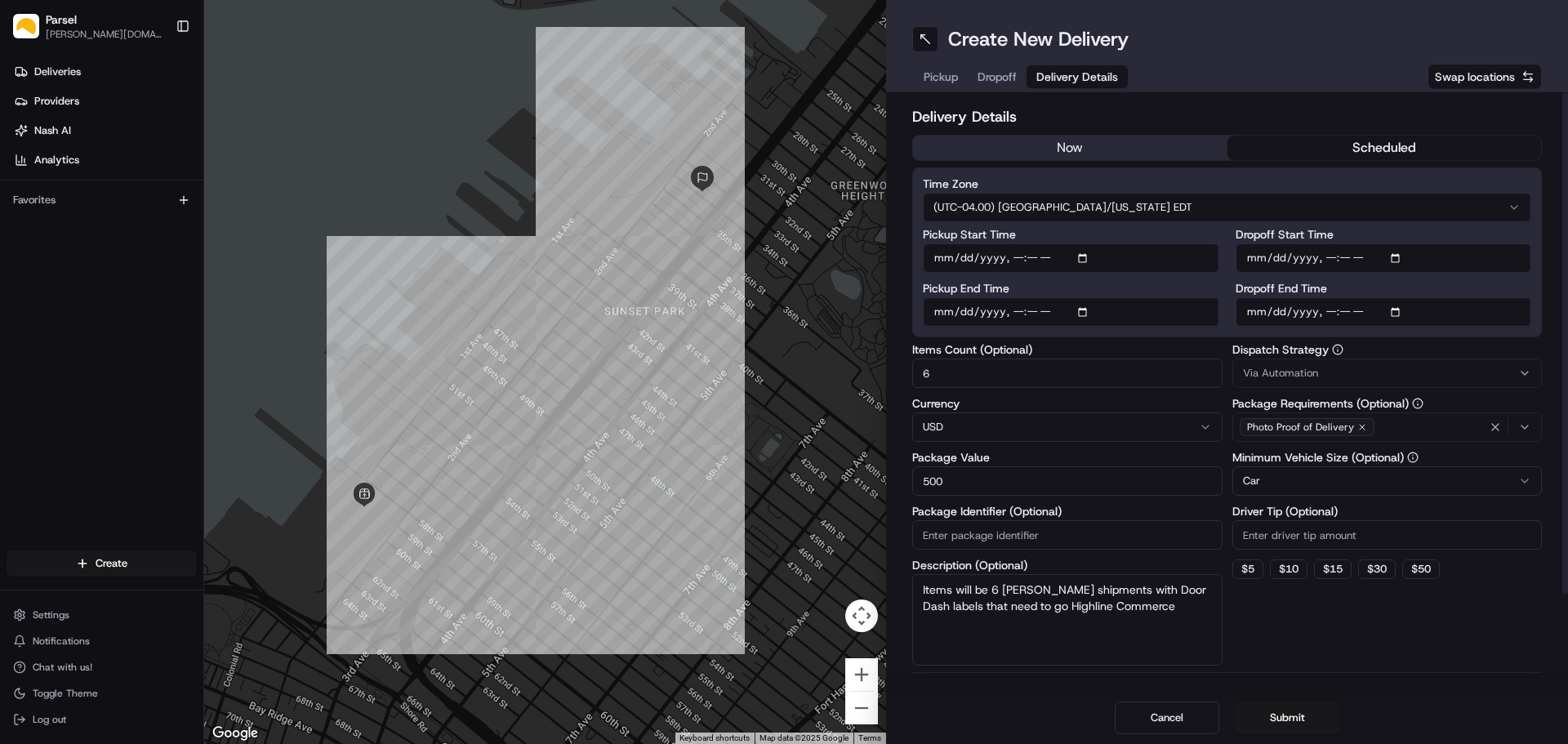
type input "2025-08-22T10:00"
click at [1417, 237] on label "Dropoff Start Time" at bounding box center [1383, 234] width 297 height 12
click at [1417, 243] on input "Dropoff Start Time" at bounding box center [1383, 258] width 297 height 30
click at [1265, 312] on input "Dropoff End Time" at bounding box center [1383, 312] width 297 height 30
click at [1399, 312] on input "Dropoff End Time" at bounding box center [1383, 312] width 297 height 30
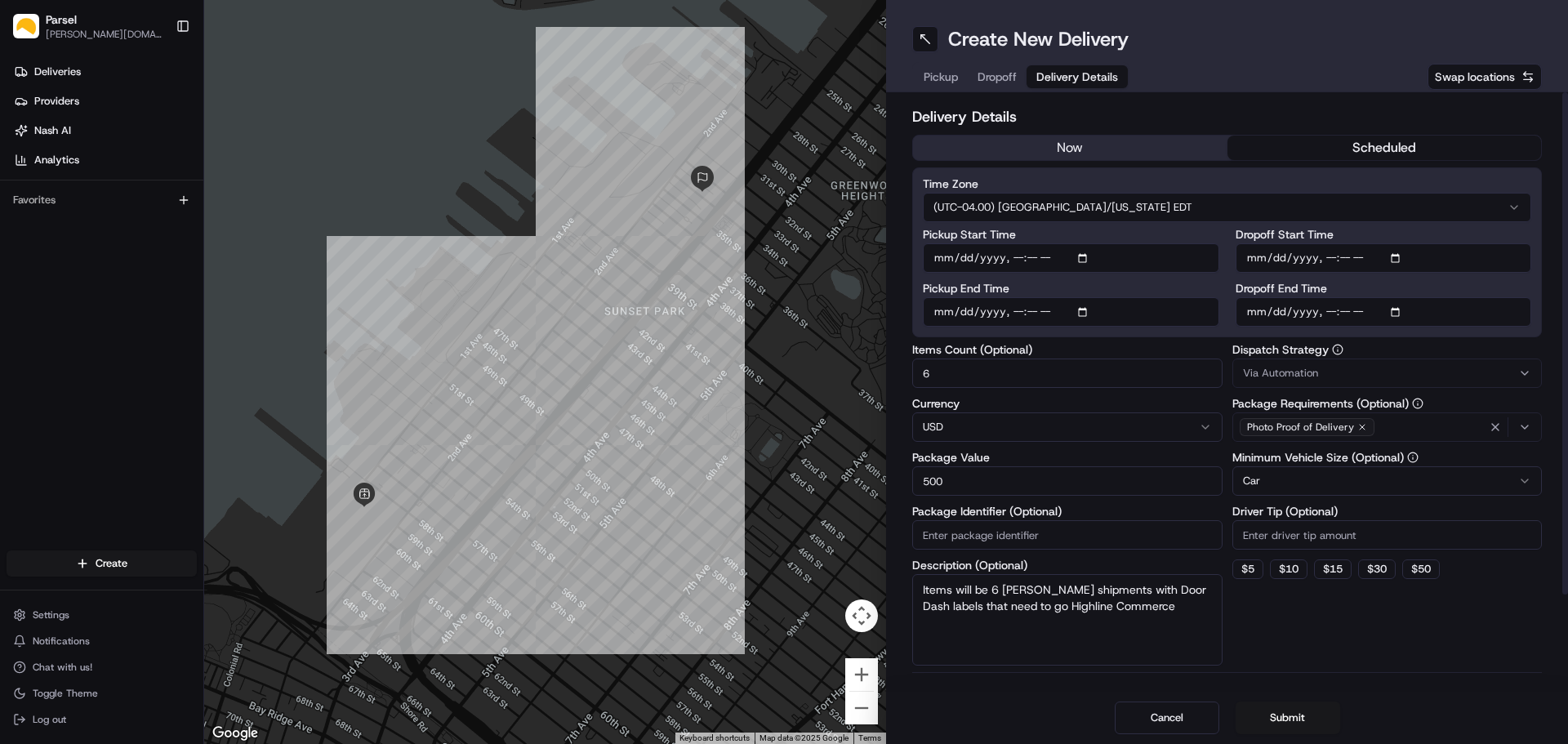
type input "2025-08-22T12:00"
click at [1335, 289] on label "Dropoff End Time" at bounding box center [1383, 289] width 297 height 12
click at [1335, 298] on input "Dropoff End Time" at bounding box center [1383, 312] width 297 height 30
click at [993, 369] on input "6" at bounding box center [1067, 373] width 311 height 30
click at [999, 593] on textarea "Items will be 6 [PERSON_NAME] shipments with Door Dash labels that need to go H…" at bounding box center [1067, 619] width 311 height 91
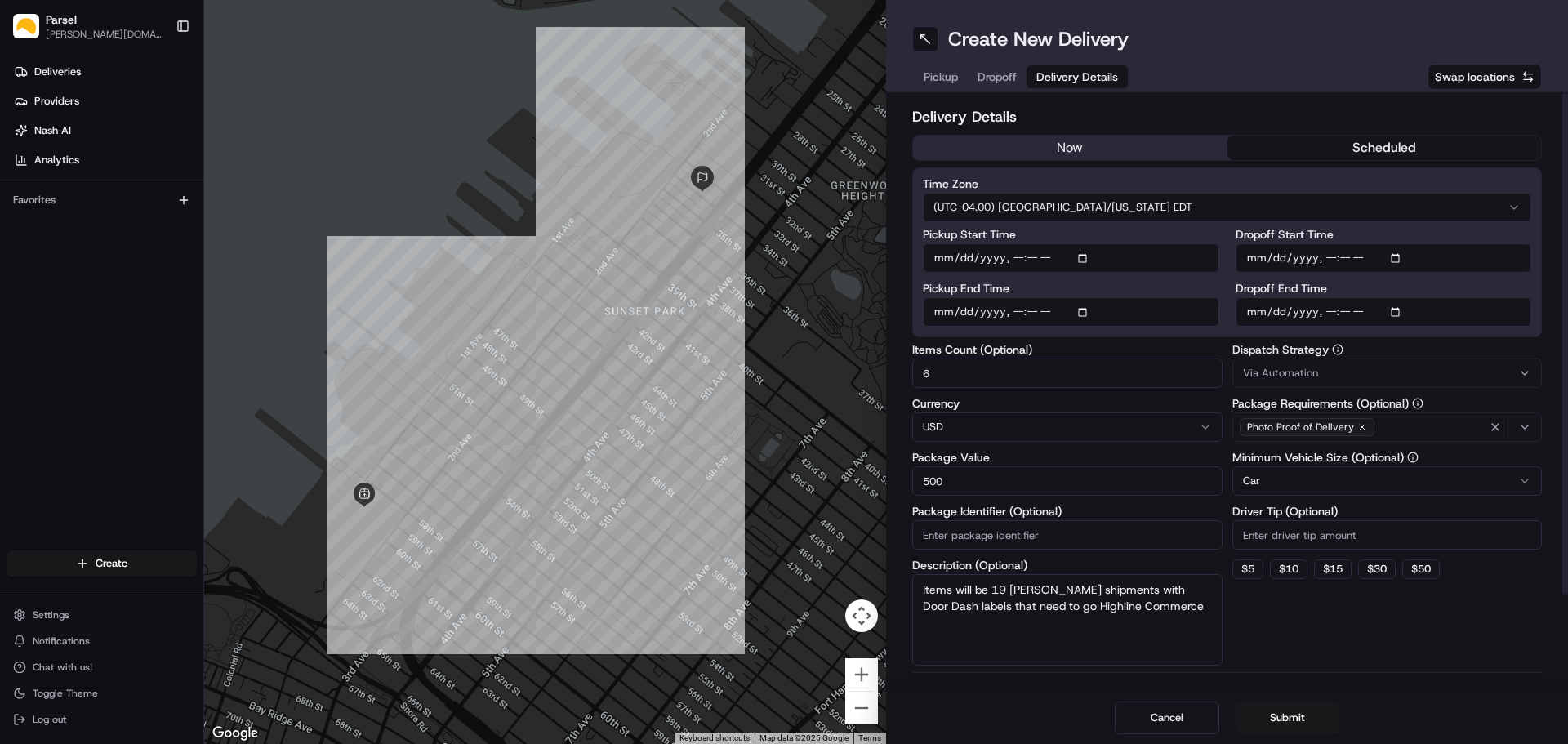
click at [1027, 592] on textarea "Items will be 19 Fulton shipments with Door Dash labels that need to go Highlin…" at bounding box center [1067, 619] width 311 height 91
type textarea "Items will be 19 shipments with Door Dash labels that need to go Highline Comme…"
drag, startPoint x: 937, startPoint y: 371, endPoint x: 868, endPoint y: 377, distance: 69.3
click at [868, 377] on div "To navigate the map with touch gestures double-tap and hold your finger on the …" at bounding box center [886, 372] width 1364 height 744
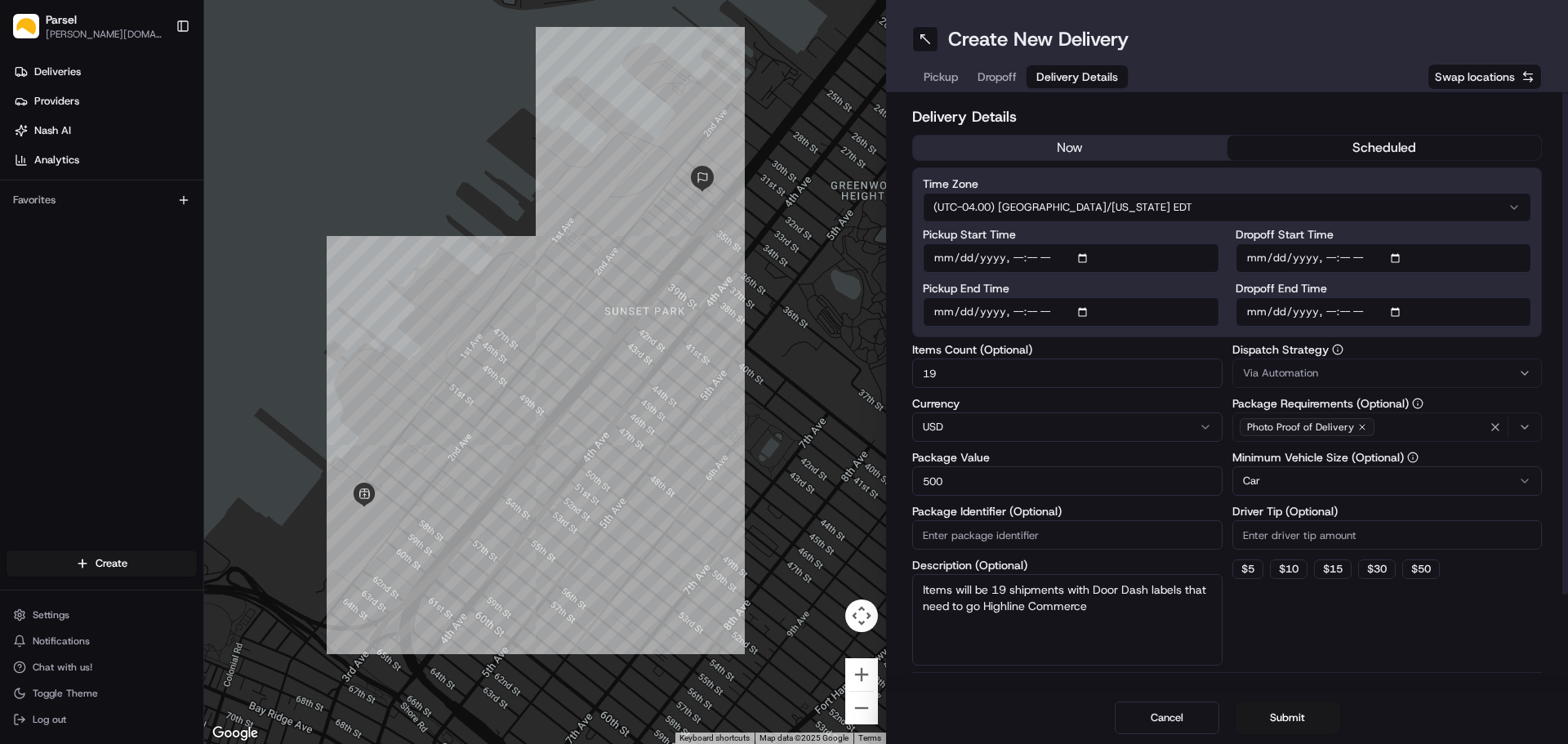
type input "19"
click at [1141, 610] on textarea "Items will be 19 shipments with Door Dash labels that need to go Highline Comme…" at bounding box center [1067, 619] width 311 height 91
type textarea "Items will be 19 shipments with Door Dash labels that need to go Highline Comme…"
click at [1336, 480] on html "Parsel alex.weir@getparsel.com Toggle Sidebar Deliveries Providers Nash AI Anal…" at bounding box center [784, 372] width 1568 height 744
click at [1307, 477] on html "Parsel alex.weir@getparsel.com Toggle Sidebar Deliveries Providers Nash AI Anal…" at bounding box center [784, 372] width 1568 height 744
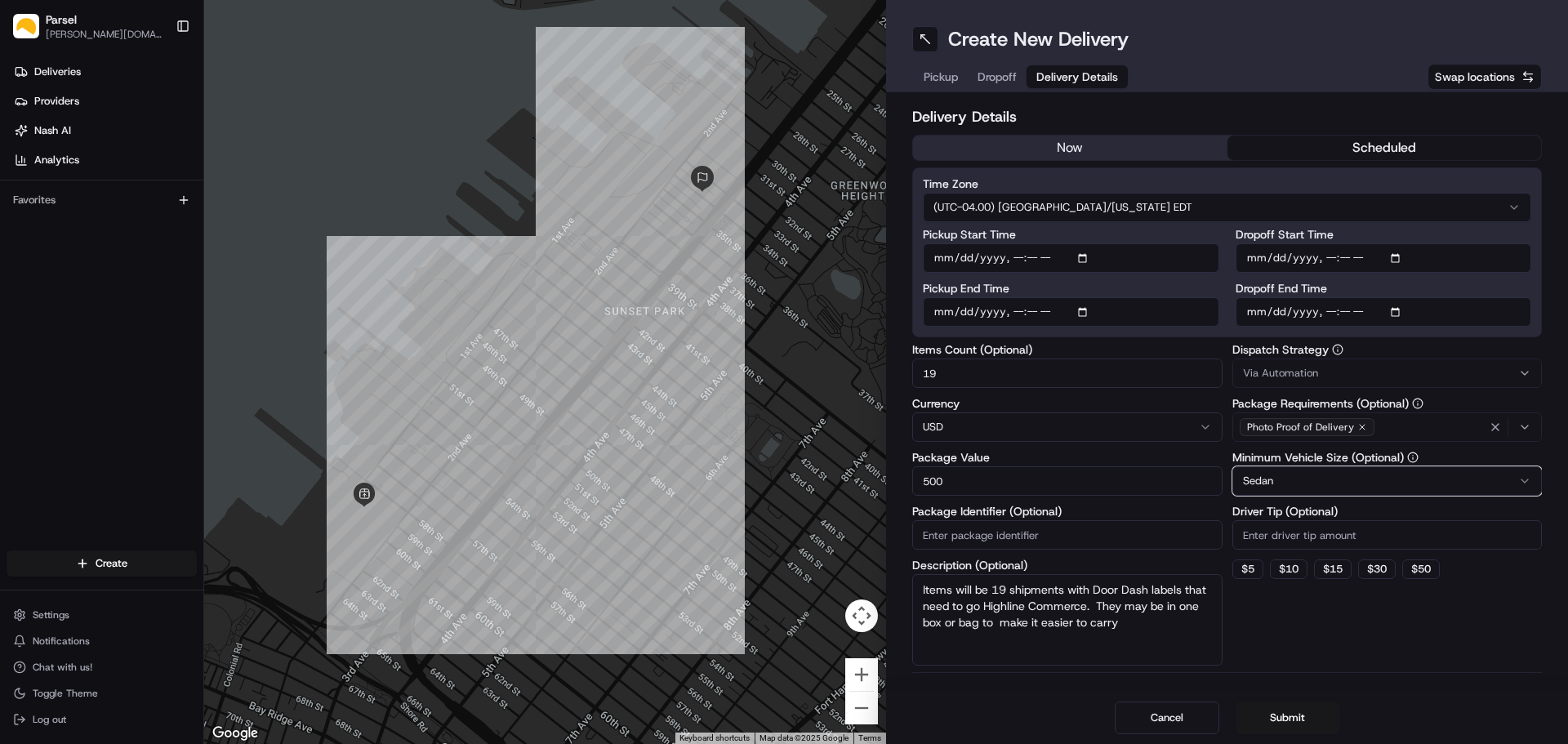
click at [1226, 463] on html "Parsel alex.weir@getparsel.com Toggle Sidebar Deliveries Providers Nash AI Anal…" at bounding box center [784, 372] width 1568 height 744
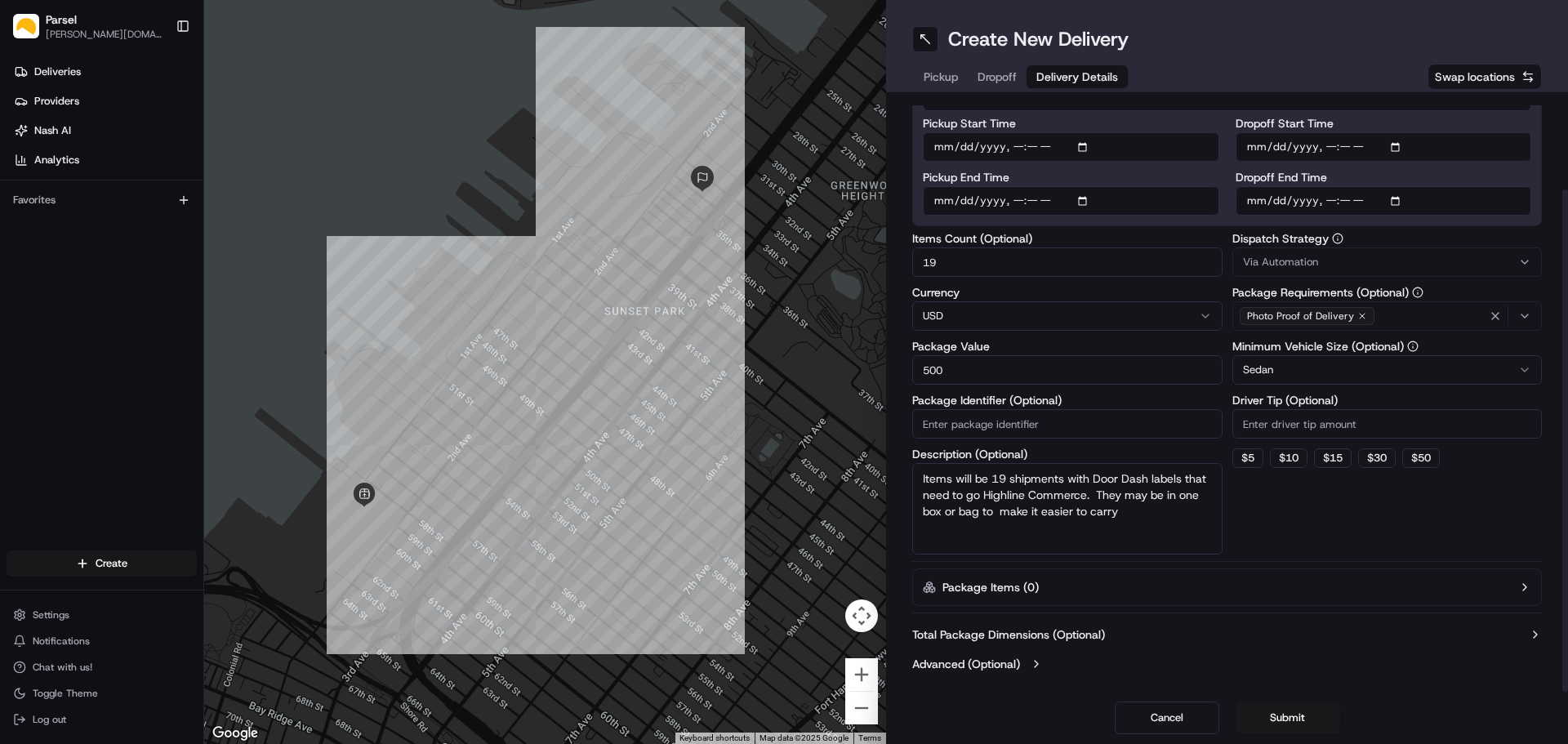
click at [1295, 371] on html "Parsel alex.weir@getparsel.com Toggle Sidebar Deliveries Providers Nash AI Anal…" at bounding box center [784, 372] width 1568 height 744
click at [1289, 717] on button "Submit" at bounding box center [1287, 717] width 104 height 33
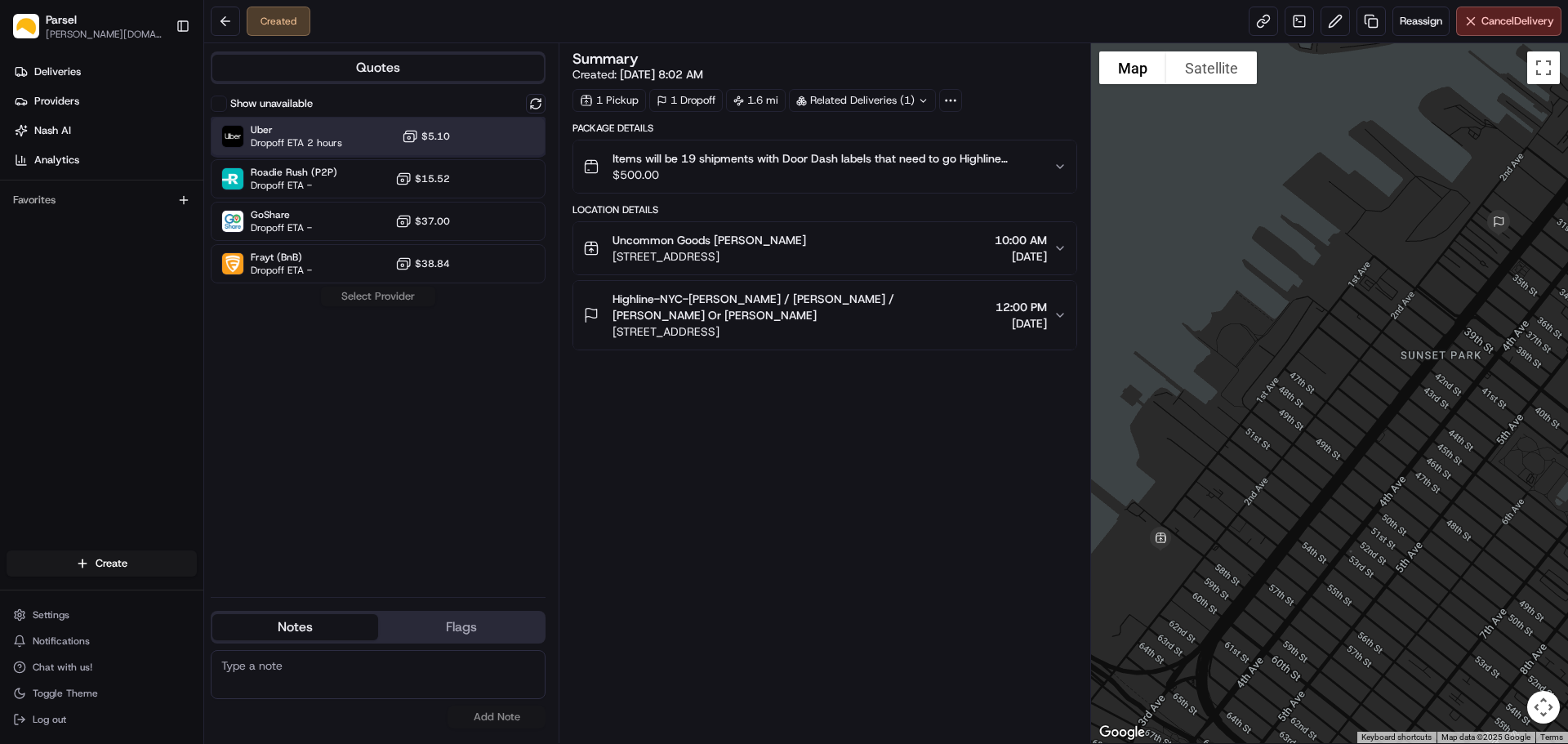
click at [461, 131] on div "Uber Dropoff ETA 2 hours $5.10" at bounding box center [377, 136] width 334 height 39
click at [385, 293] on button "Assign Provider" at bounding box center [378, 297] width 116 height 20
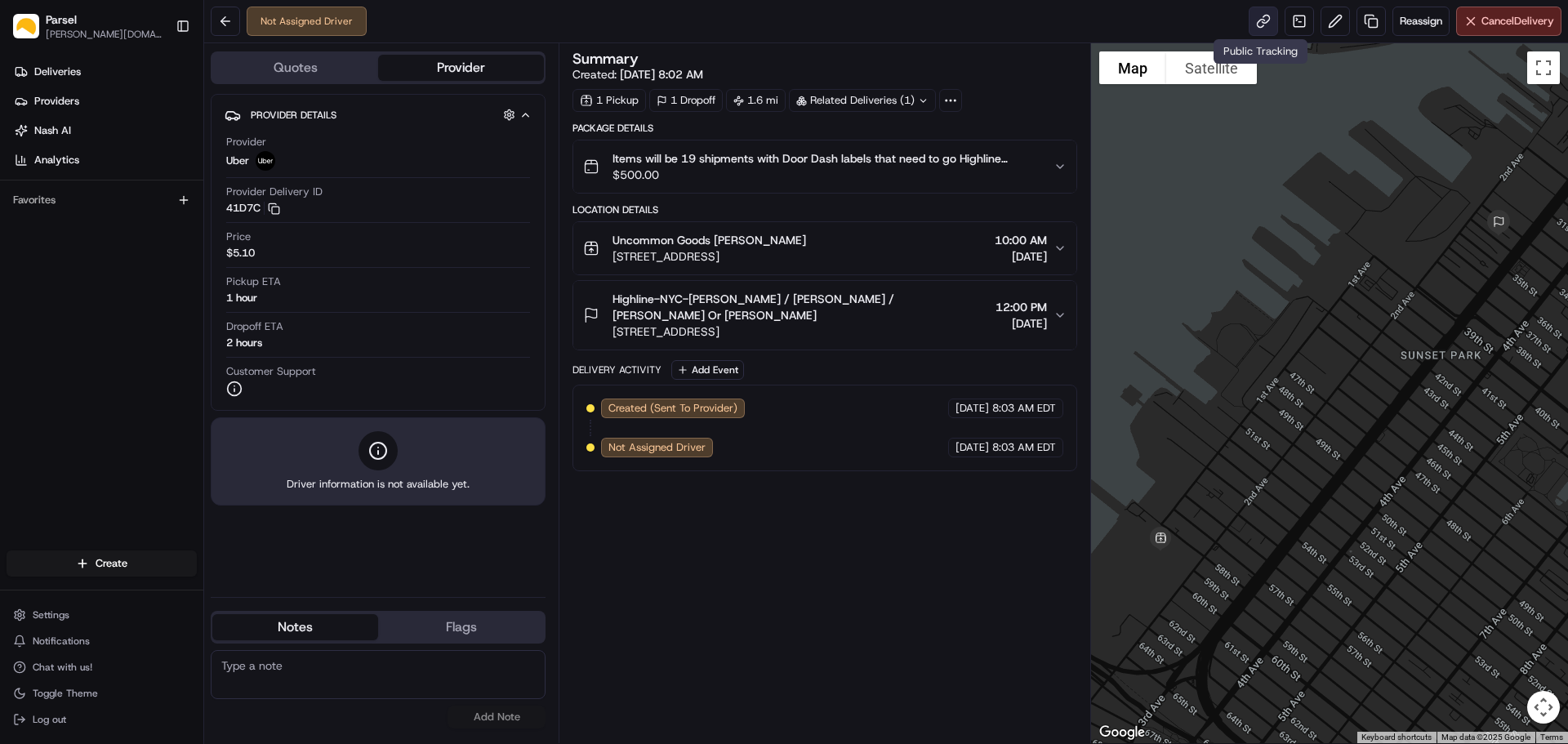
click at [1261, 25] on link at bounding box center [1263, 22] width 30 height 30
